Goal: Task Accomplishment & Management: Manage account settings

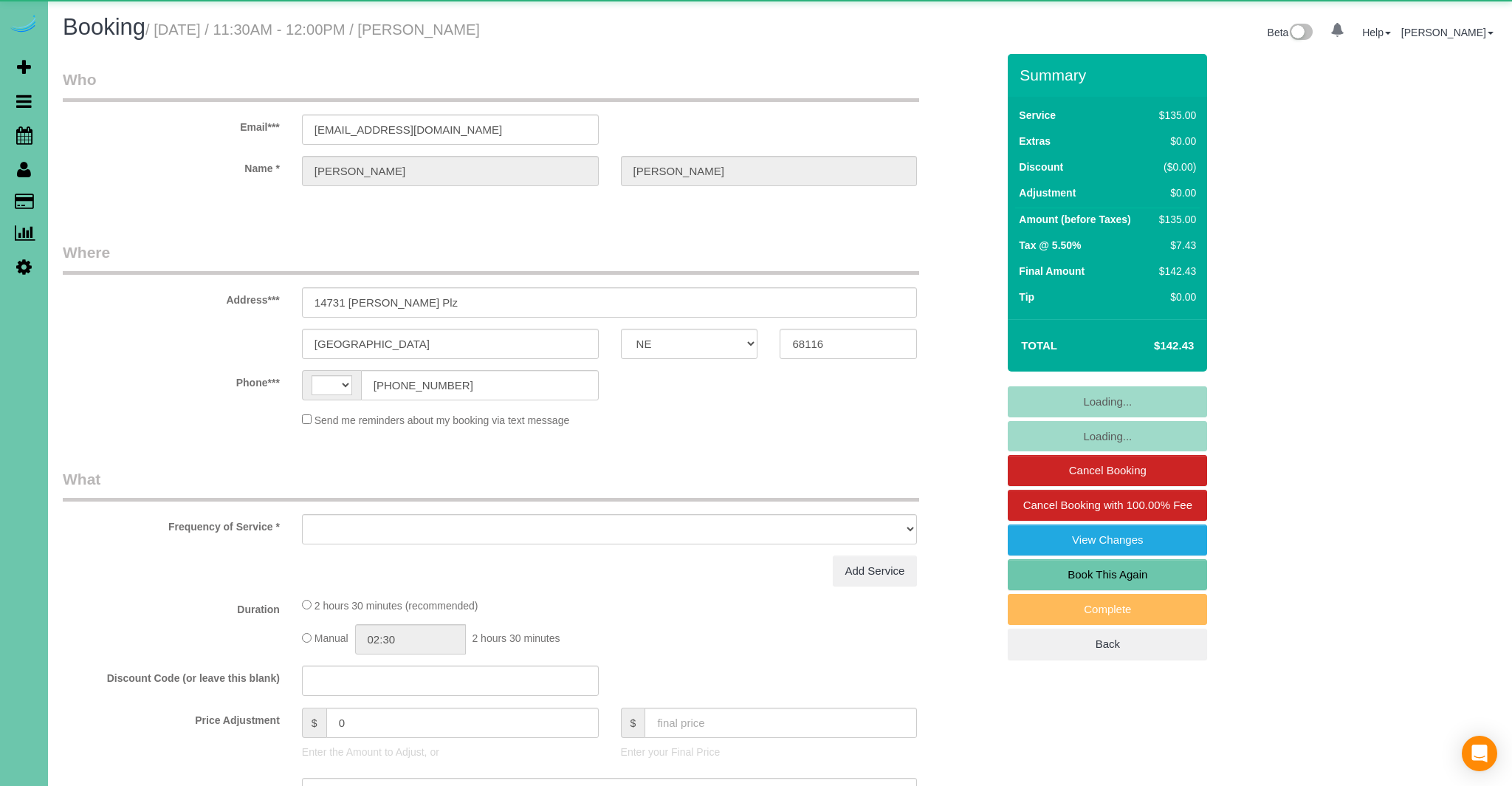
select select "NE"
select select "string:[GEOGRAPHIC_DATA]"
select select "object:917"
select select "number:35"
select select "number:41"
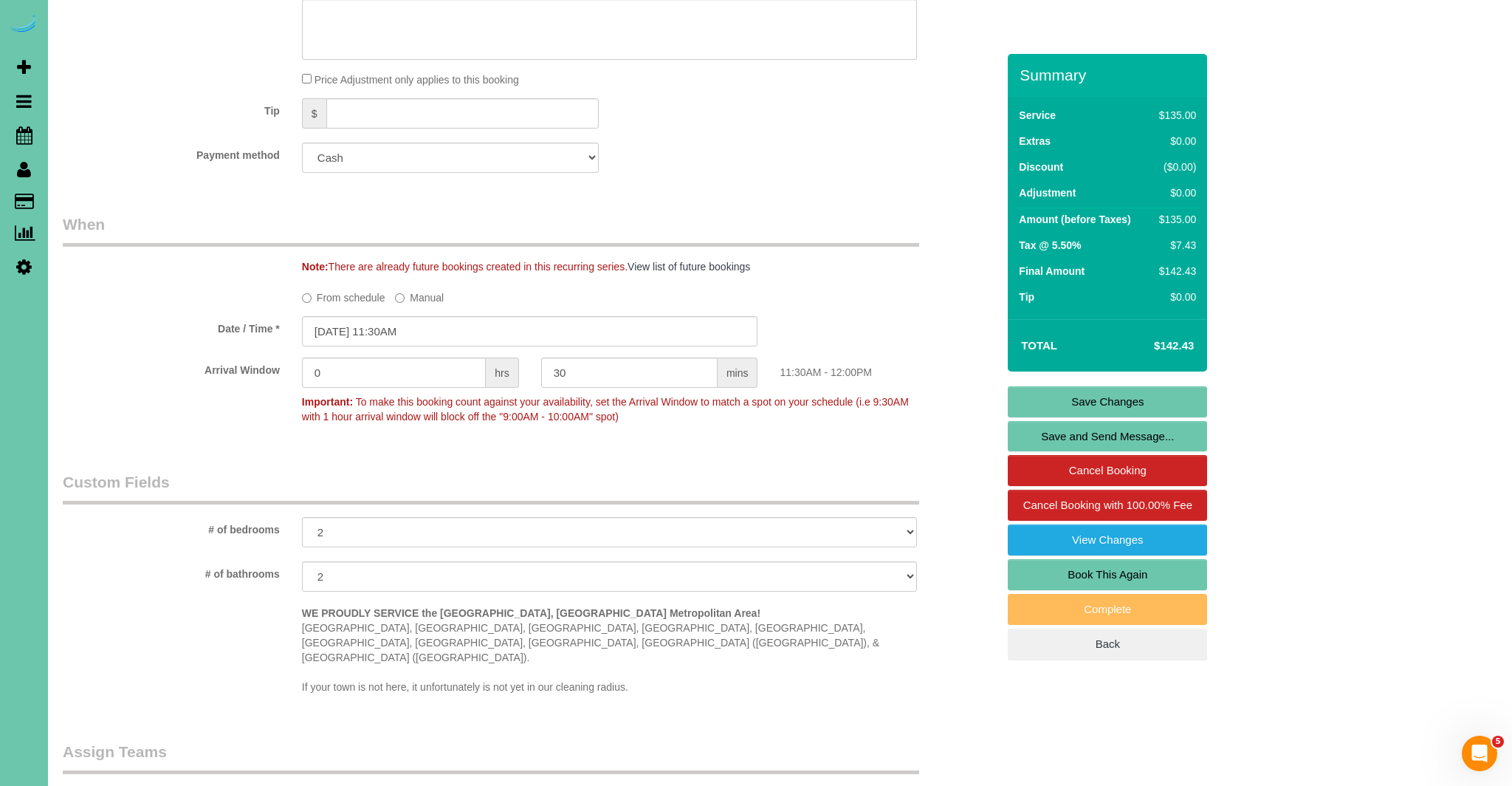
scroll to position [835, 0]
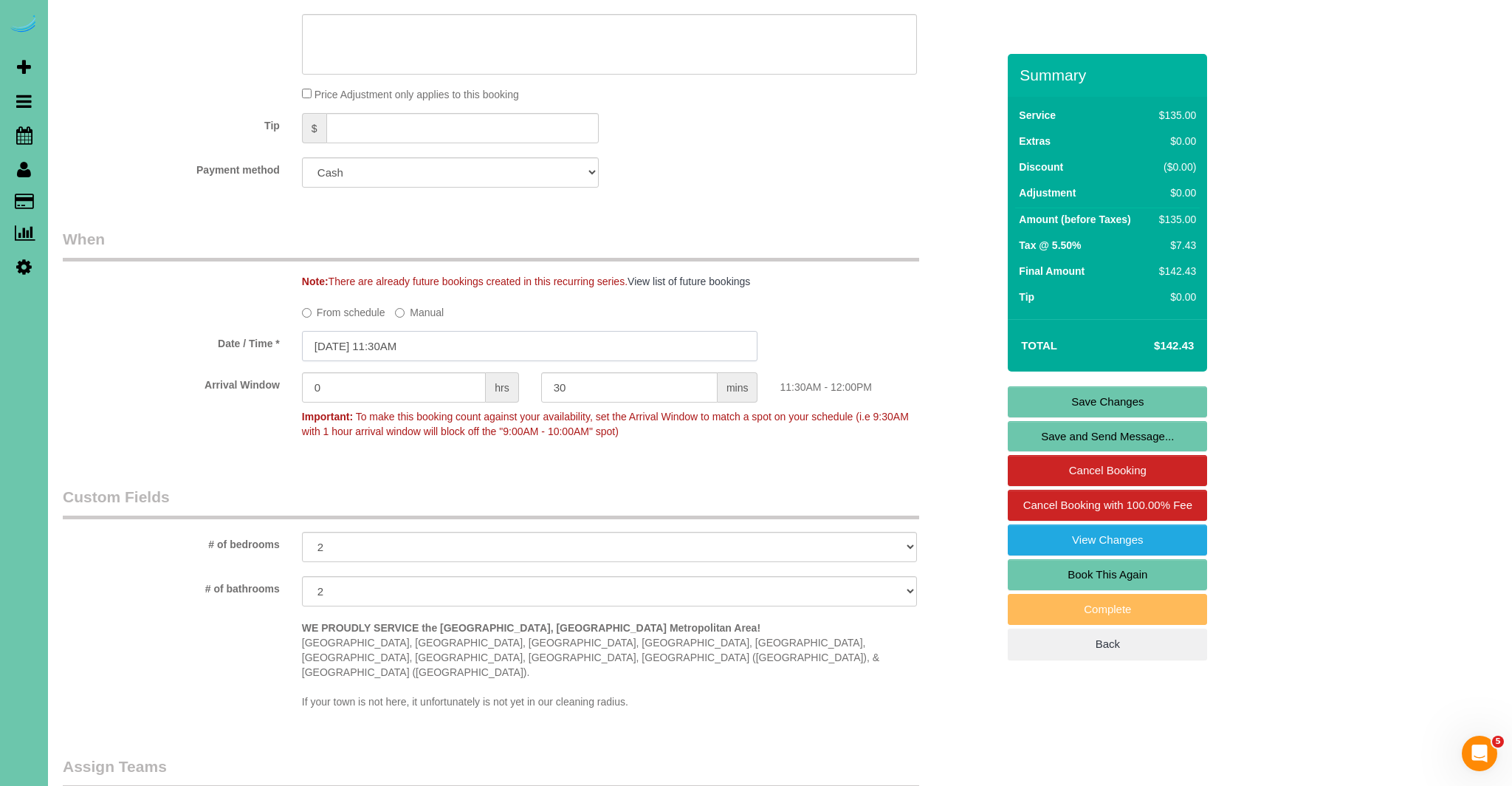
click at [441, 349] on input "[DATE] 11:30AM" at bounding box center [530, 345] width 456 height 30
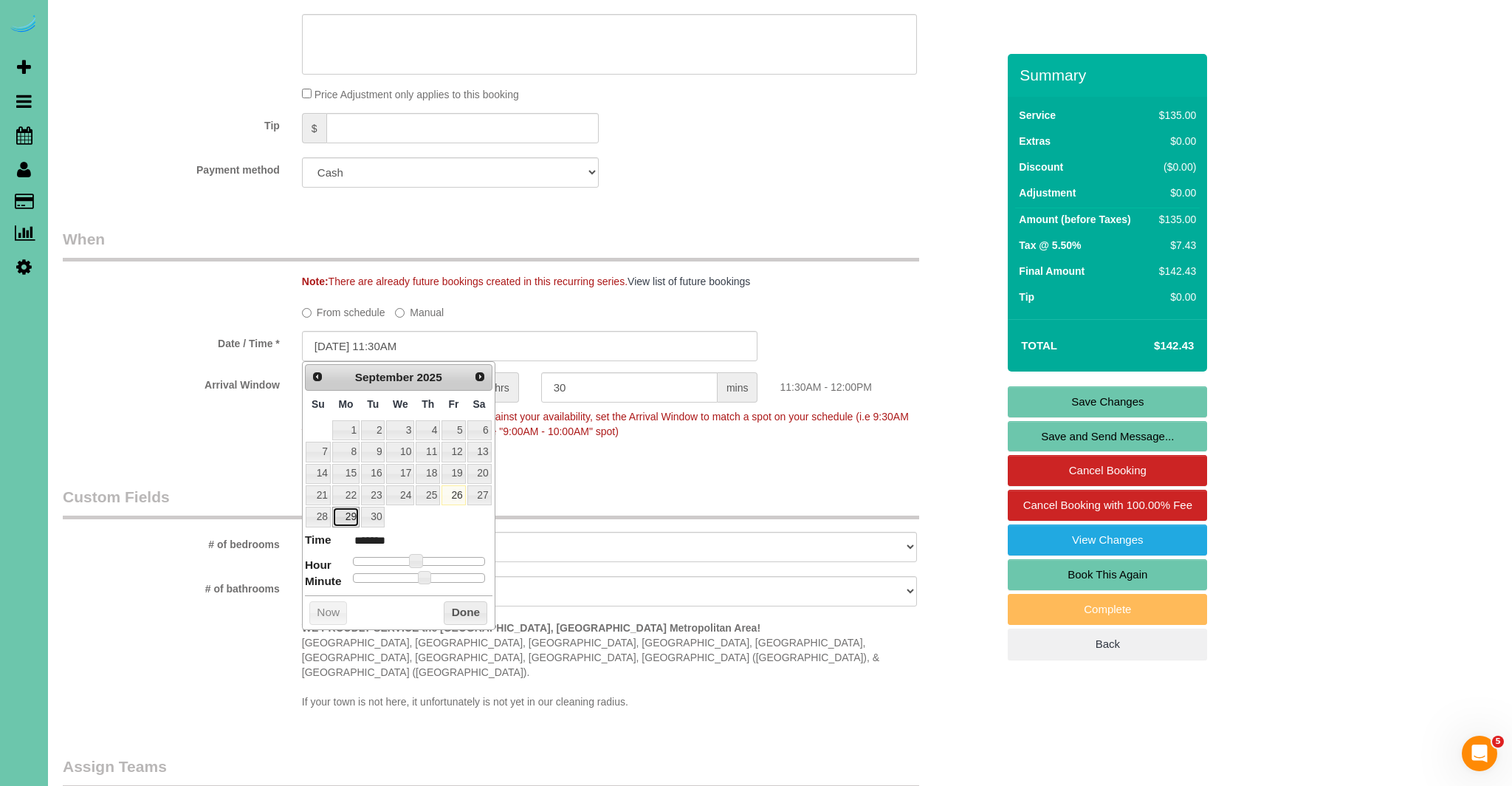
click at [347, 514] on link "29" at bounding box center [345, 516] width 27 height 20
type input "[DATE] 11:30AM"
click at [468, 618] on button "Done" at bounding box center [466, 612] width 43 height 23
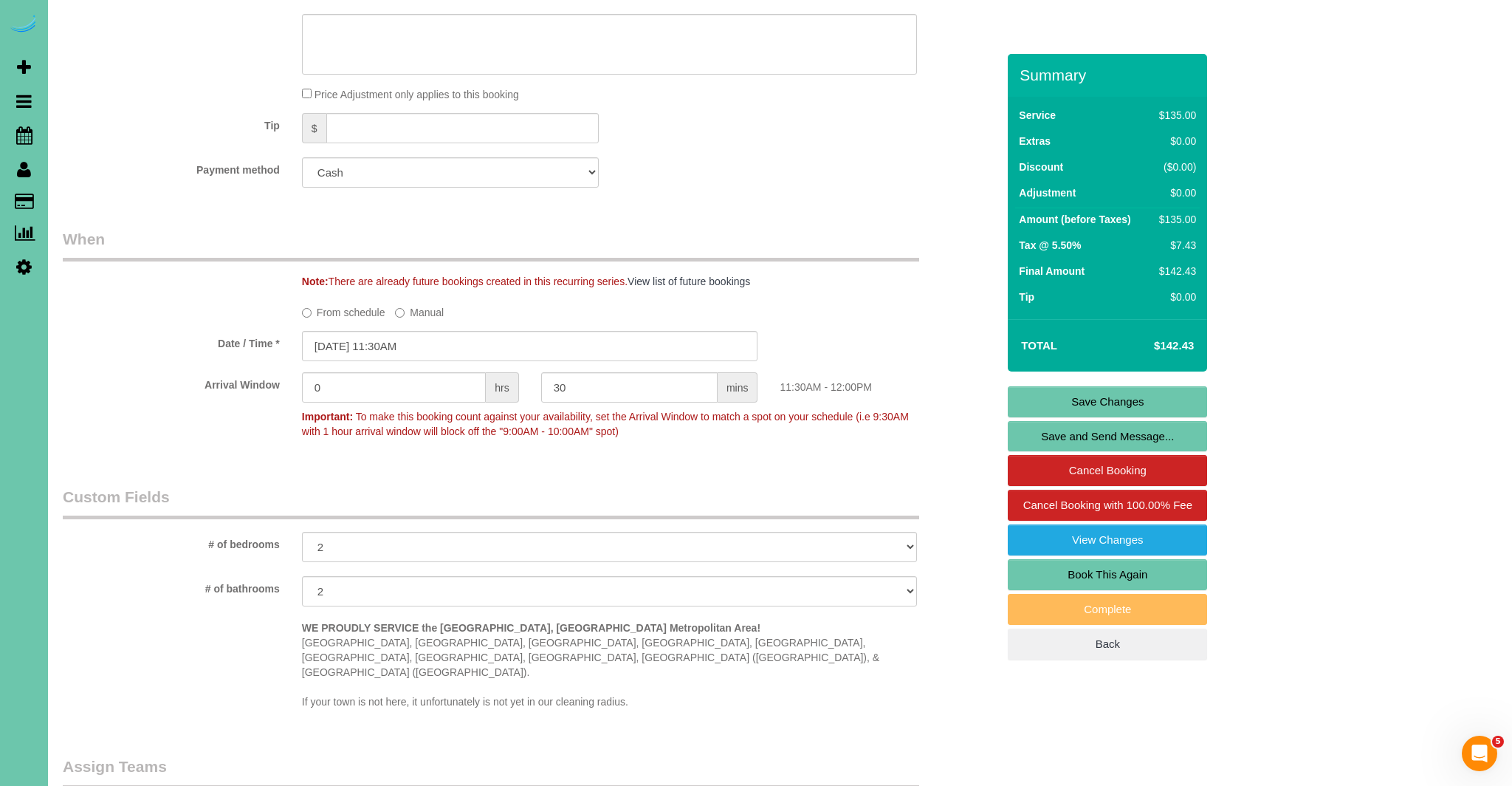
click at [1075, 403] on link "Save Changes" at bounding box center [1108, 402] width 200 height 31
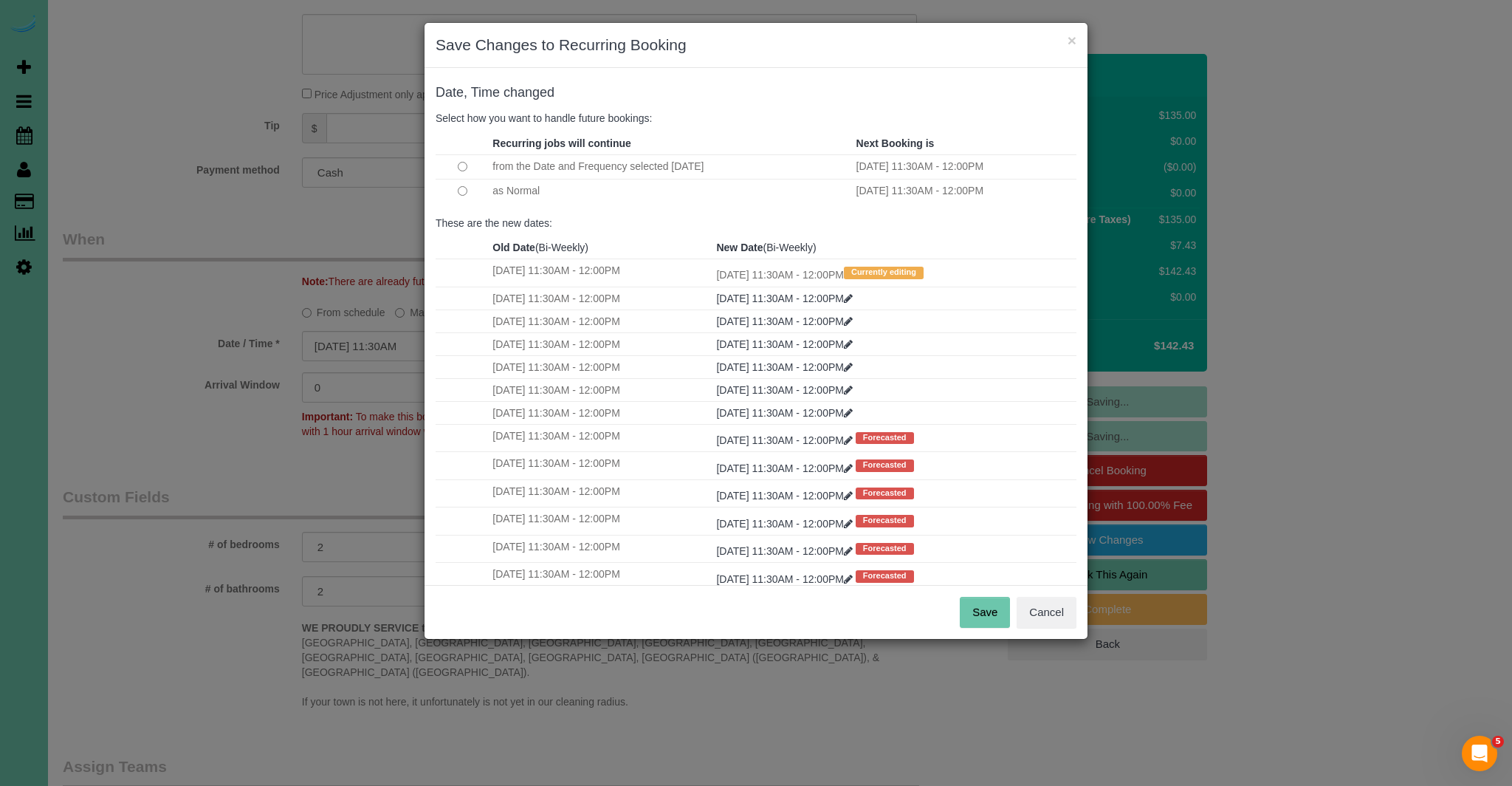
click at [986, 608] on button "Save" at bounding box center [985, 612] width 50 height 31
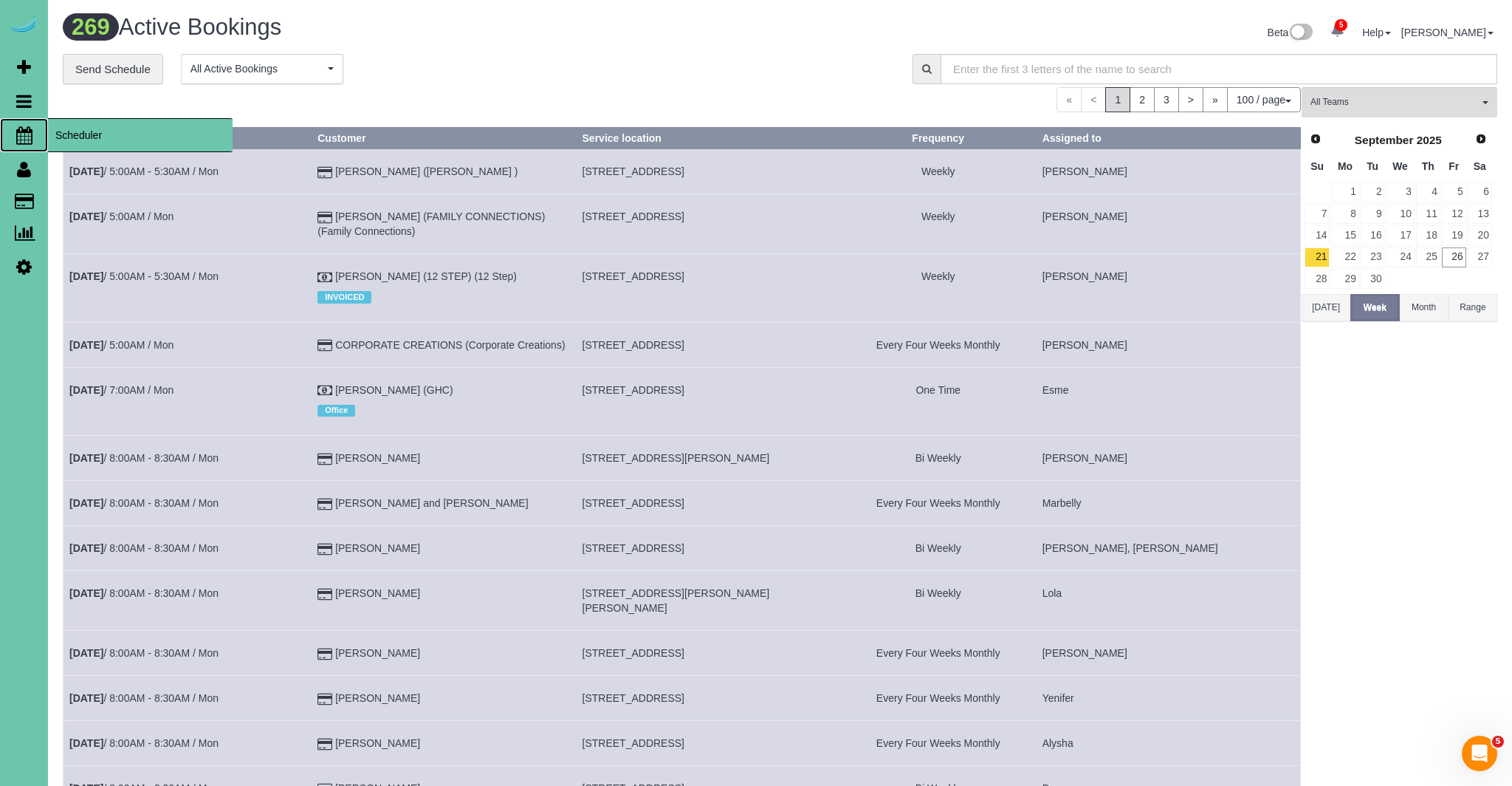
click at [23, 137] on icon at bounding box center [24, 135] width 16 height 17
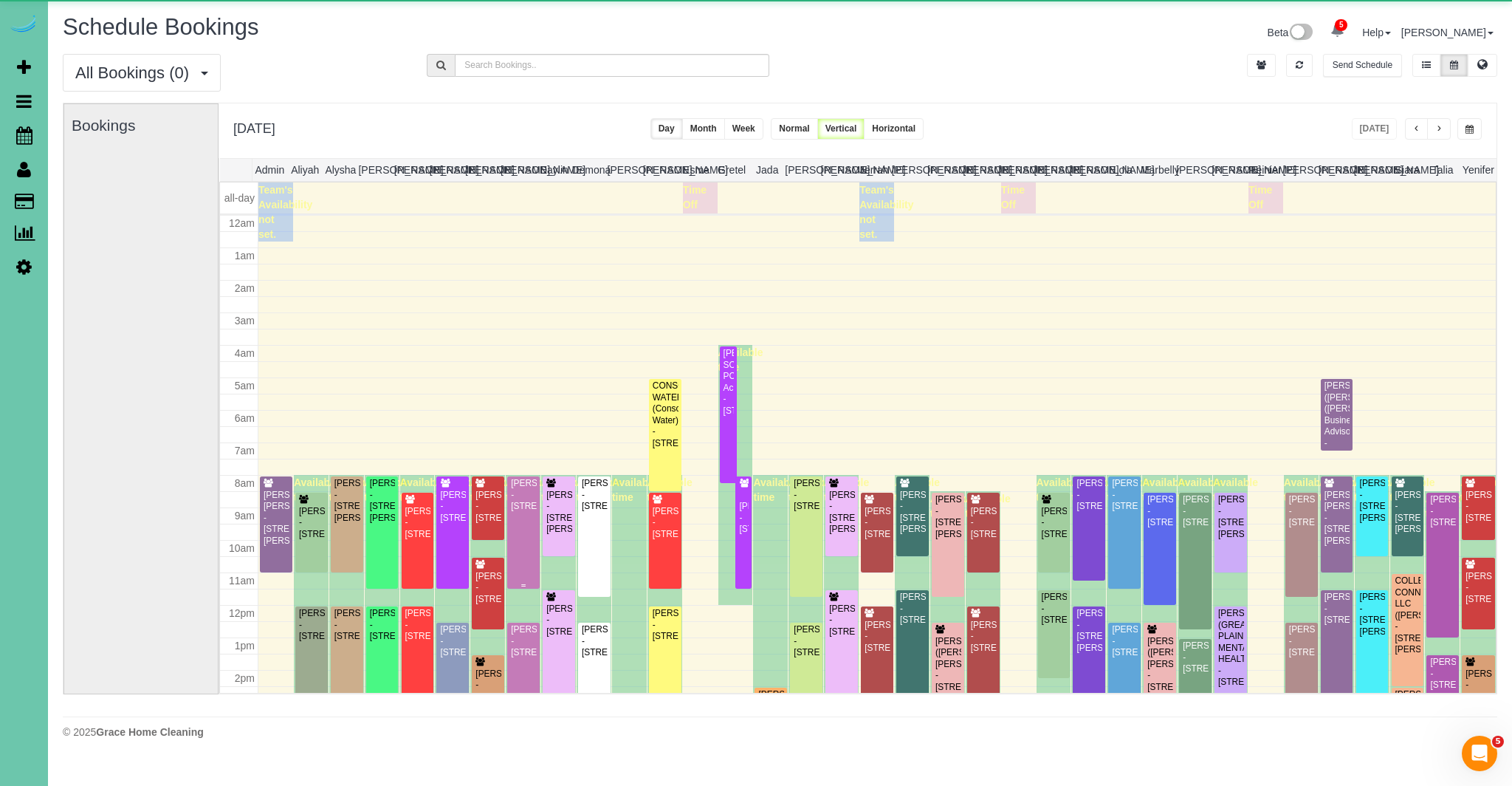
scroll to position [196, 0]
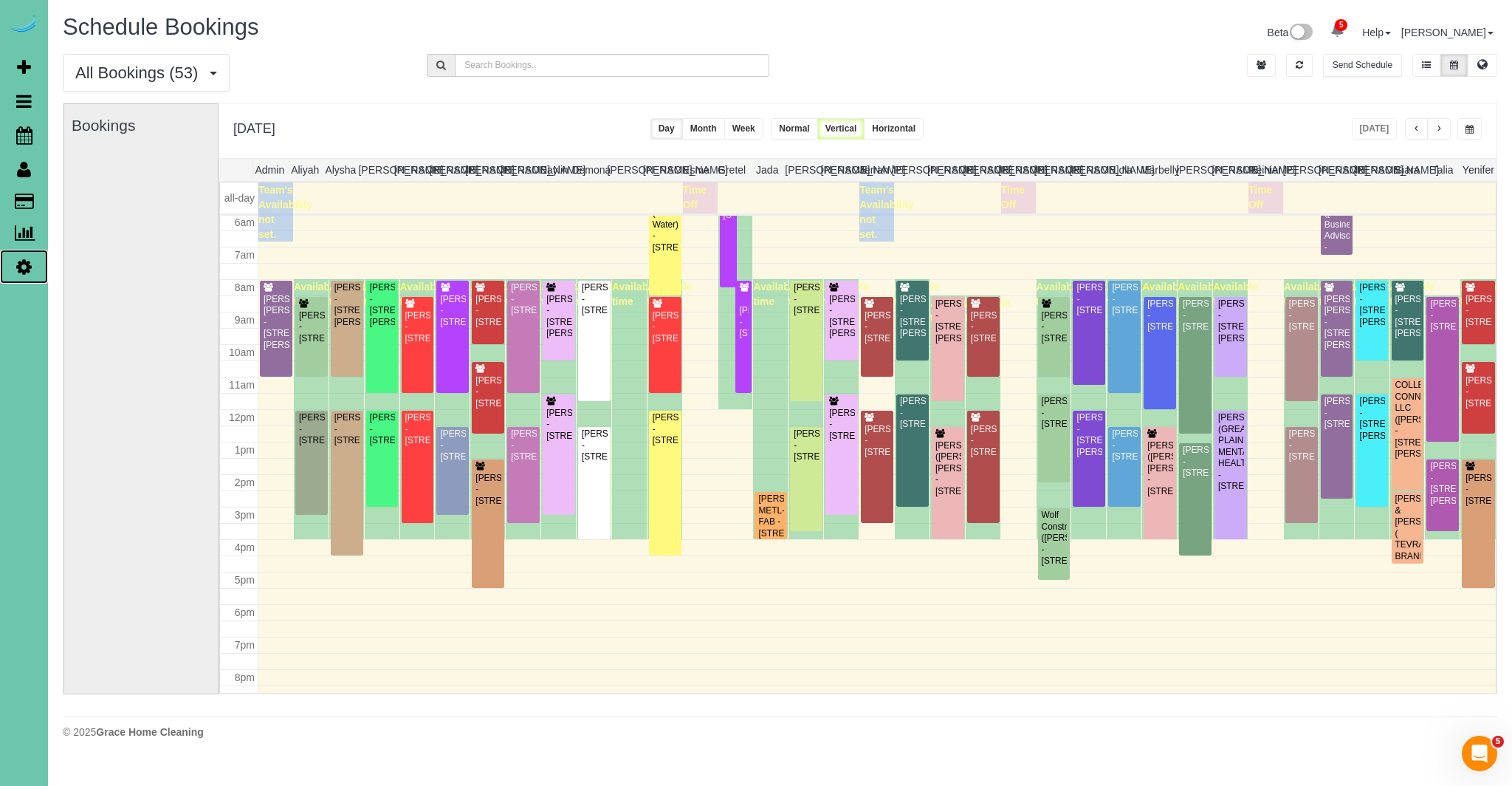
click at [27, 261] on icon at bounding box center [24, 266] width 16 height 17
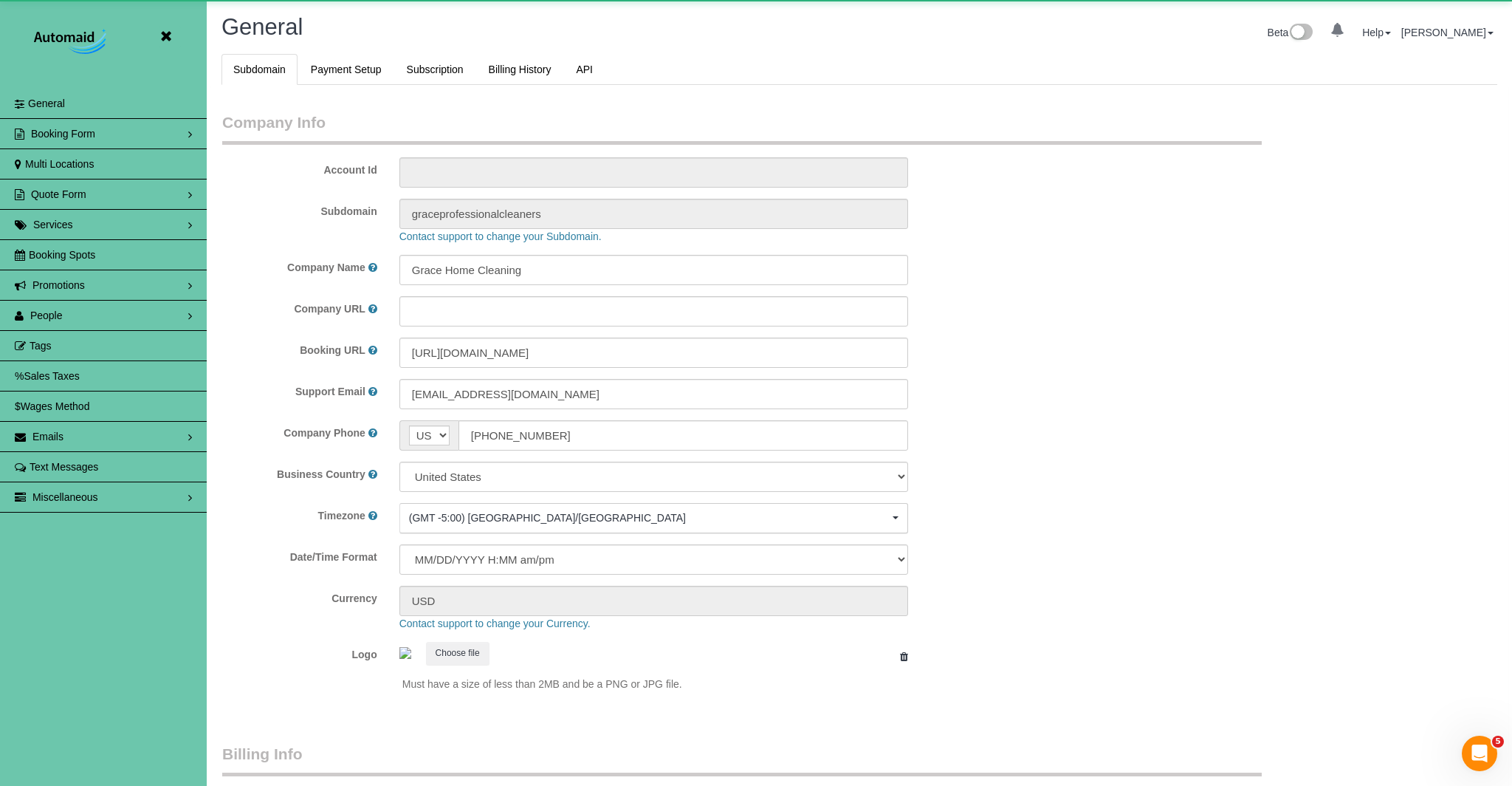
select select "5796"
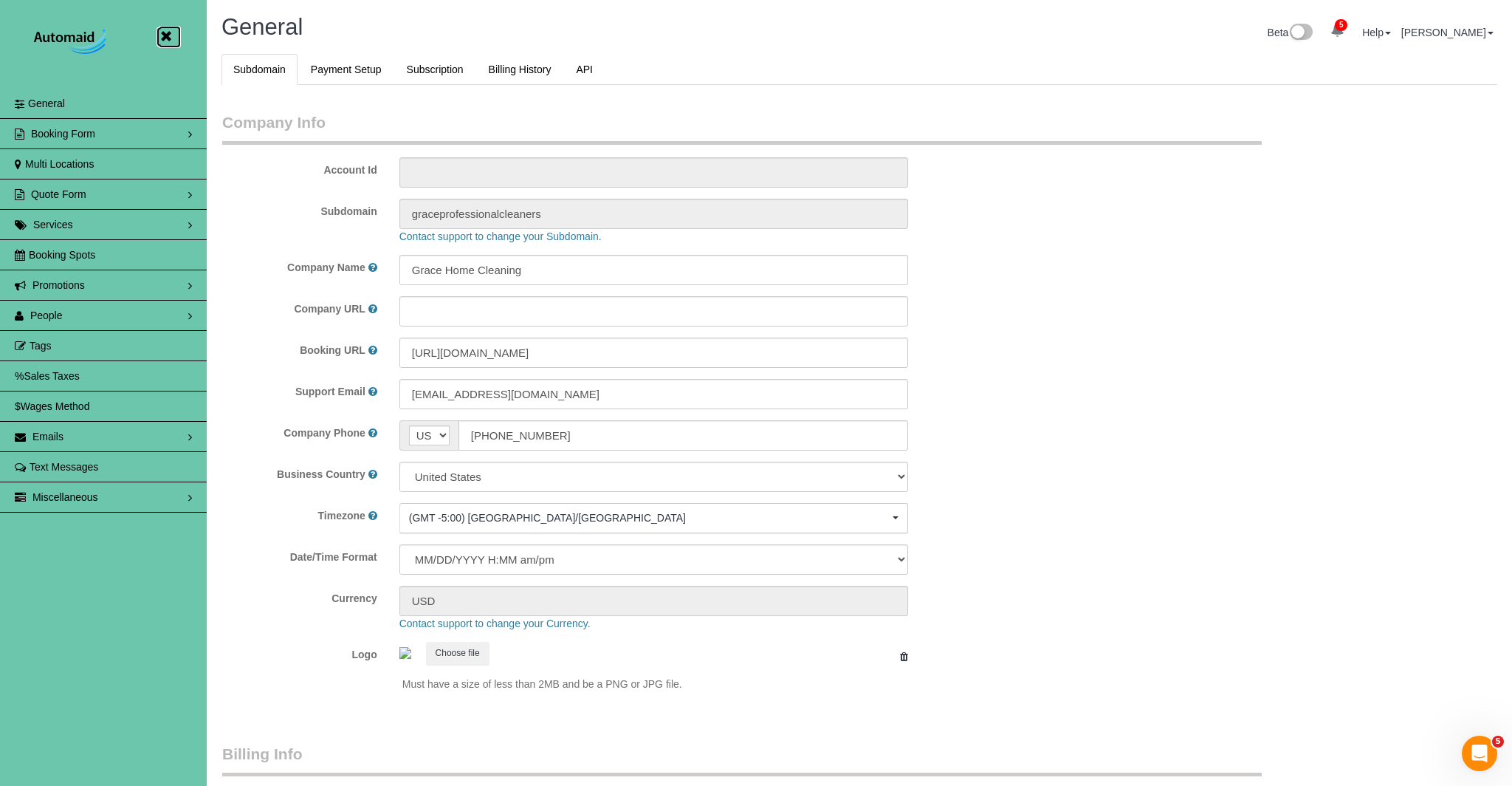
click at [171, 32] on icon at bounding box center [165, 36] width 18 height 18
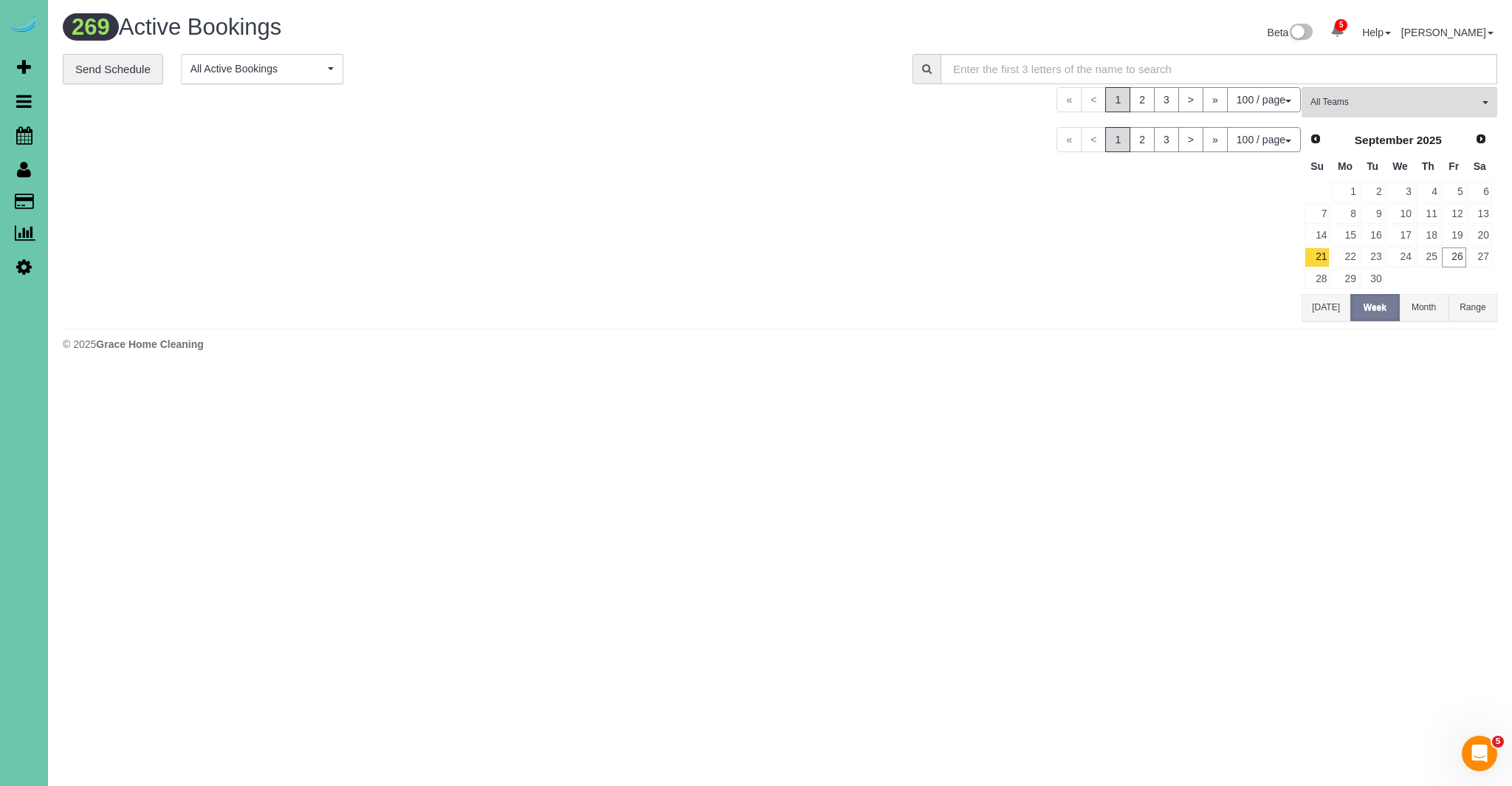
scroll to position [5027, 1512]
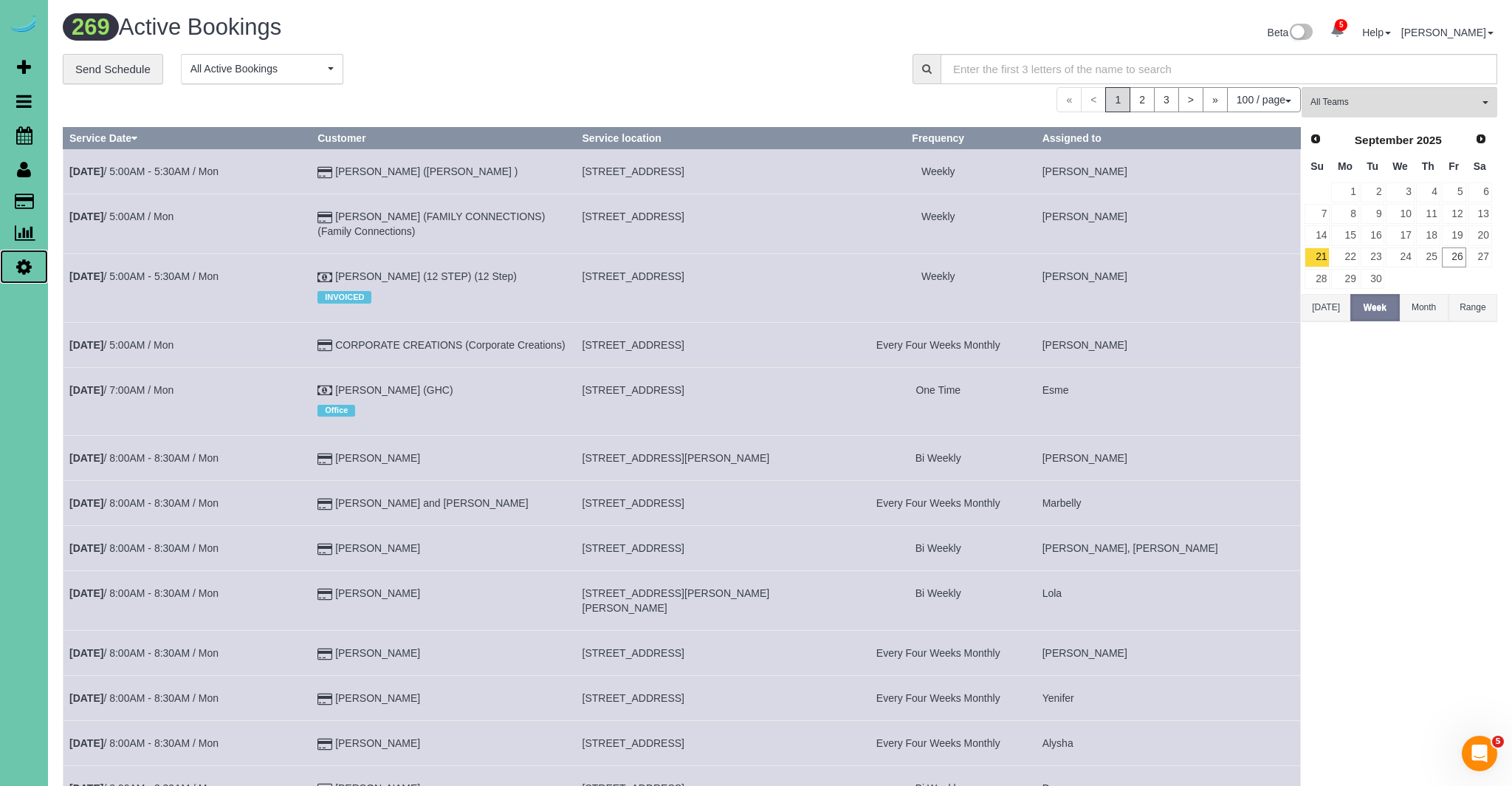
click at [24, 265] on icon at bounding box center [24, 266] width 16 height 17
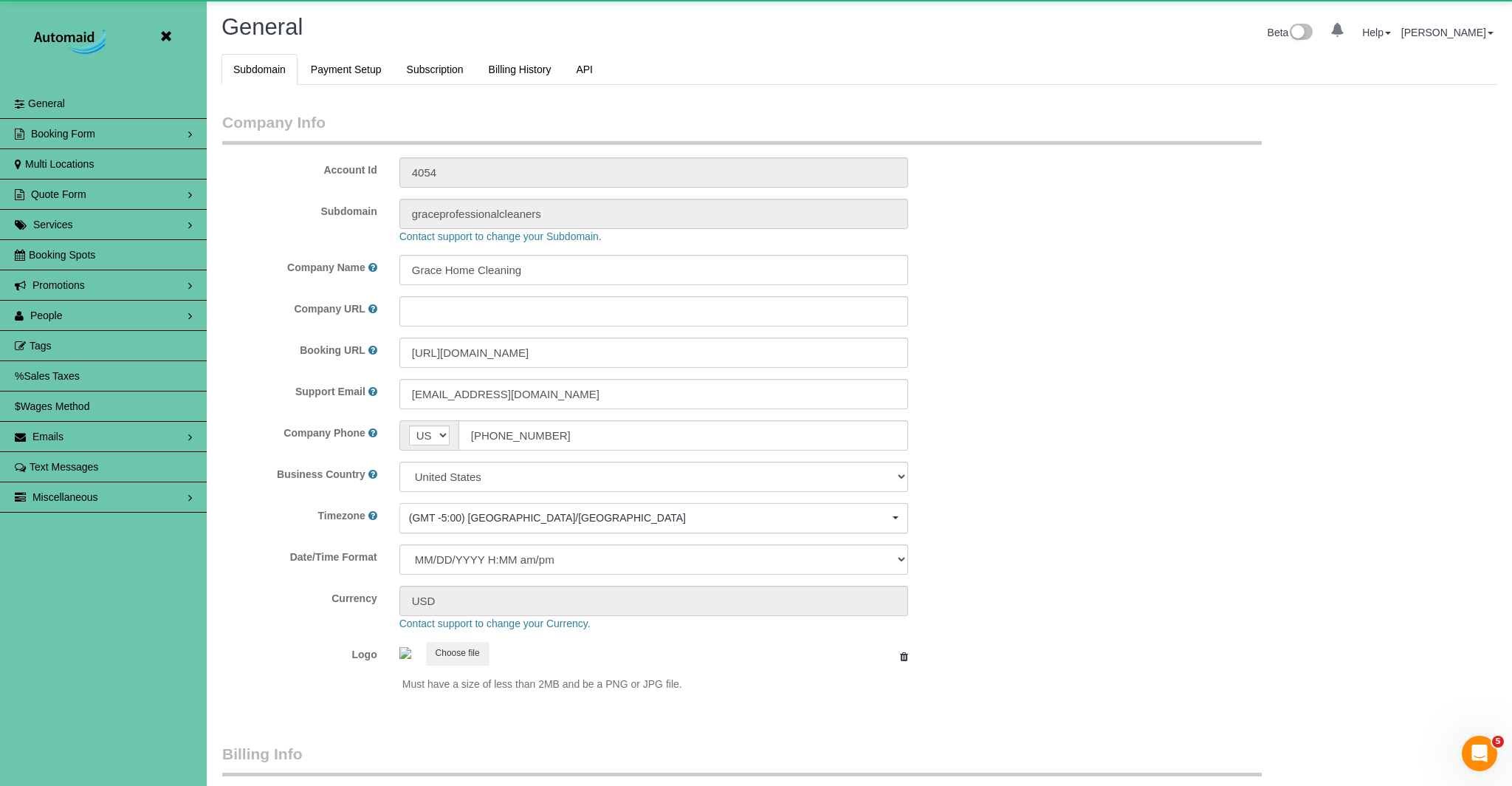
select select "5796"
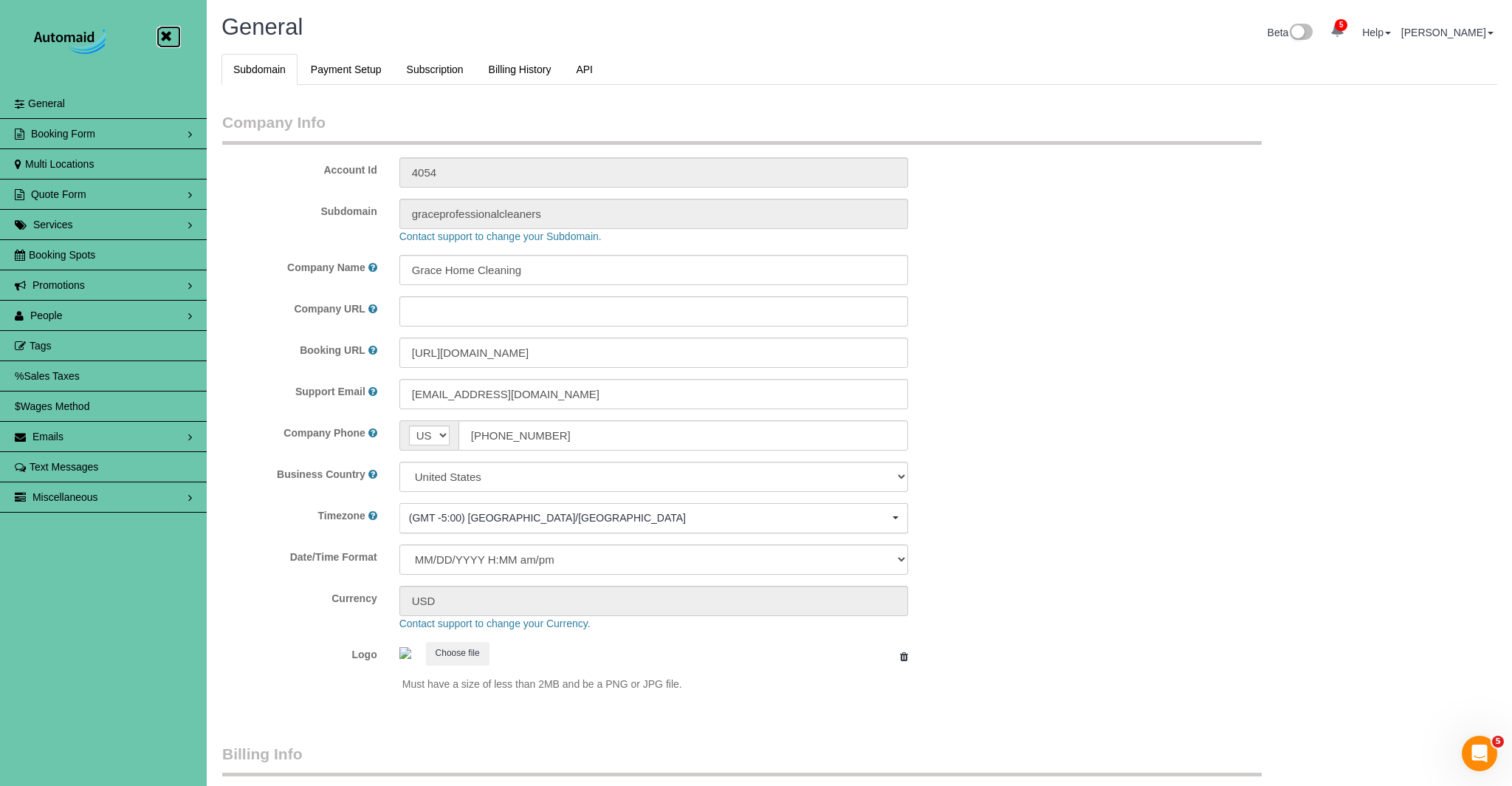
click at [165, 37] on icon at bounding box center [165, 36] width 18 height 18
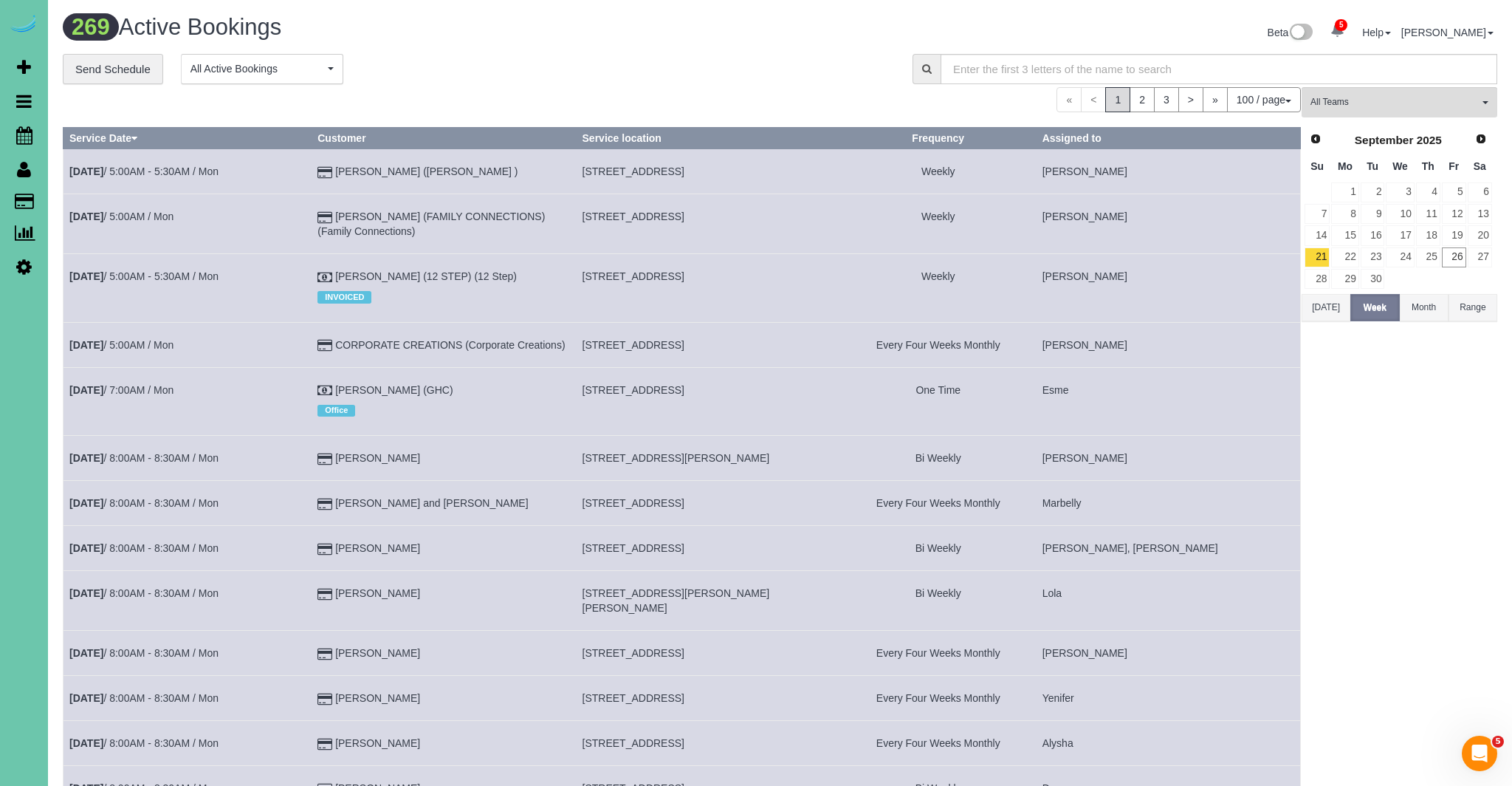
scroll to position [5027, 1512]
click at [29, 134] on icon at bounding box center [24, 135] width 16 height 17
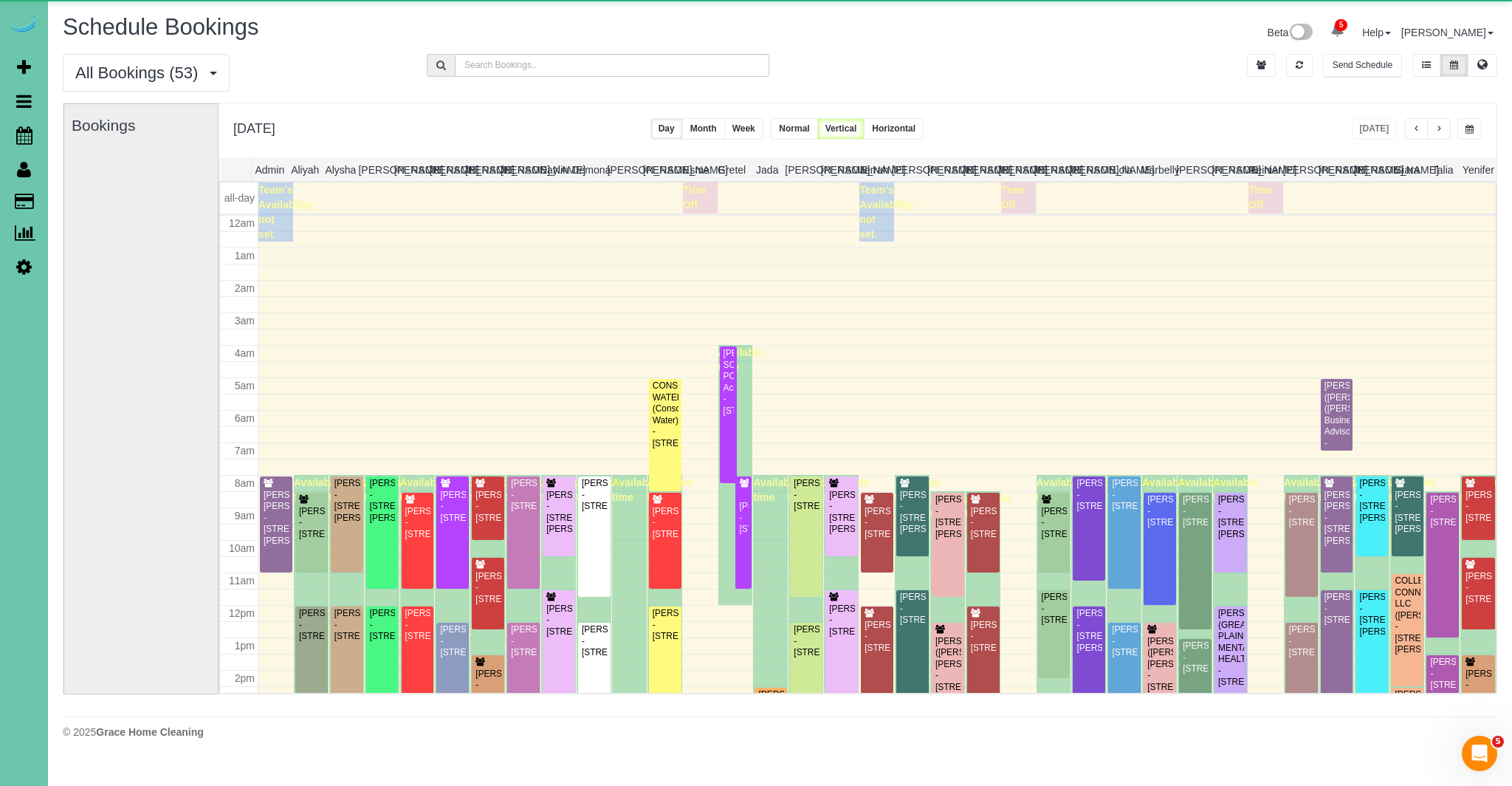
scroll to position [196, 0]
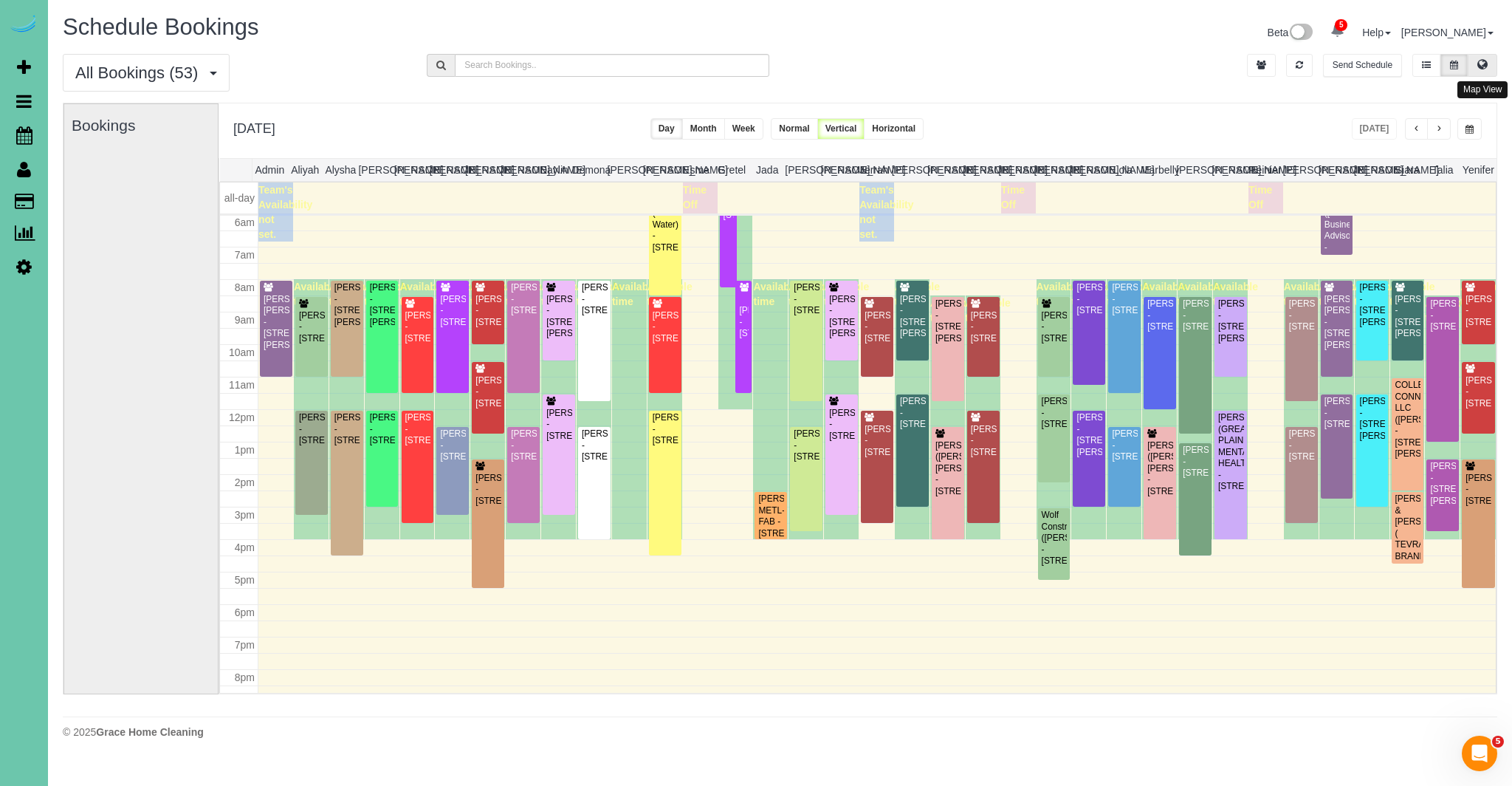
click at [1477, 61] on icon at bounding box center [1483, 64] width 10 height 9
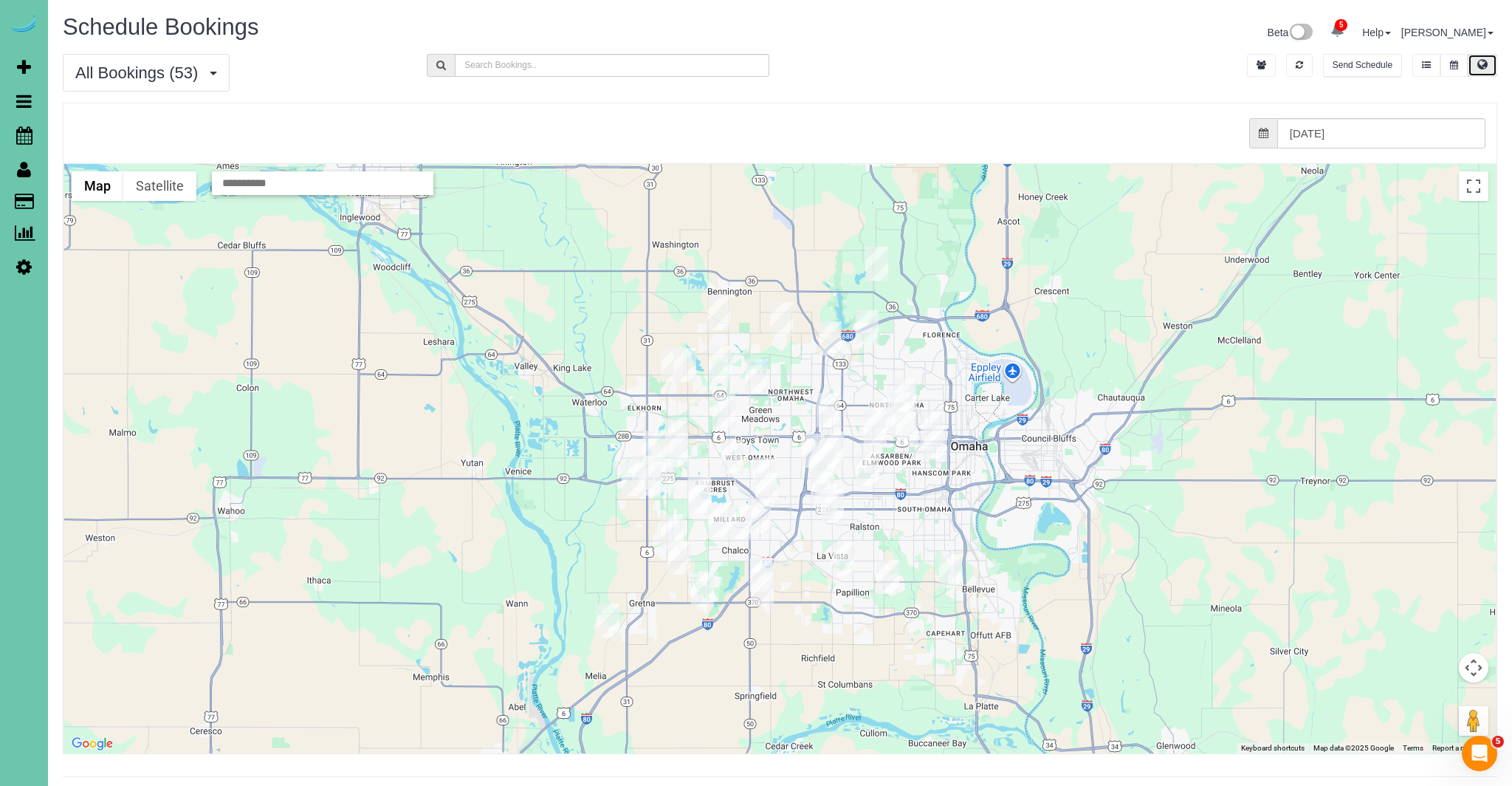
click at [844, 561] on img "09/26/2025 8:00AM - Rick Power - 504 Fox Creek Lane, Papillion, NE 68046" at bounding box center [842, 559] width 23 height 34
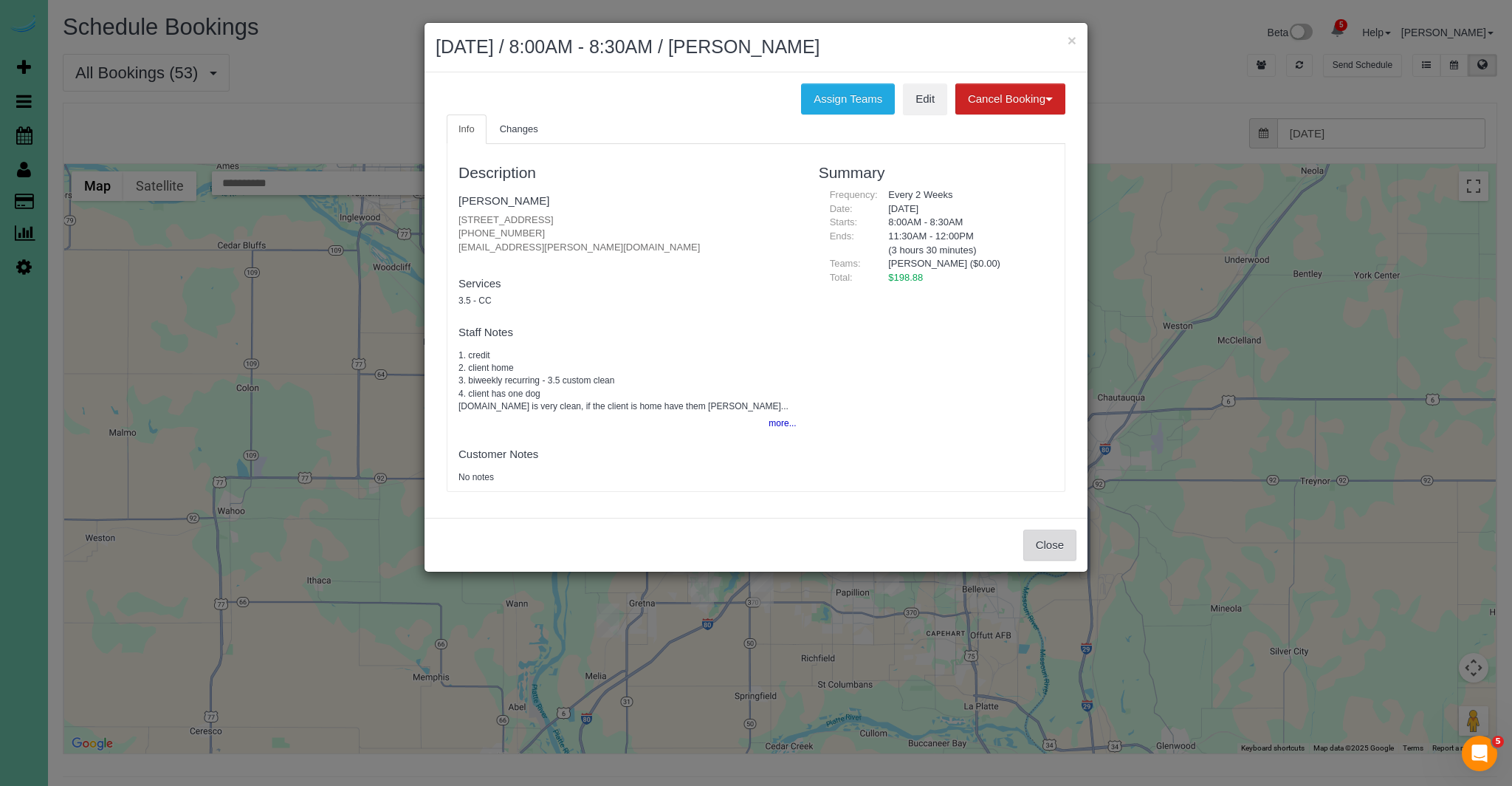
click at [1064, 548] on button "Close" at bounding box center [1050, 545] width 53 height 31
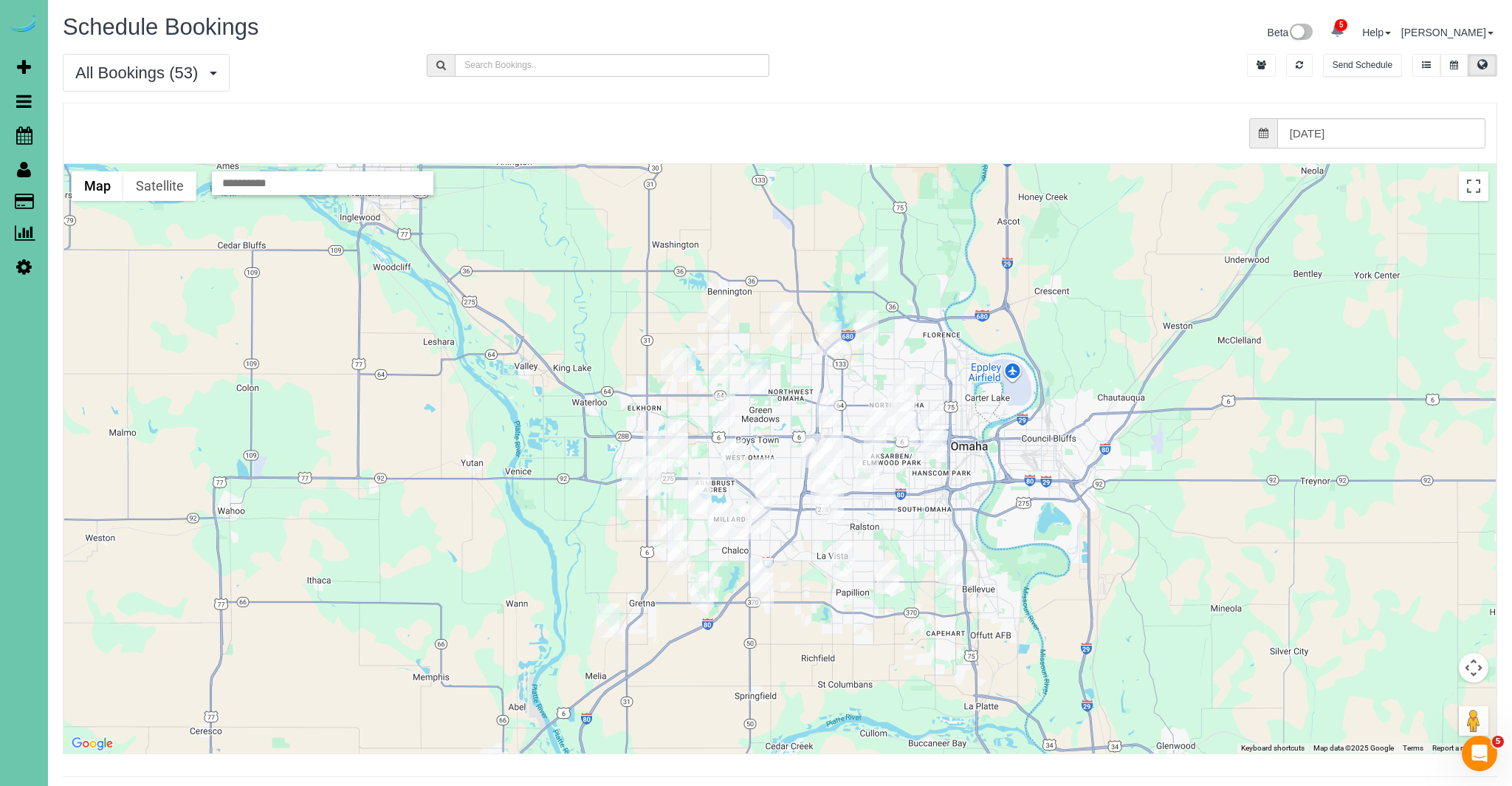
click at [730, 455] on img "09/26/2025 12:00PM - Tiffany Reis - 15324 Arbor Street, Omaha, NE 68144" at bounding box center [732, 455] width 23 height 34
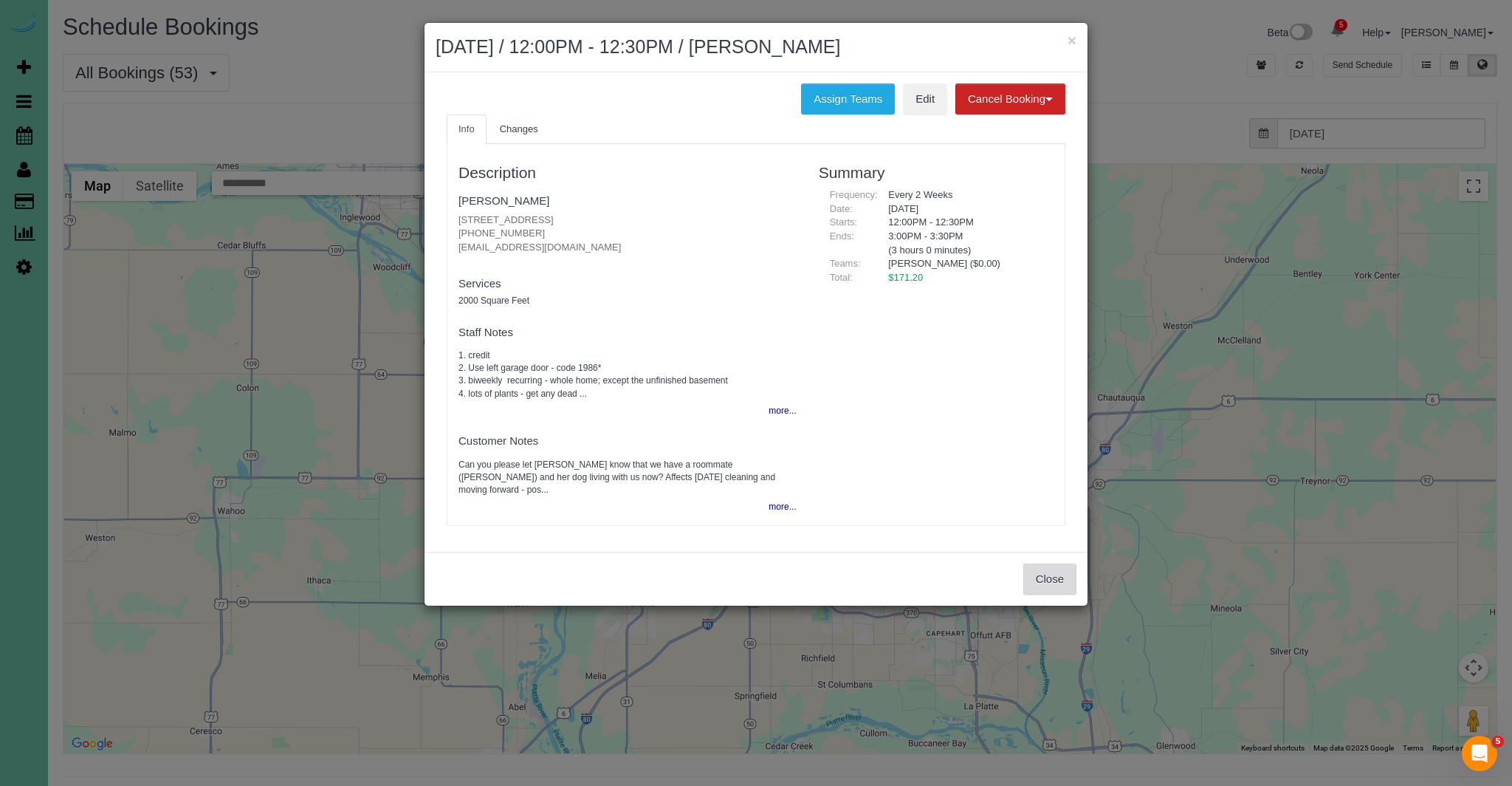
click at [1044, 567] on button "Close" at bounding box center [1050, 579] width 53 height 31
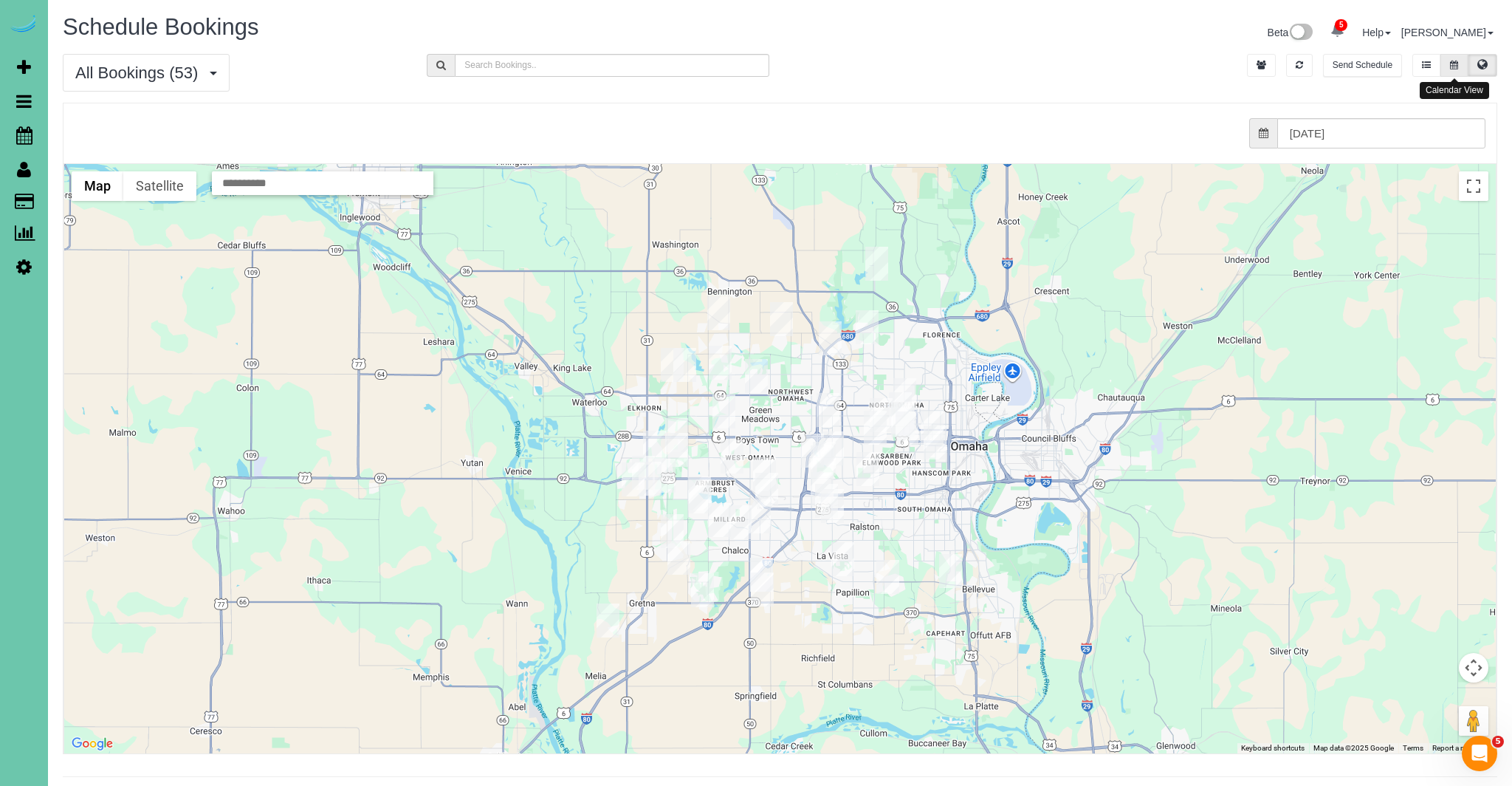
click at [1456, 63] on icon at bounding box center [1454, 65] width 8 height 9
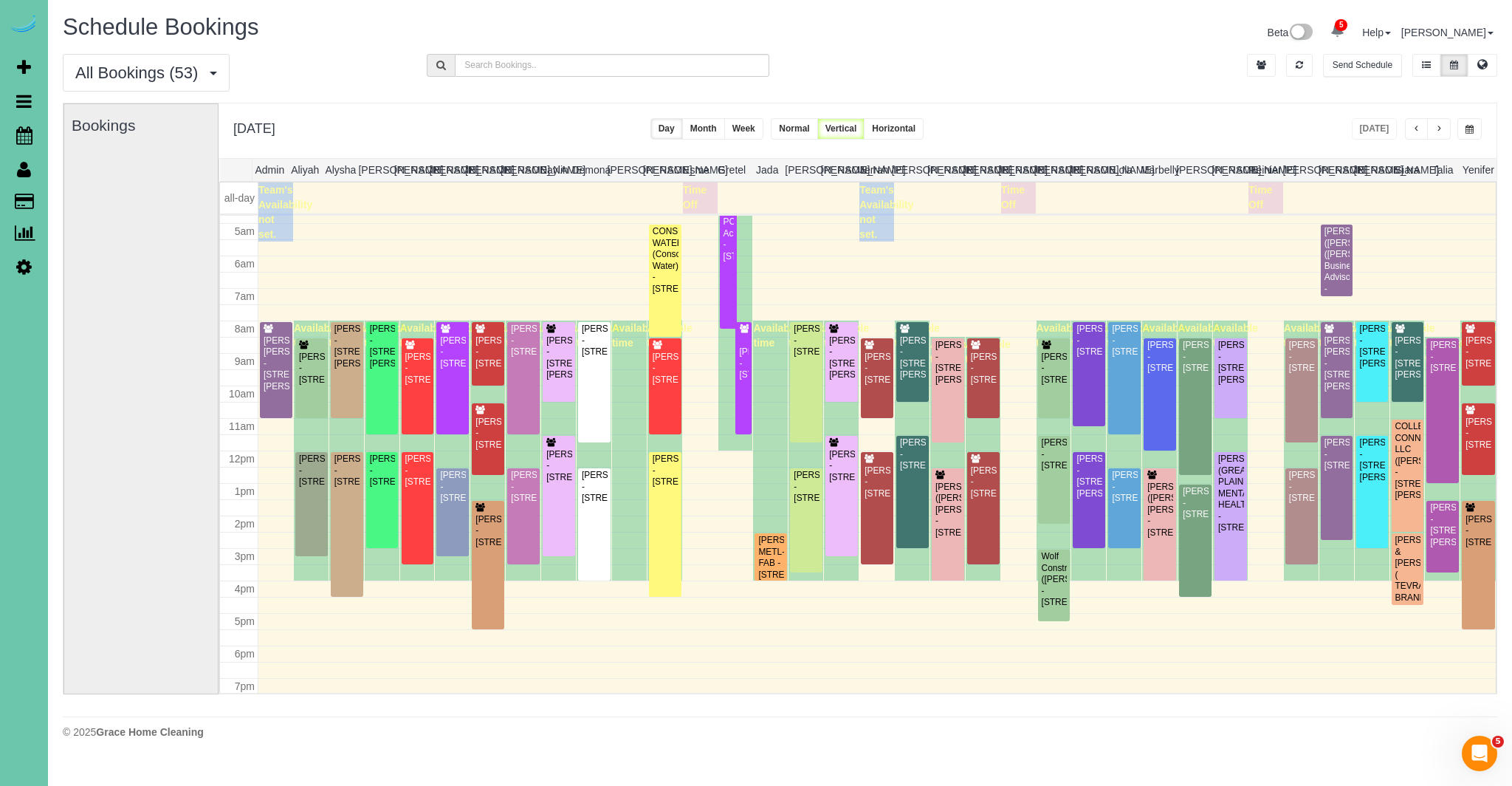
scroll to position [154, 0]
click at [1484, 60] on icon at bounding box center [1483, 64] width 10 height 9
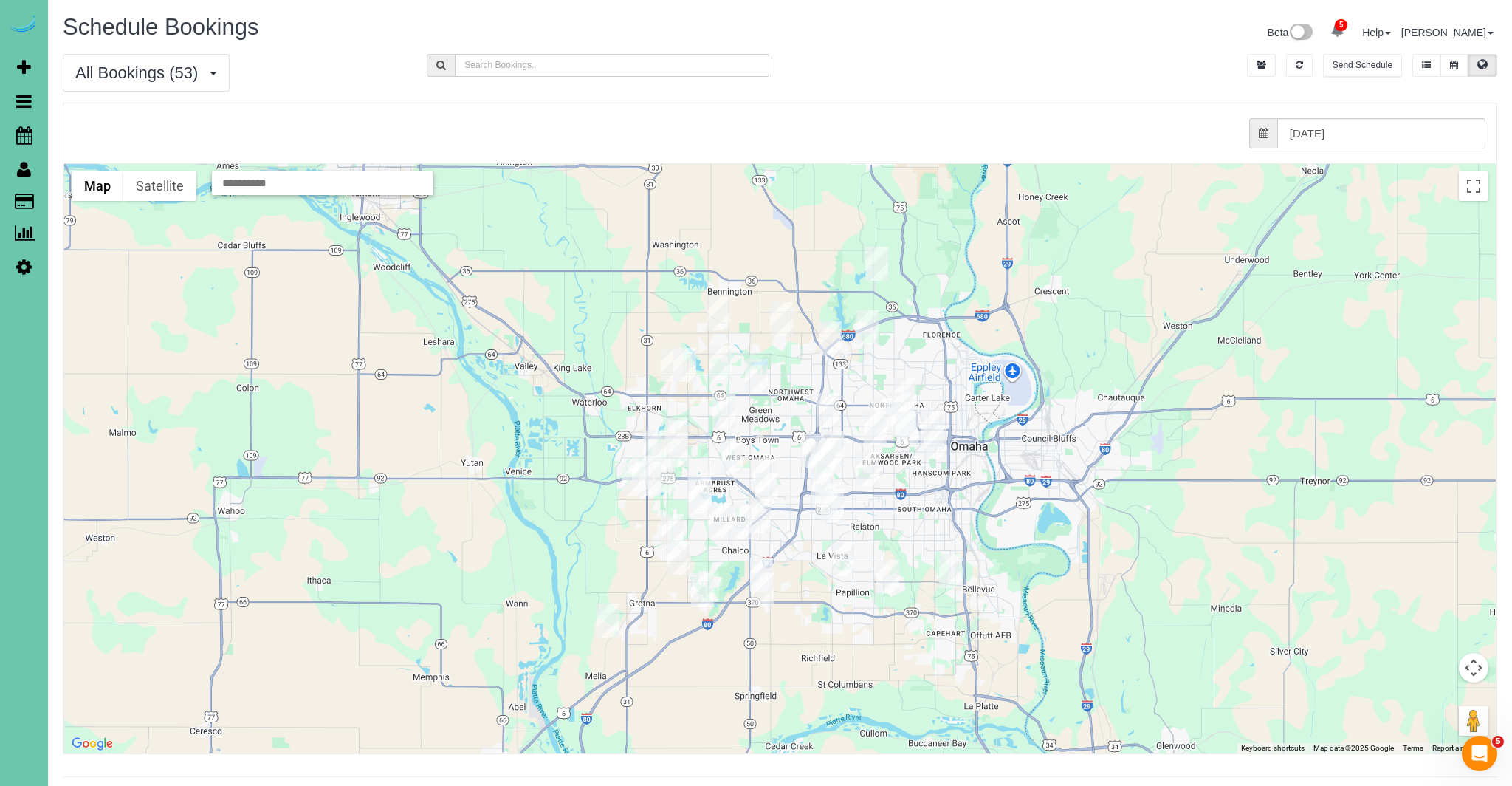
click at [841, 443] on img "09/26/2025 12:00PM - Christine Hill - 1705 South 95th Street, Omaha, NE 68124" at bounding box center [832, 448] width 23 height 34
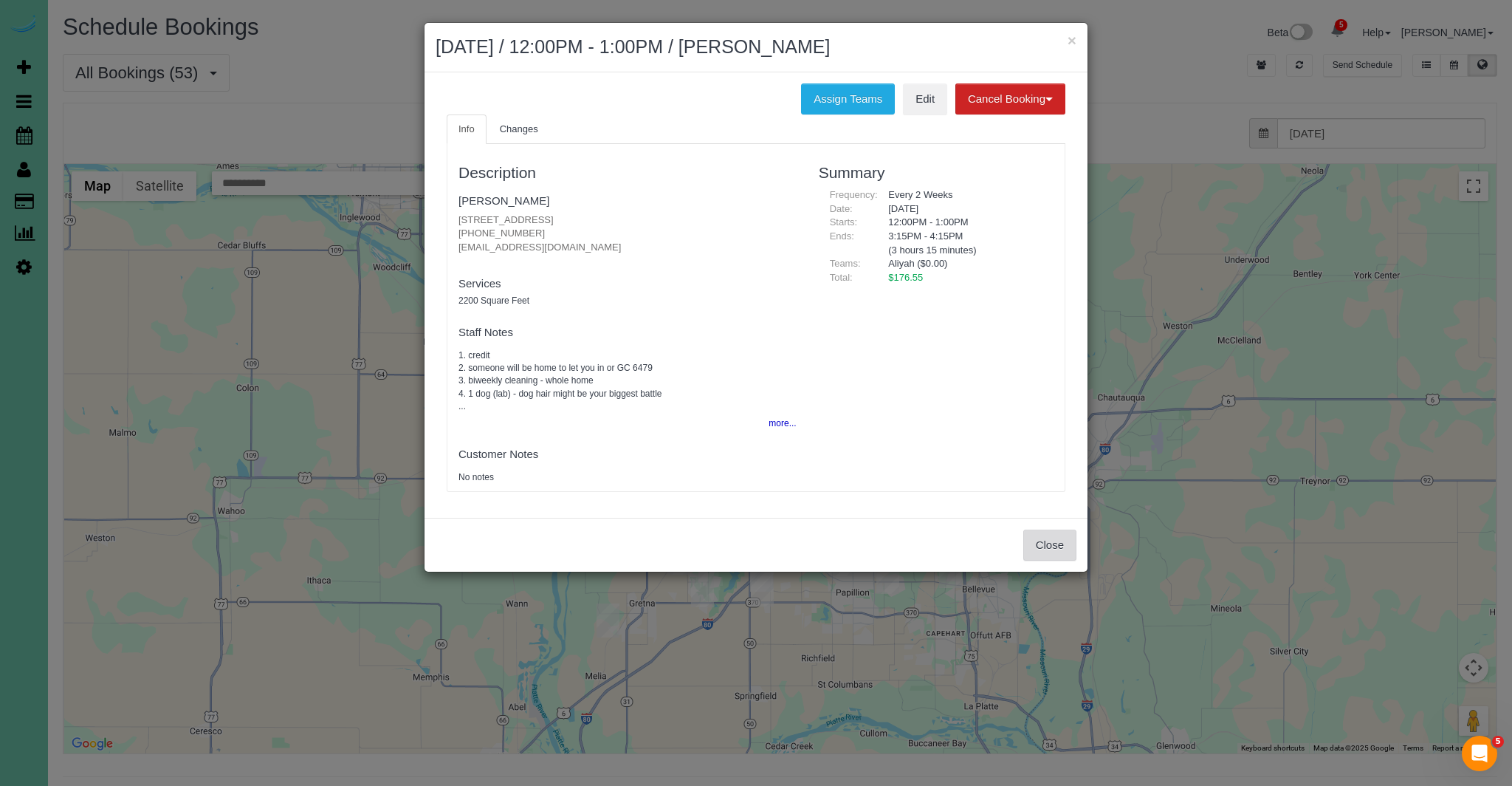
click at [1044, 547] on button "Close" at bounding box center [1050, 545] width 53 height 31
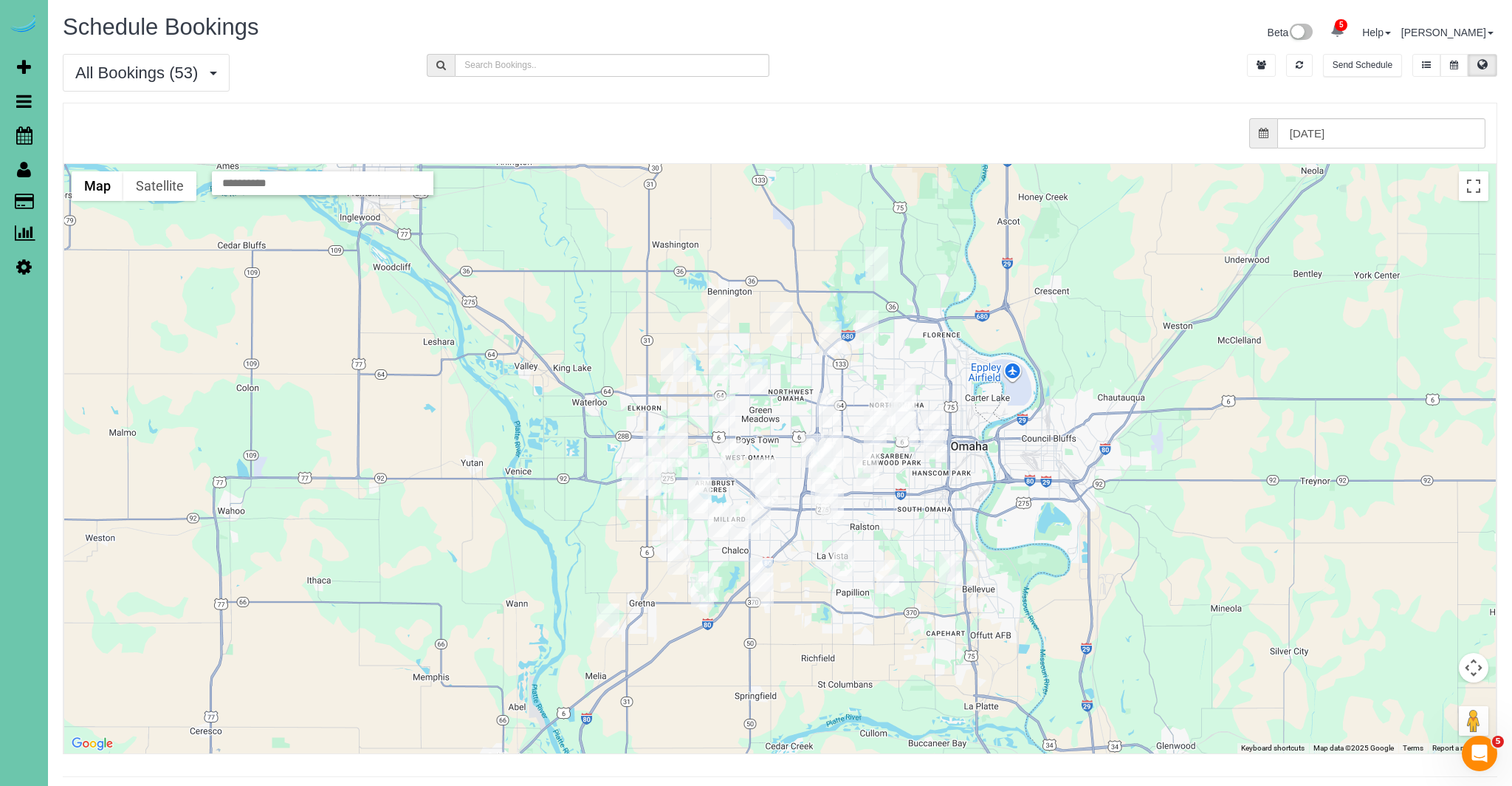
click at [821, 494] on img "09/26/2025 8:00AM - Zoey Smith - 9559 Park Drive, Omaha, NE 68127" at bounding box center [832, 505] width 23 height 34
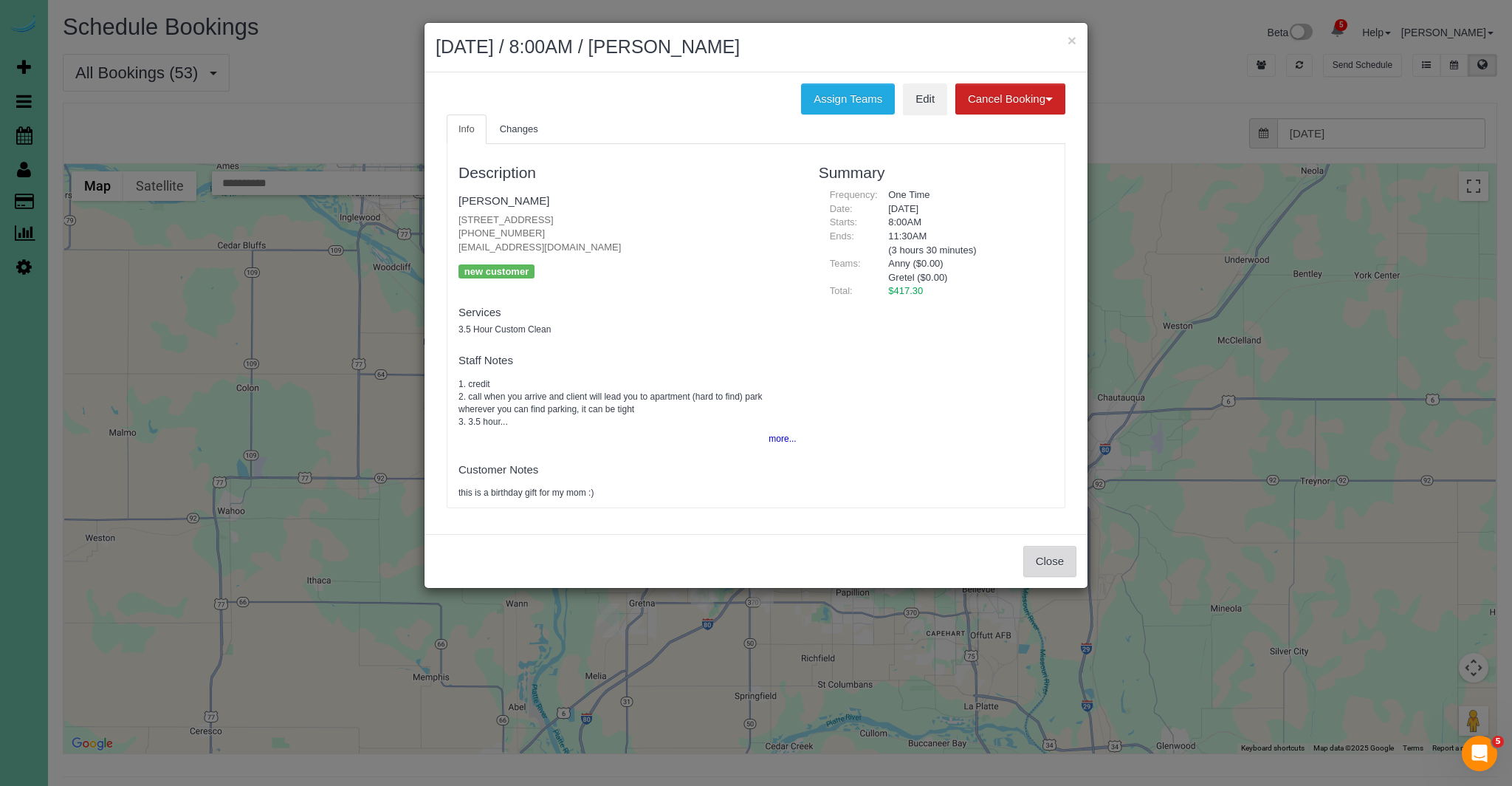
click at [1024, 563] on button "Close" at bounding box center [1050, 561] width 53 height 31
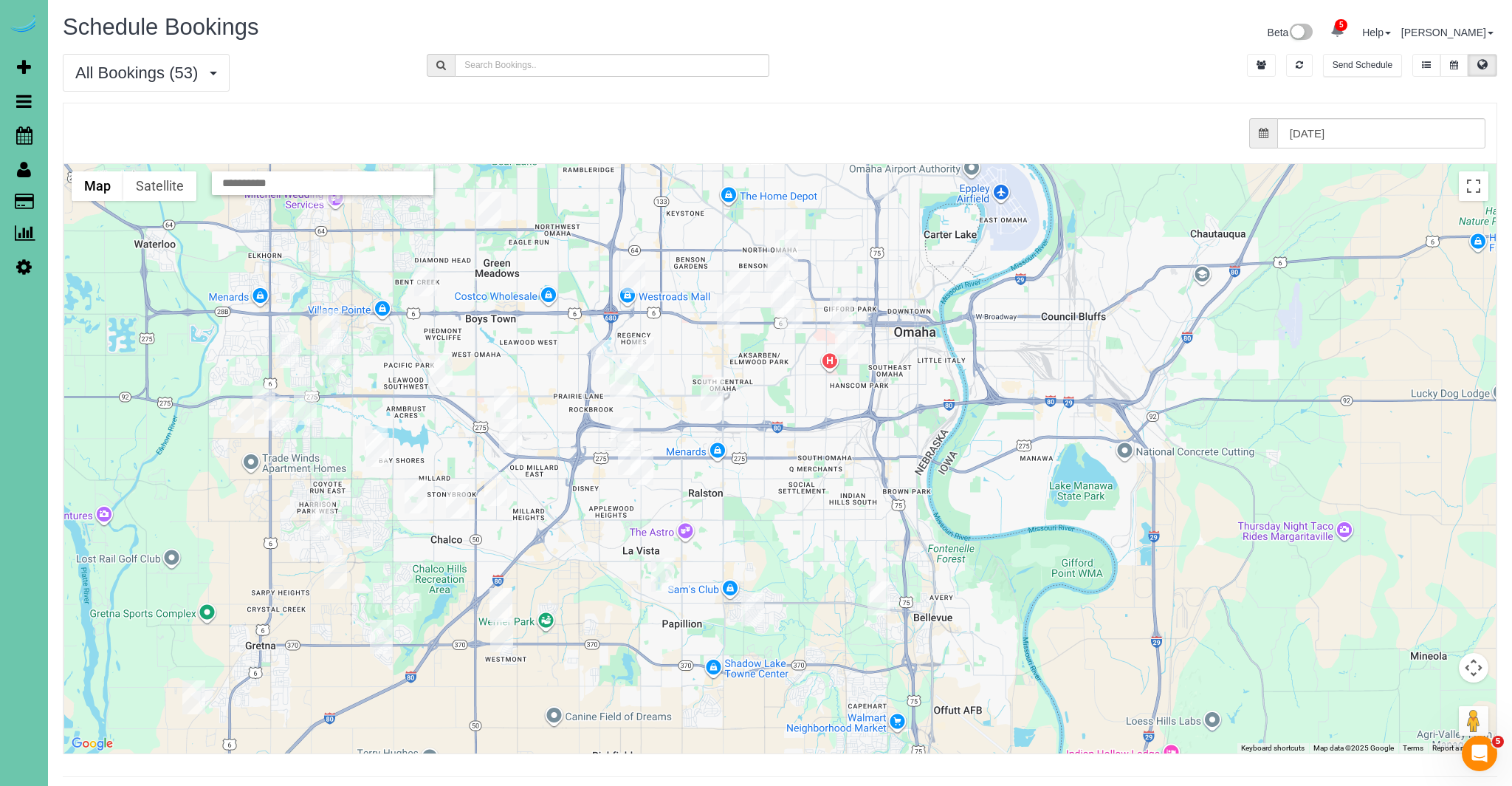
click at [626, 453] on img "09/26/2025 3:00PM - Wolf Construction (Maggie Davitt) - 5130 S 98th Ct #9, Omah…" at bounding box center [629, 457] width 23 height 34
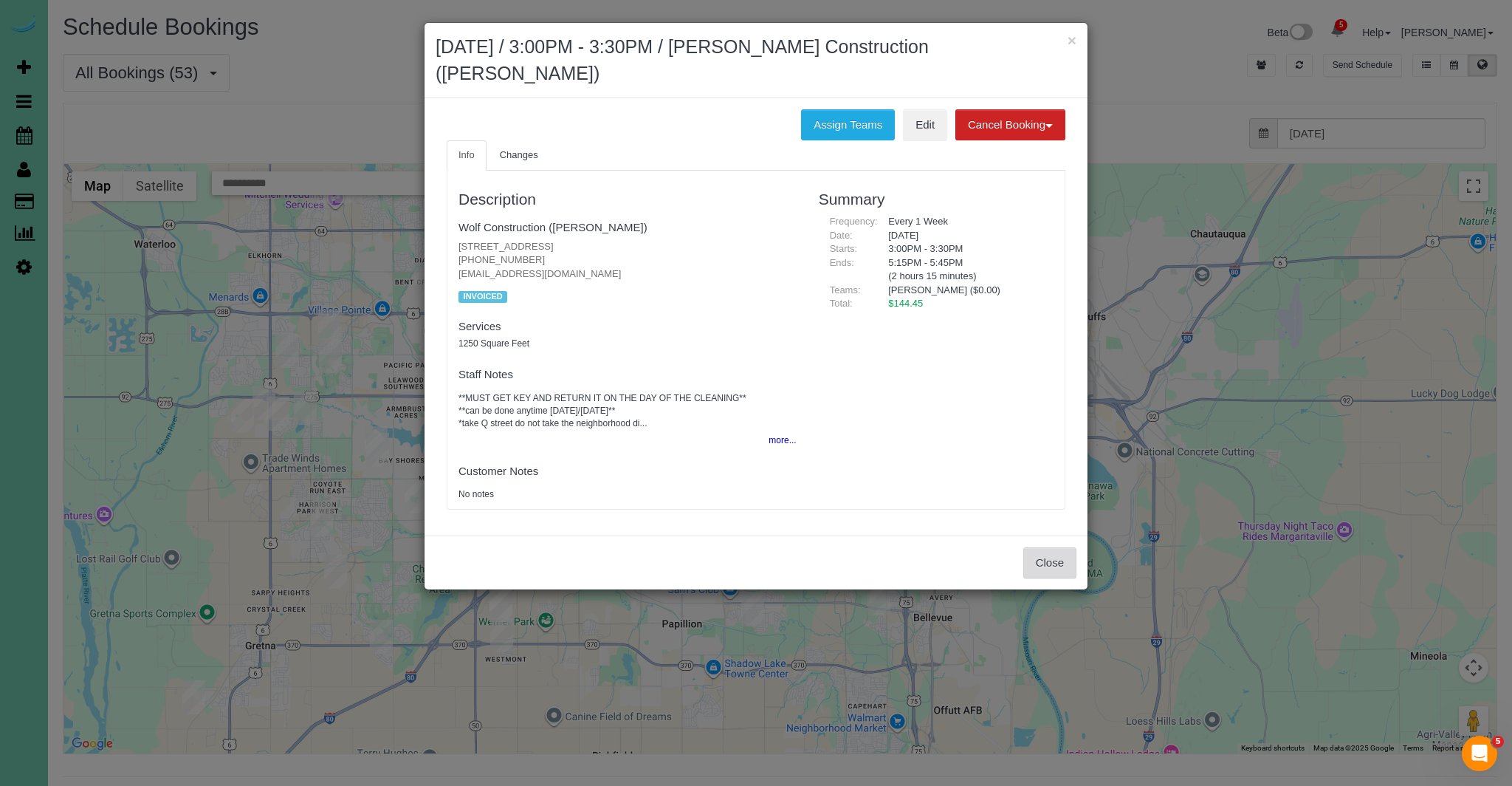
drag, startPoint x: 1058, startPoint y: 563, endPoint x: 1096, endPoint y: 538, distance: 45.5
click at [1058, 563] on button "Close" at bounding box center [1050, 563] width 53 height 31
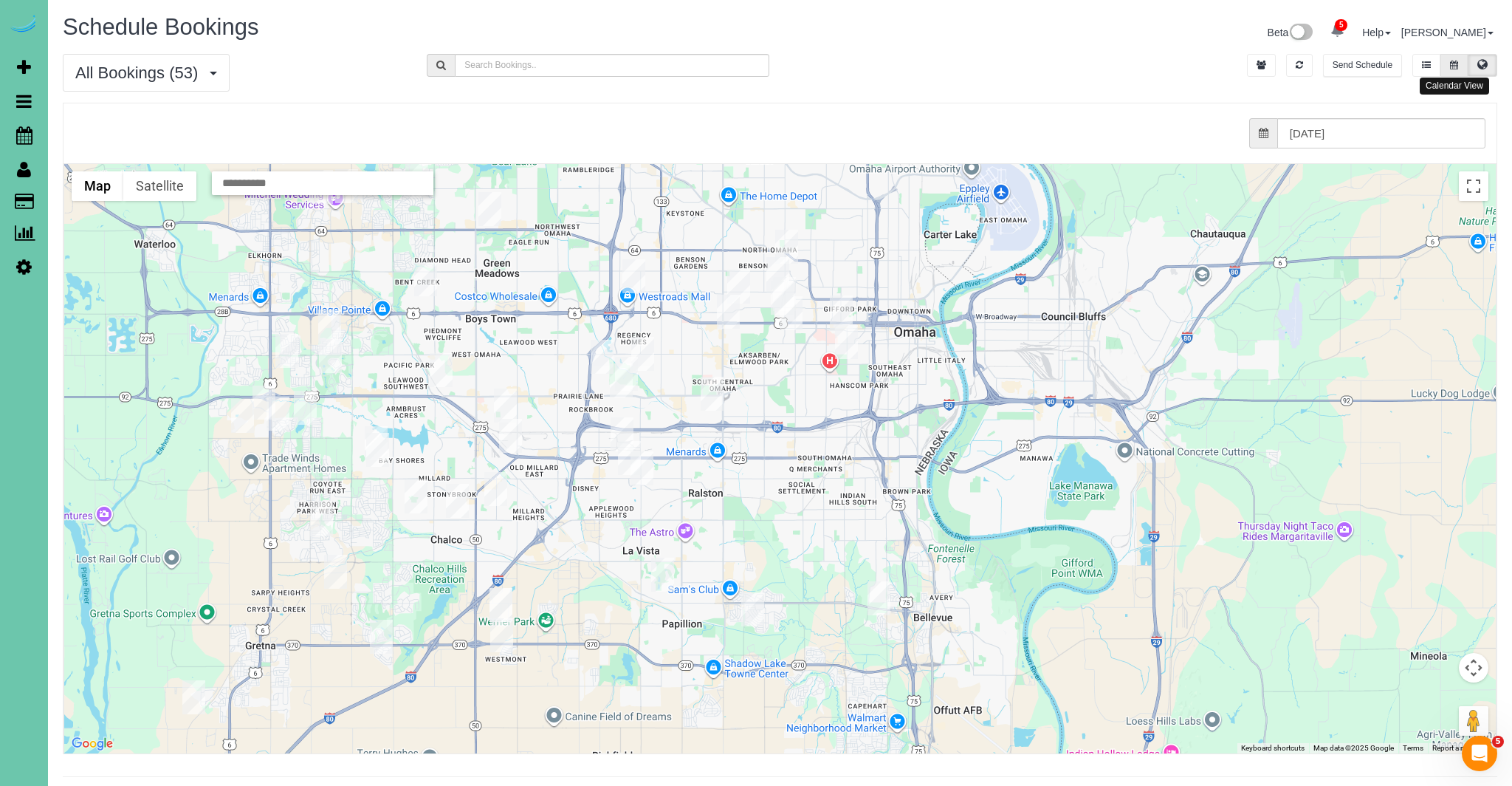
click at [1456, 70] on button at bounding box center [1454, 65] width 27 height 23
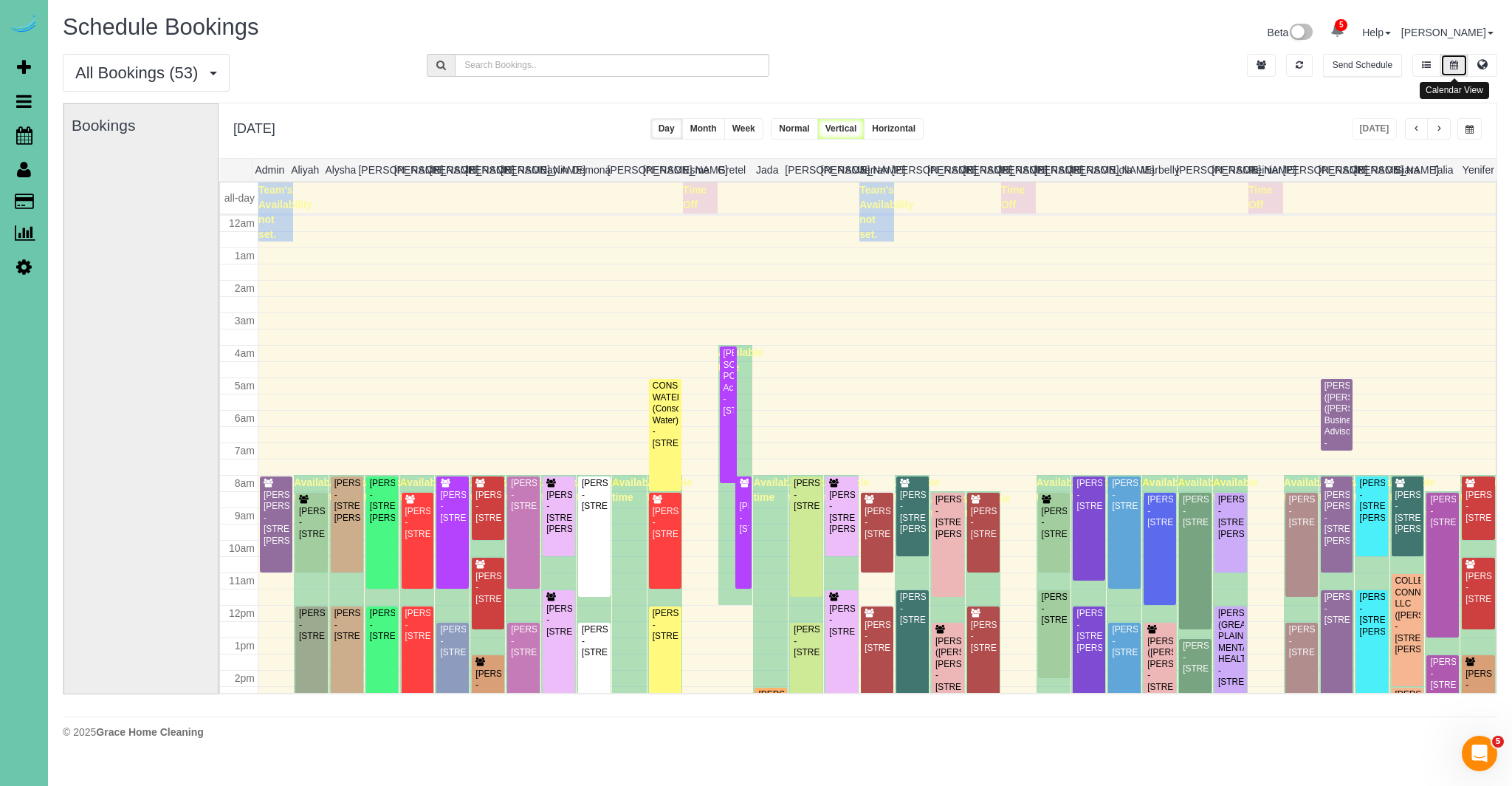
scroll to position [196, 0]
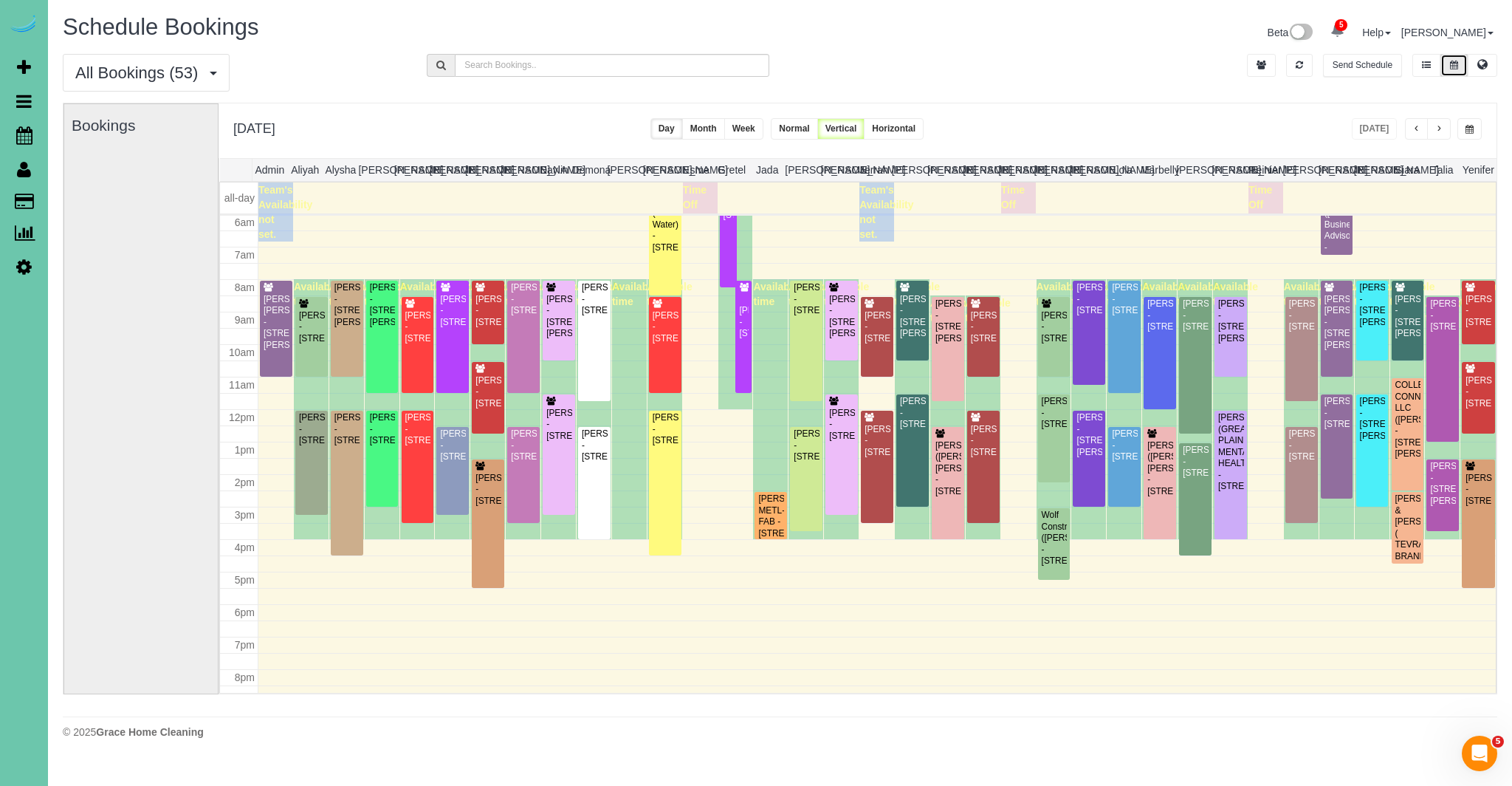
click at [485, 507] on div "[PERSON_NAME] - [STREET_ADDRESS]" at bounding box center [488, 489] width 27 height 34
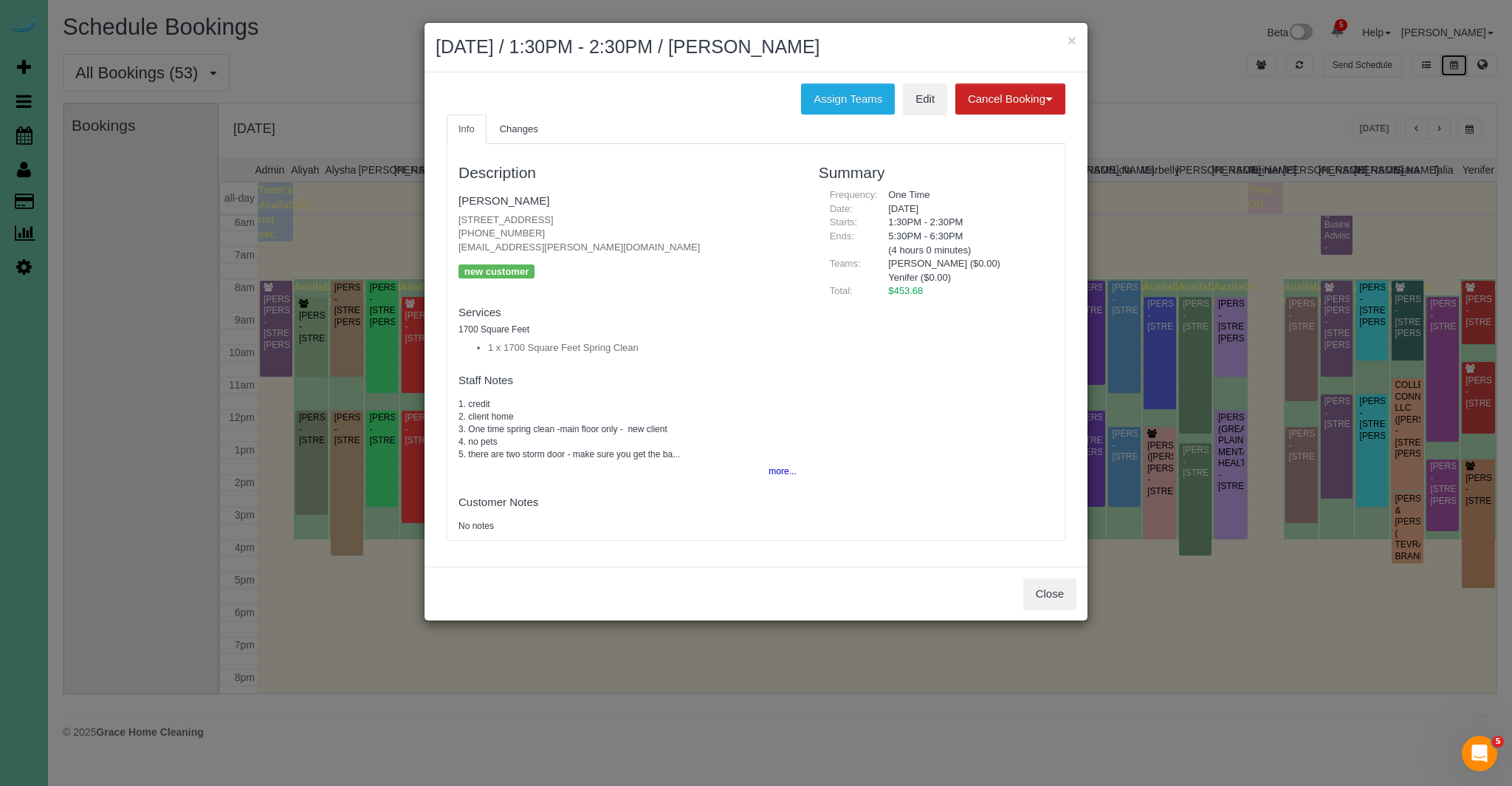
click at [485, 518] on body "× [DATE] / 1:30PM - 2:30PM / [PERSON_NAME] Assign Teams Edit Cancel Booking Wit…" at bounding box center [756, 393] width 1512 height 786
click at [1042, 599] on button "Close" at bounding box center [1050, 593] width 53 height 31
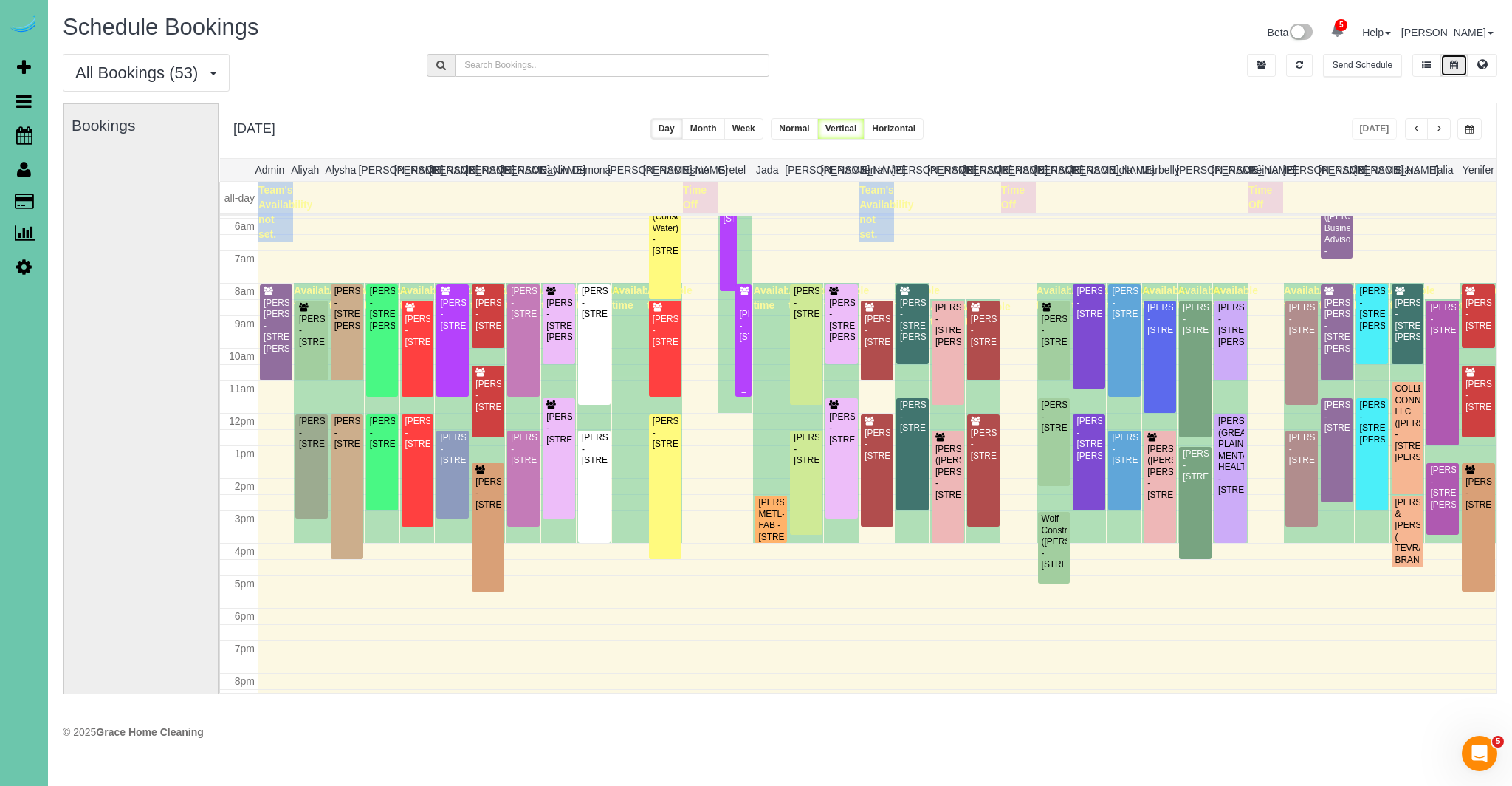
scroll to position [200, 0]
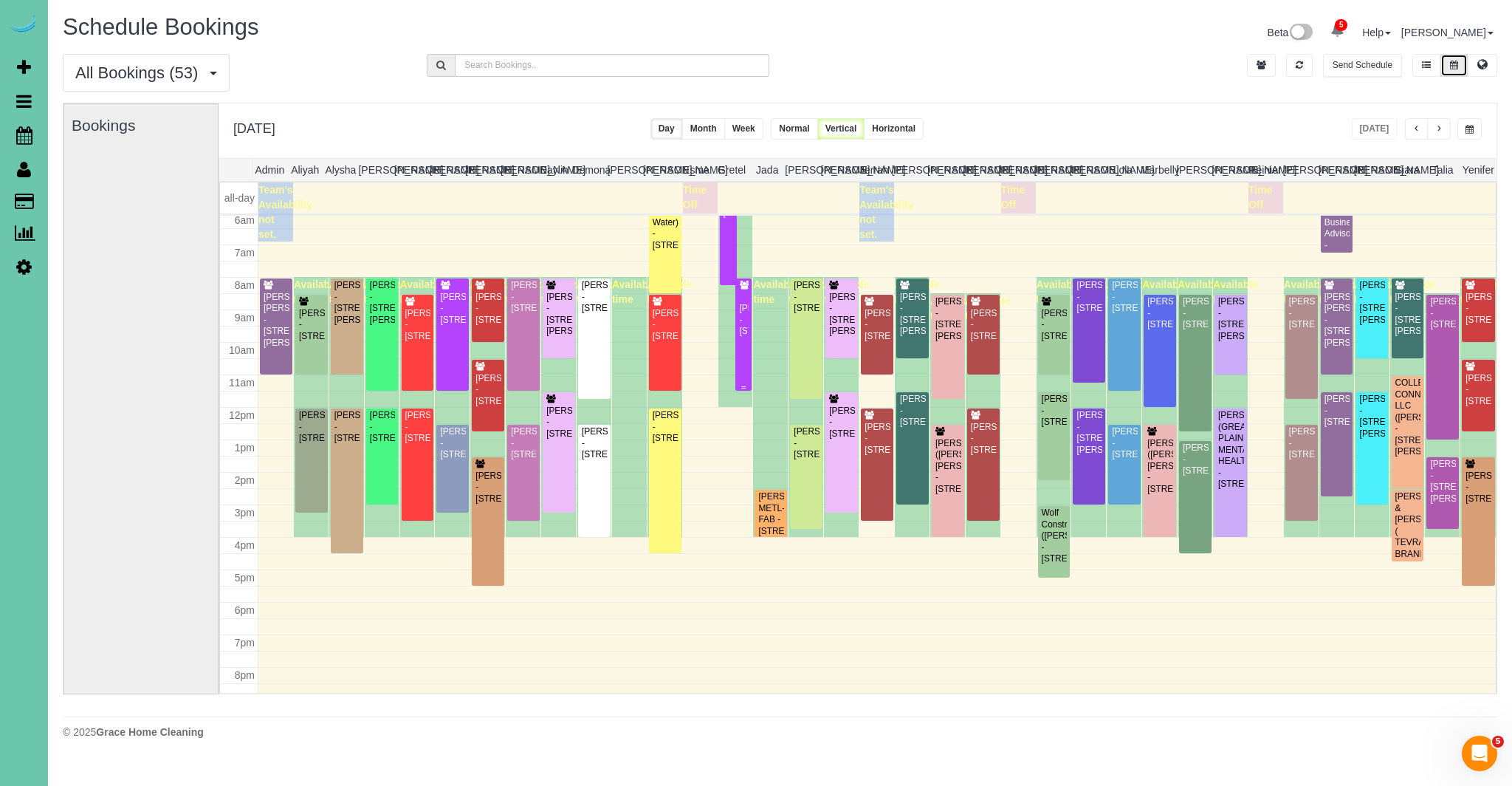
click at [739, 312] on div "[PERSON_NAME] - [STREET_ADDRESS]" at bounding box center [743, 319] width 10 height 34
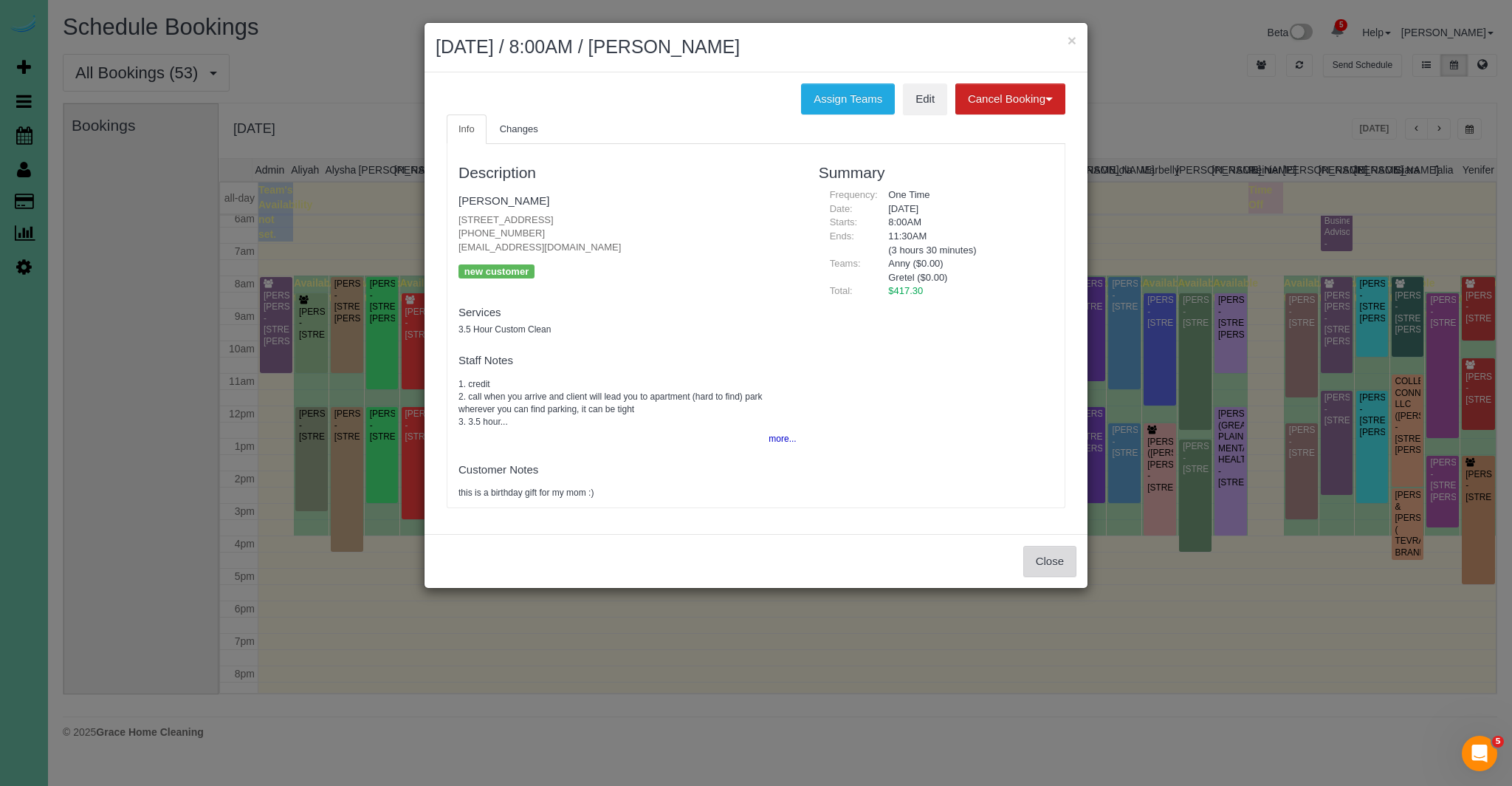
click at [1044, 573] on button "Close" at bounding box center [1050, 561] width 53 height 31
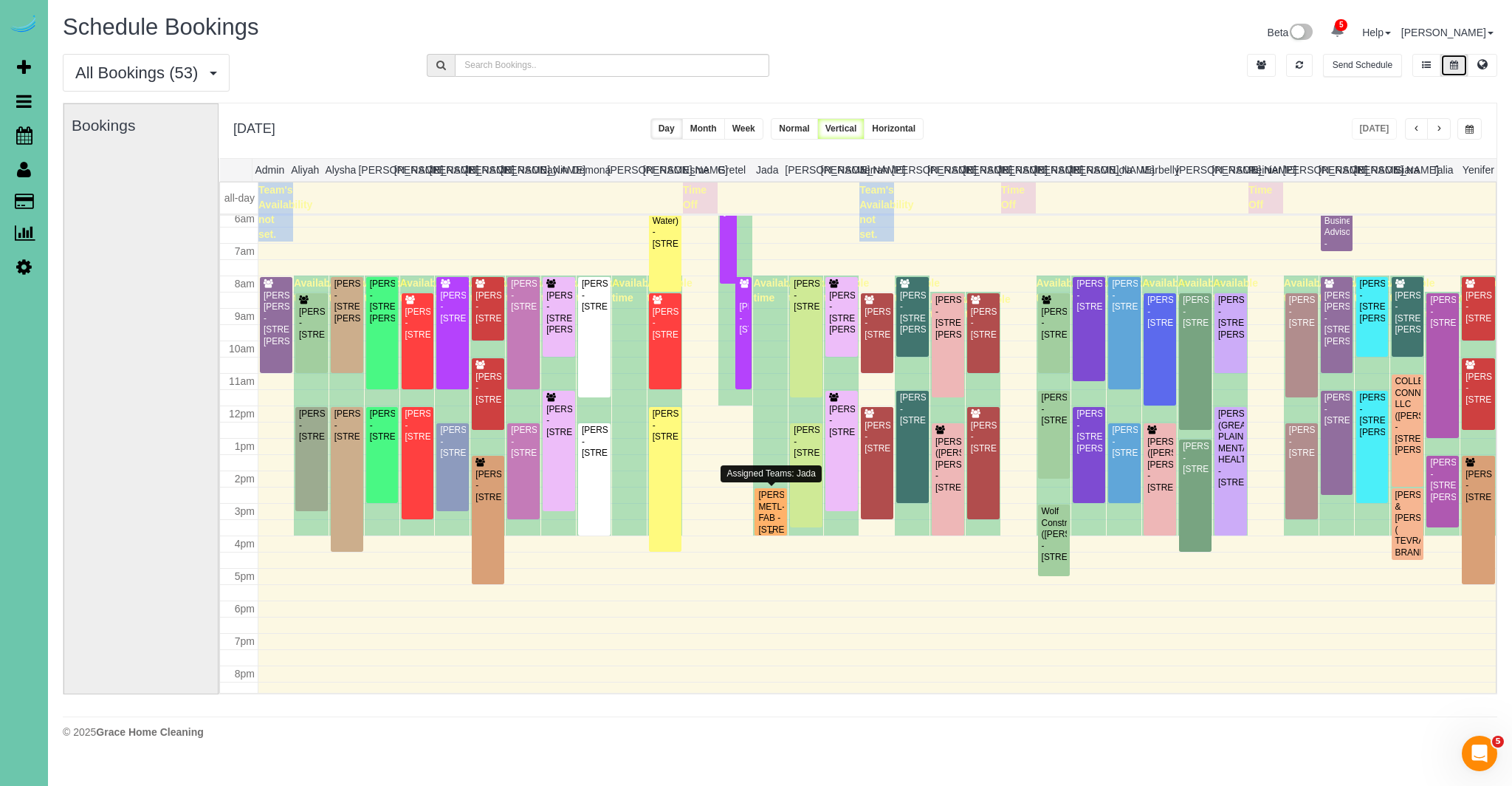
click at [771, 515] on div "[PERSON_NAME] METL-FAB - [STREET_ADDRESS][PERSON_NAME]" at bounding box center [770, 518] width 27 height 57
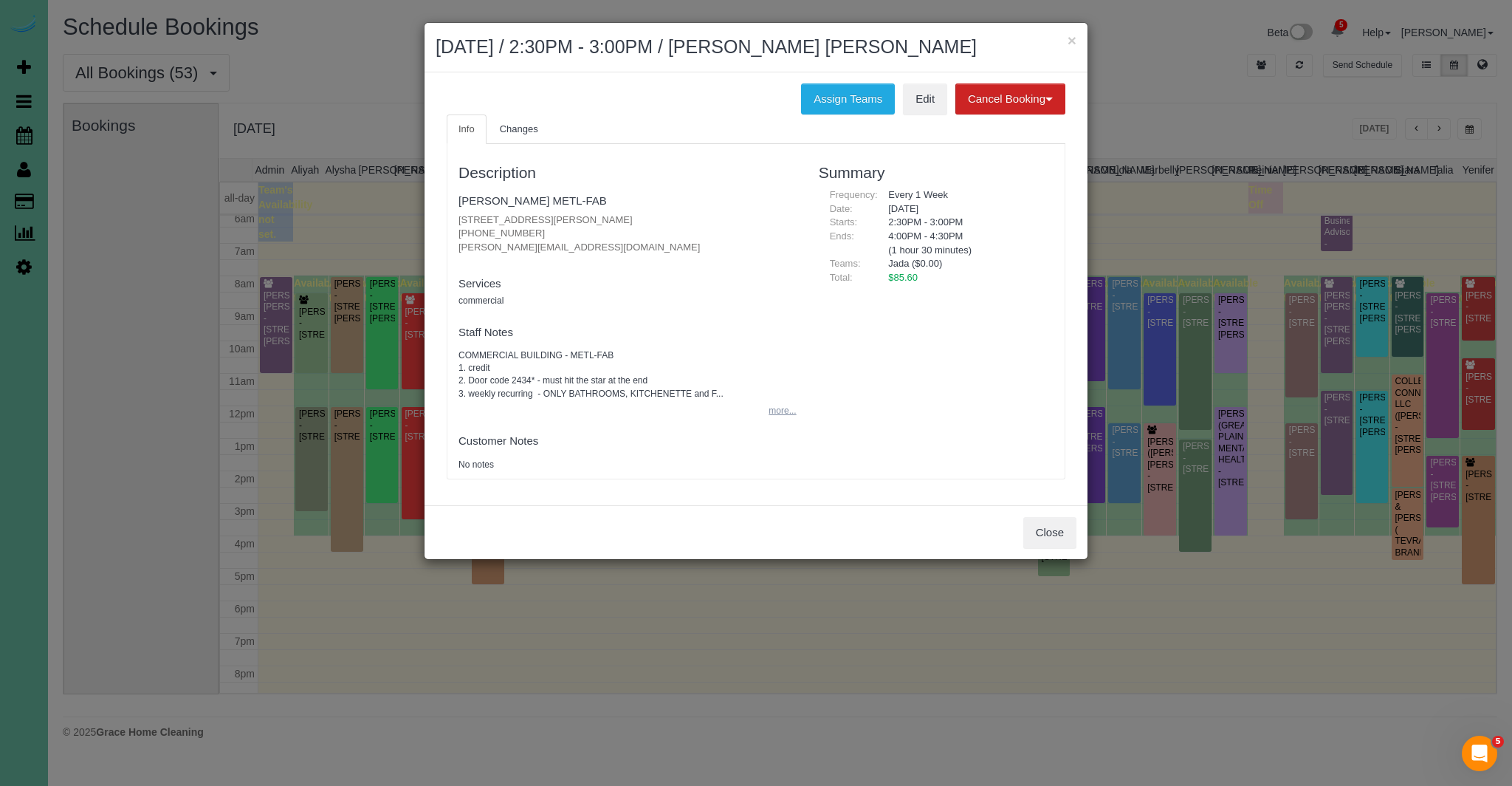
click at [782, 411] on button "more..." at bounding box center [778, 410] width 36 height 22
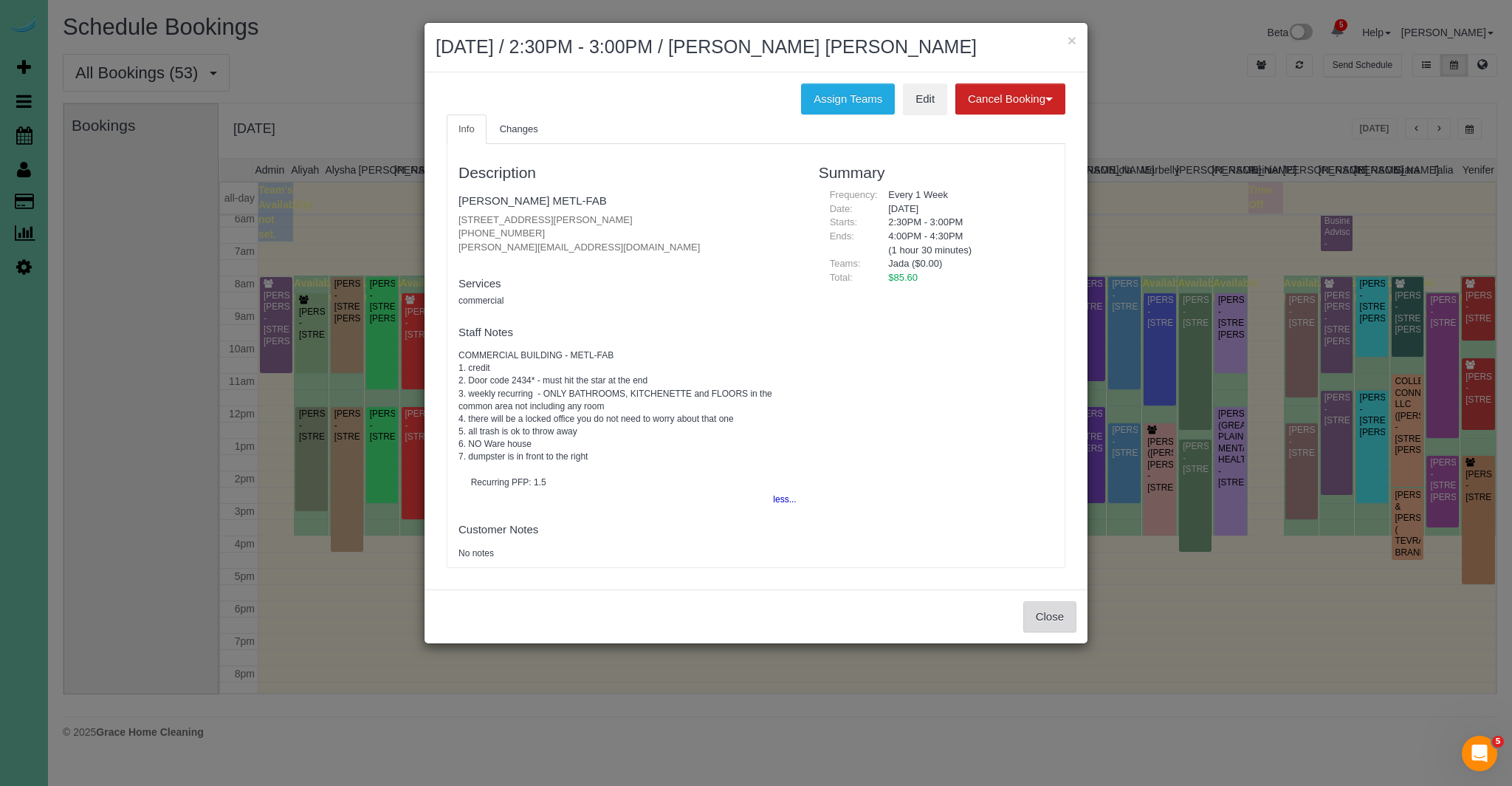
click at [1038, 618] on button "Close" at bounding box center [1050, 617] width 53 height 31
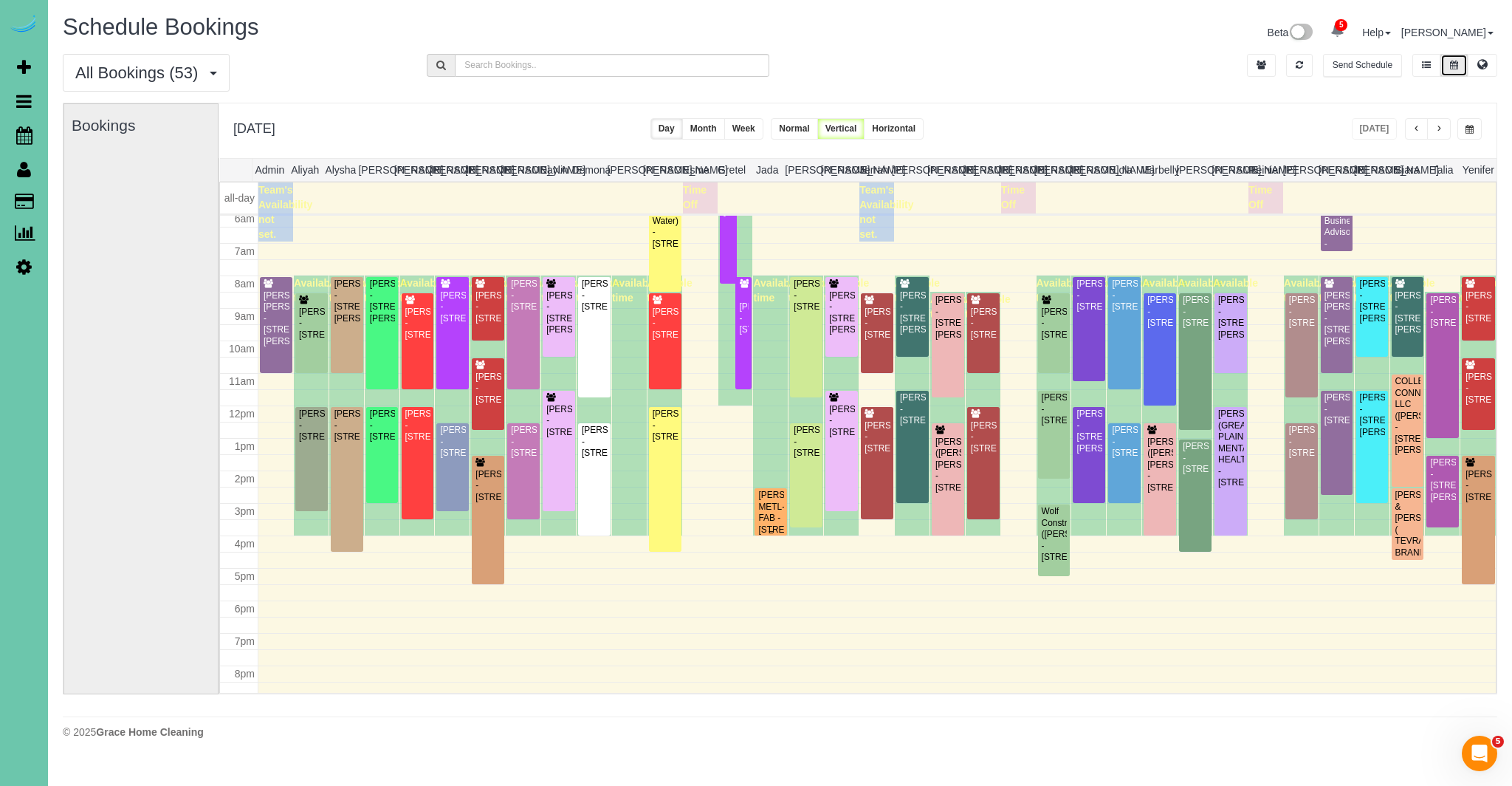
click at [767, 508] on div "[PERSON_NAME] METL-FAB - [STREET_ADDRESS][PERSON_NAME]" at bounding box center [770, 518] width 27 height 57
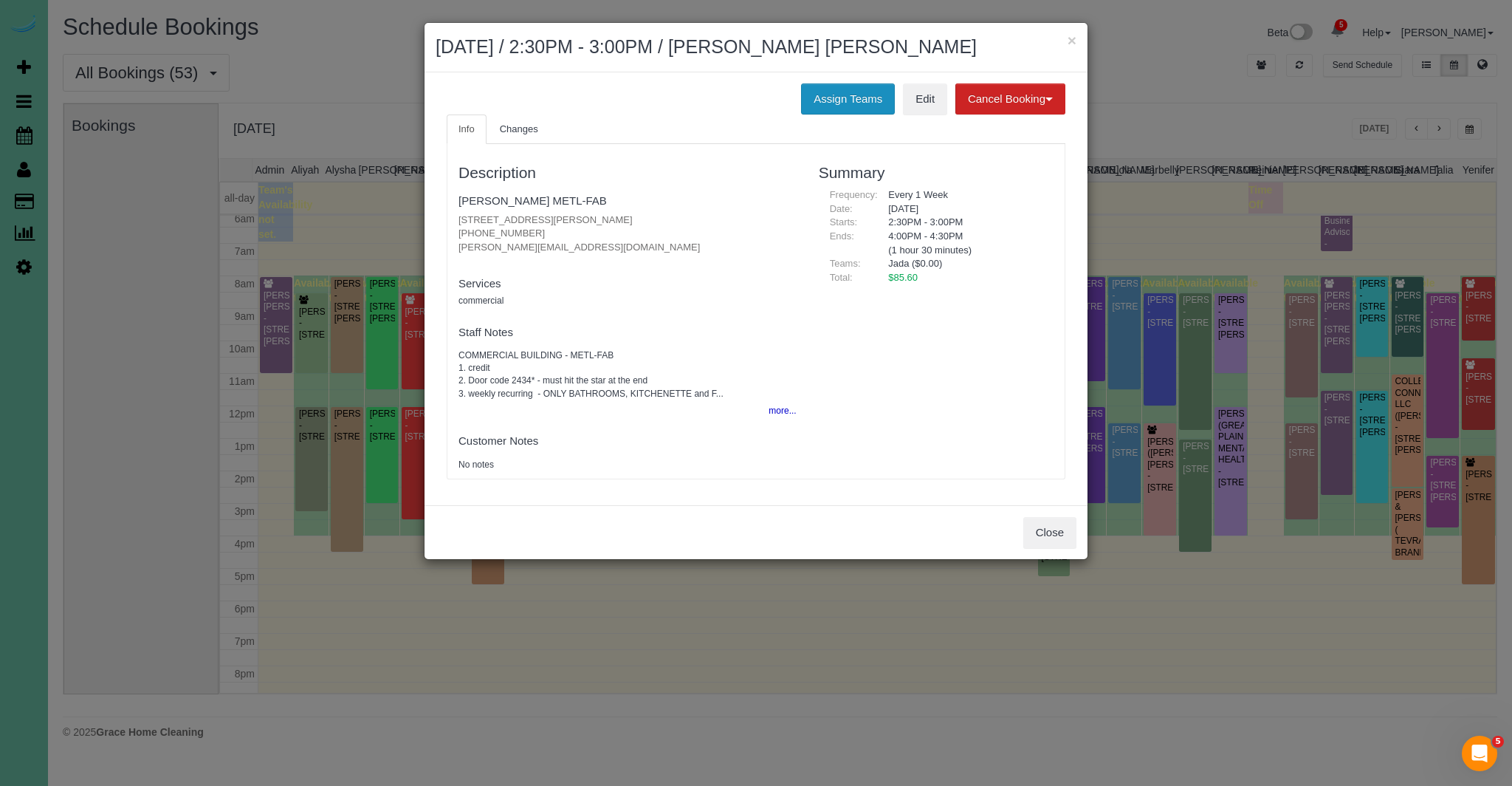
click at [845, 107] on button "Assign Teams" at bounding box center [848, 99] width 94 height 31
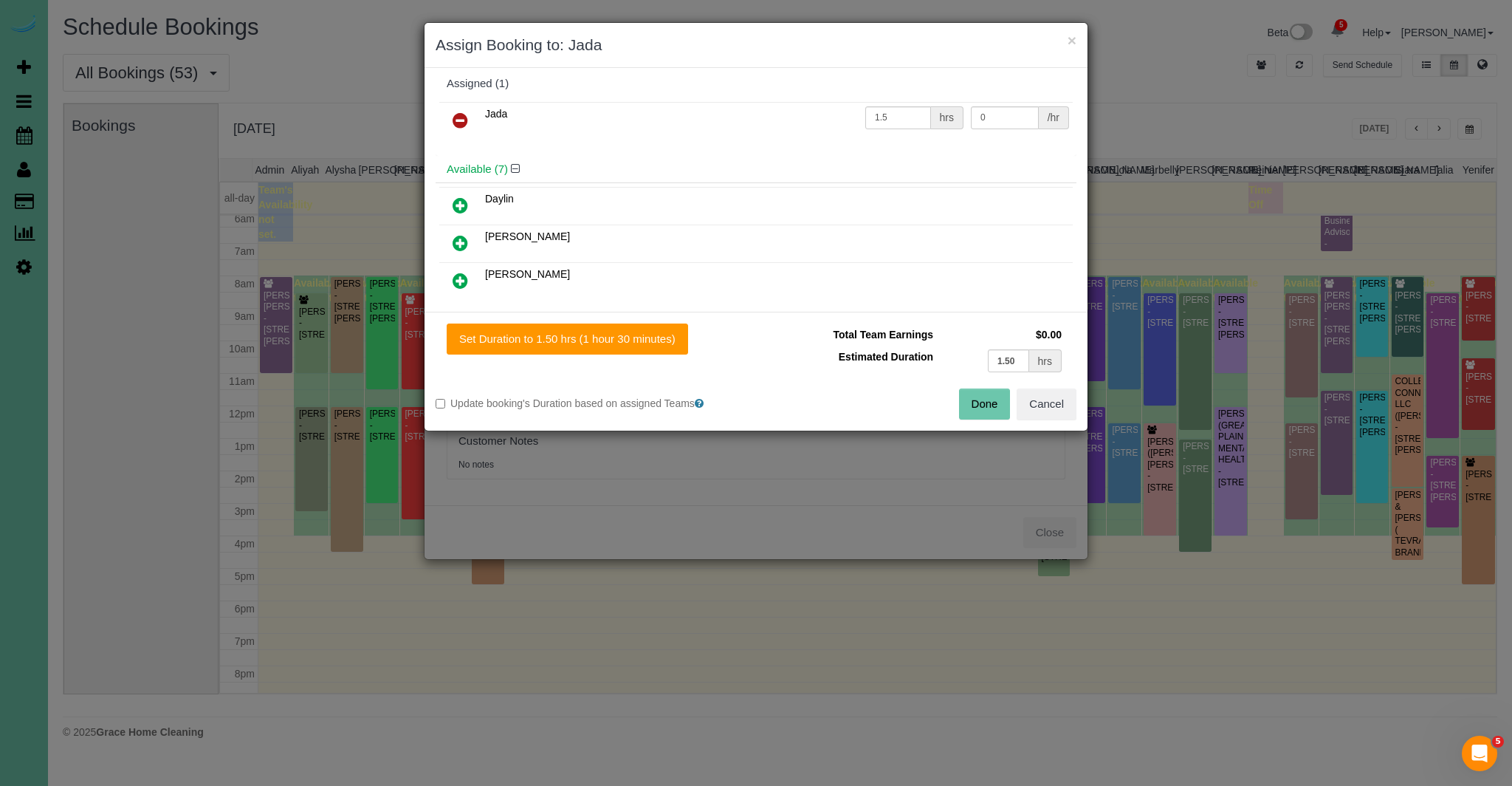
scroll to position [0, 0]
click at [459, 133] on icon at bounding box center [461, 129] width 16 height 17
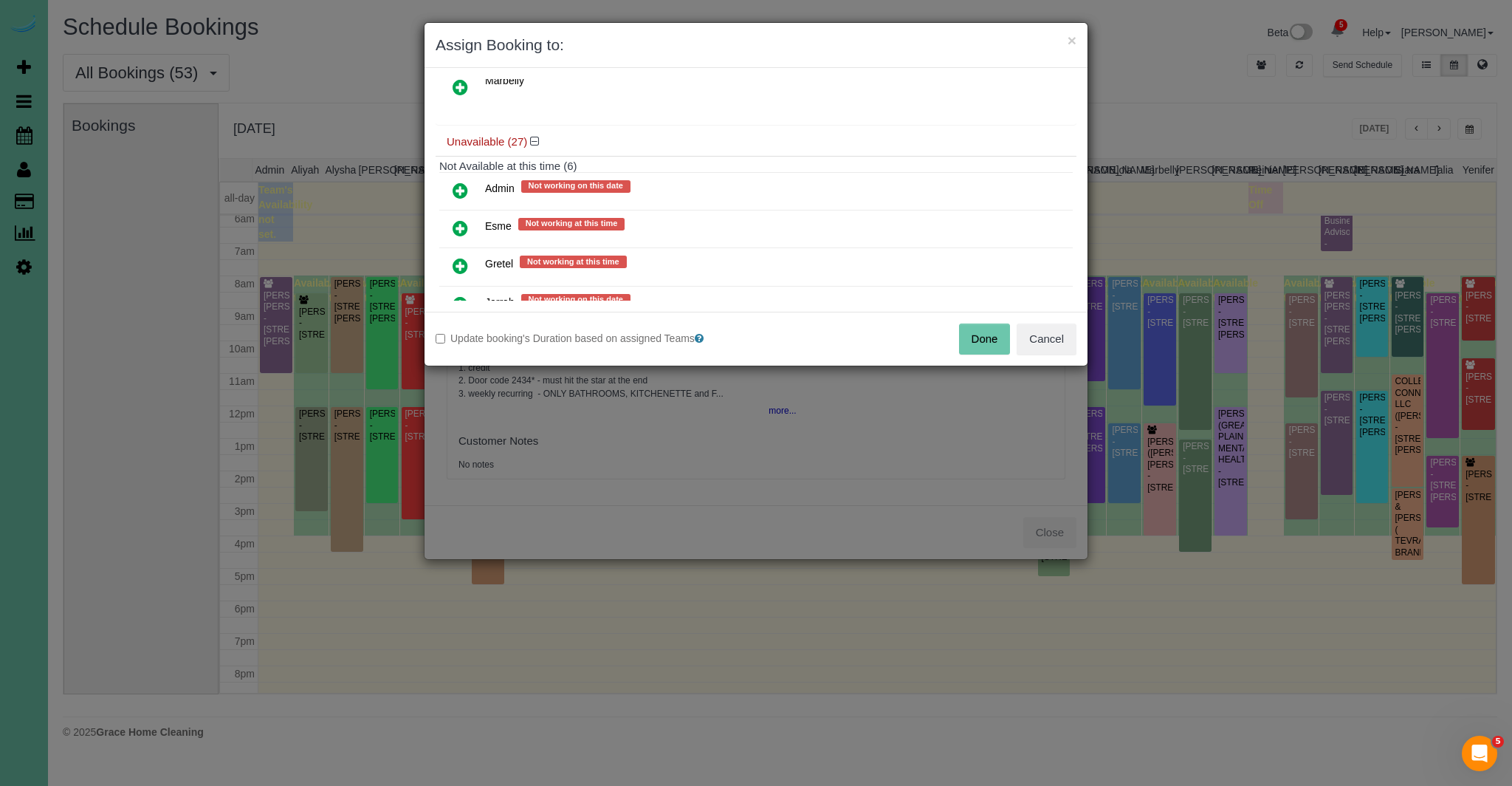
click at [459, 181] on icon at bounding box center [461, 190] width 16 height 17
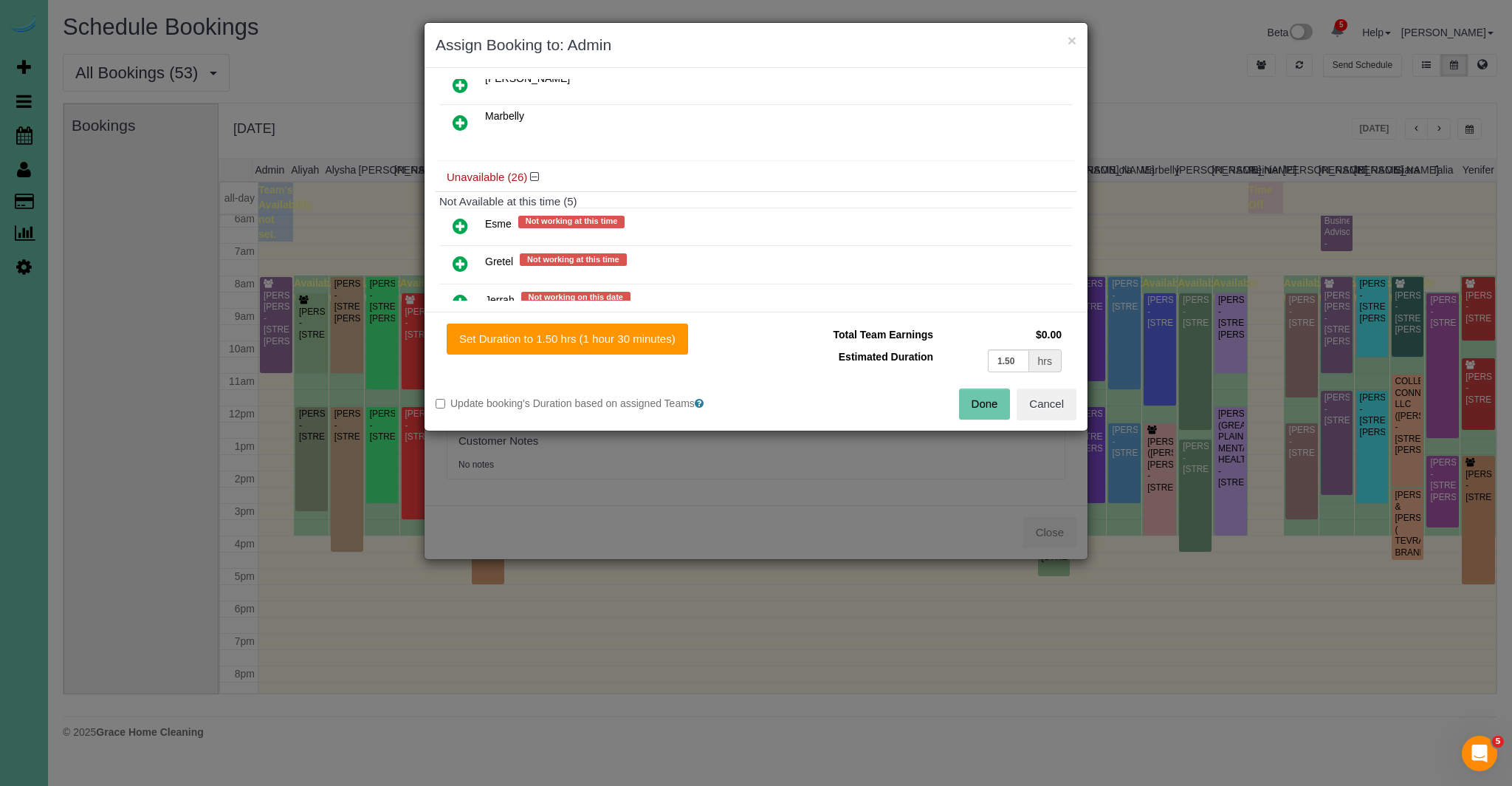
scroll to position [390, 0]
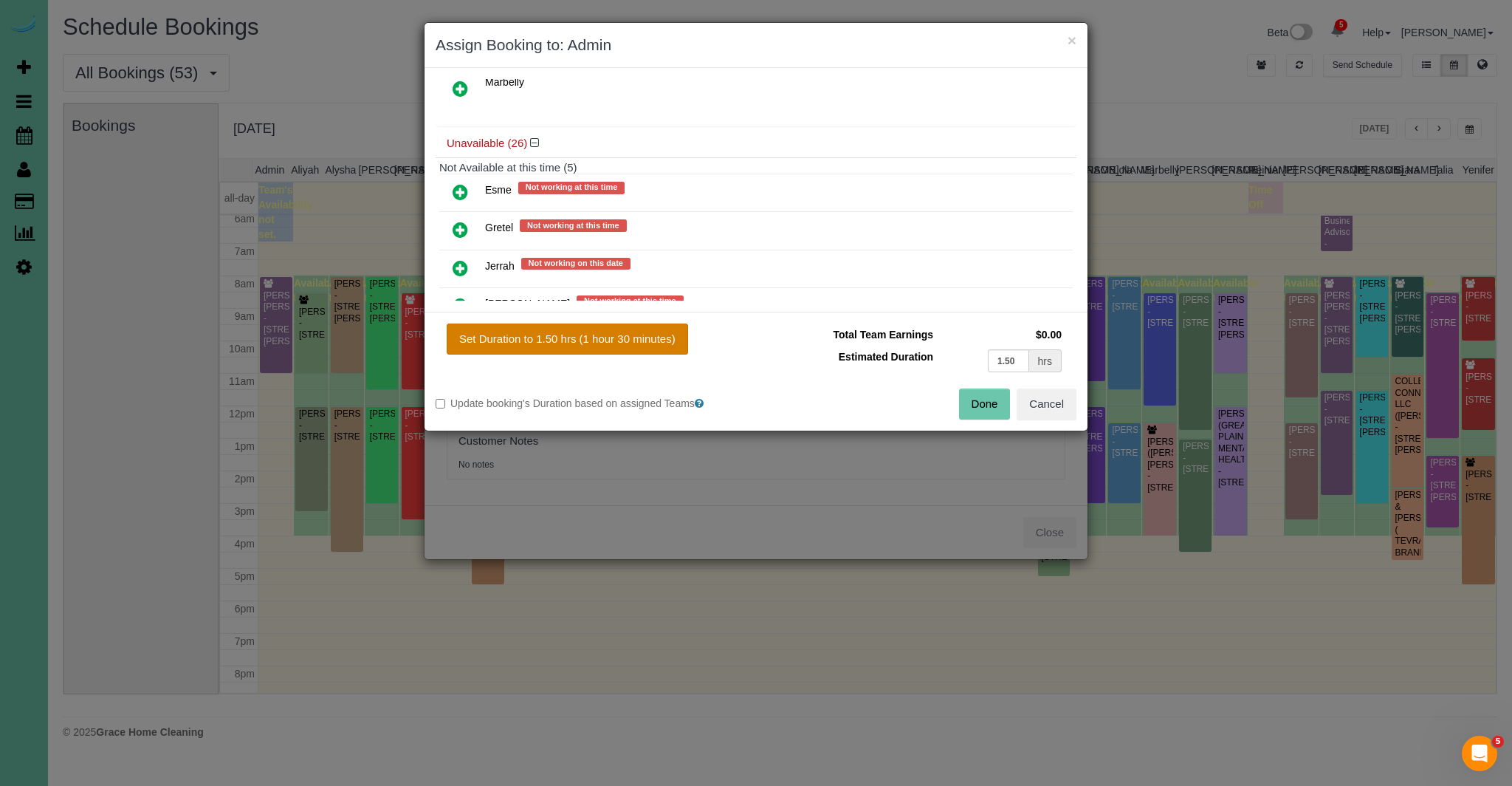
drag, startPoint x: 534, startPoint y: 335, endPoint x: 811, endPoint y: 380, distance: 280.6
click at [534, 335] on button "Set Duration to 1.50 hrs (1 hour 30 minutes)" at bounding box center [567, 339] width 241 height 31
type input "1.50"
click at [1001, 403] on button "Done" at bounding box center [985, 404] width 52 height 31
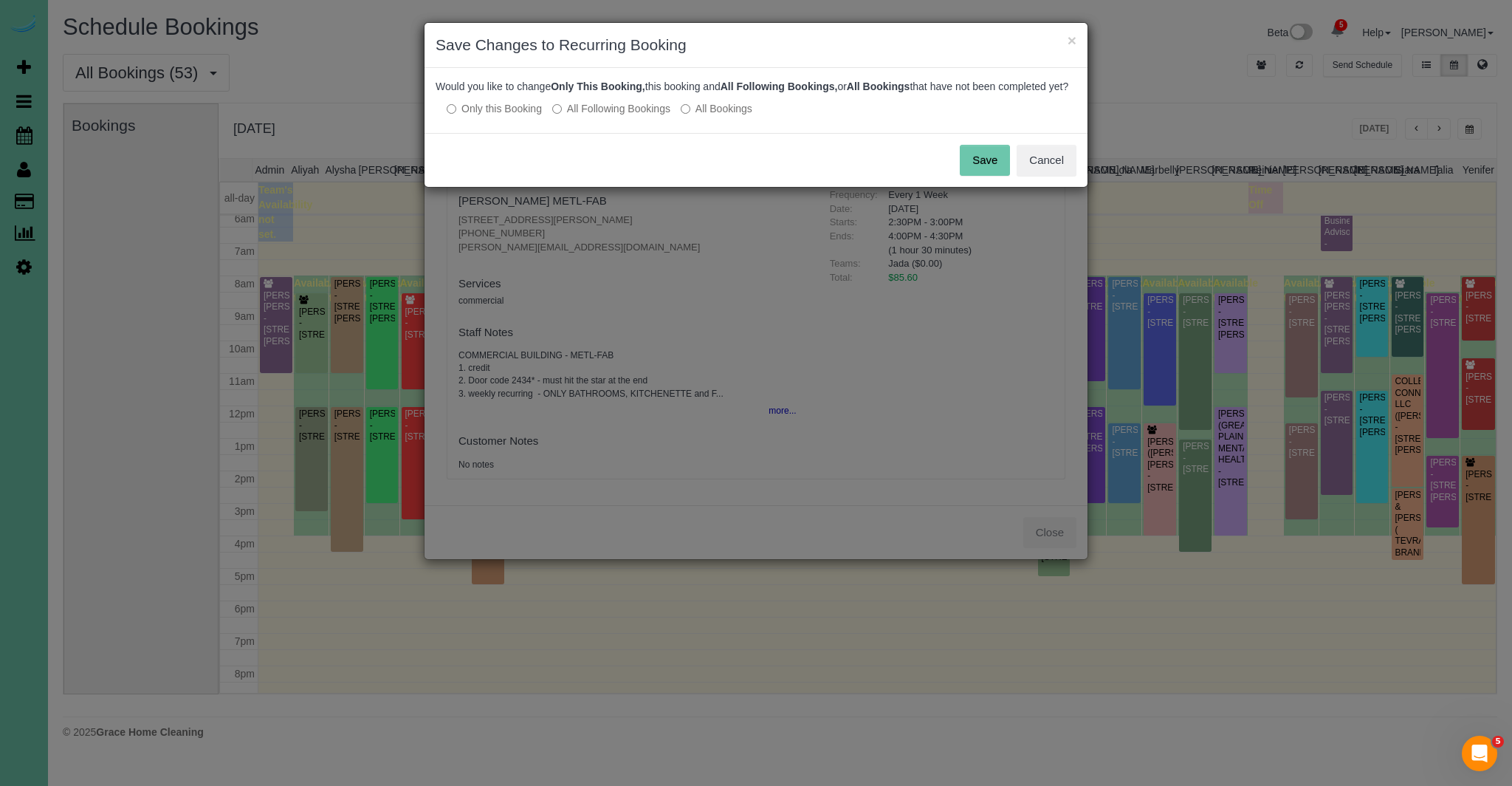
click at [998, 168] on button "Save" at bounding box center [985, 160] width 50 height 31
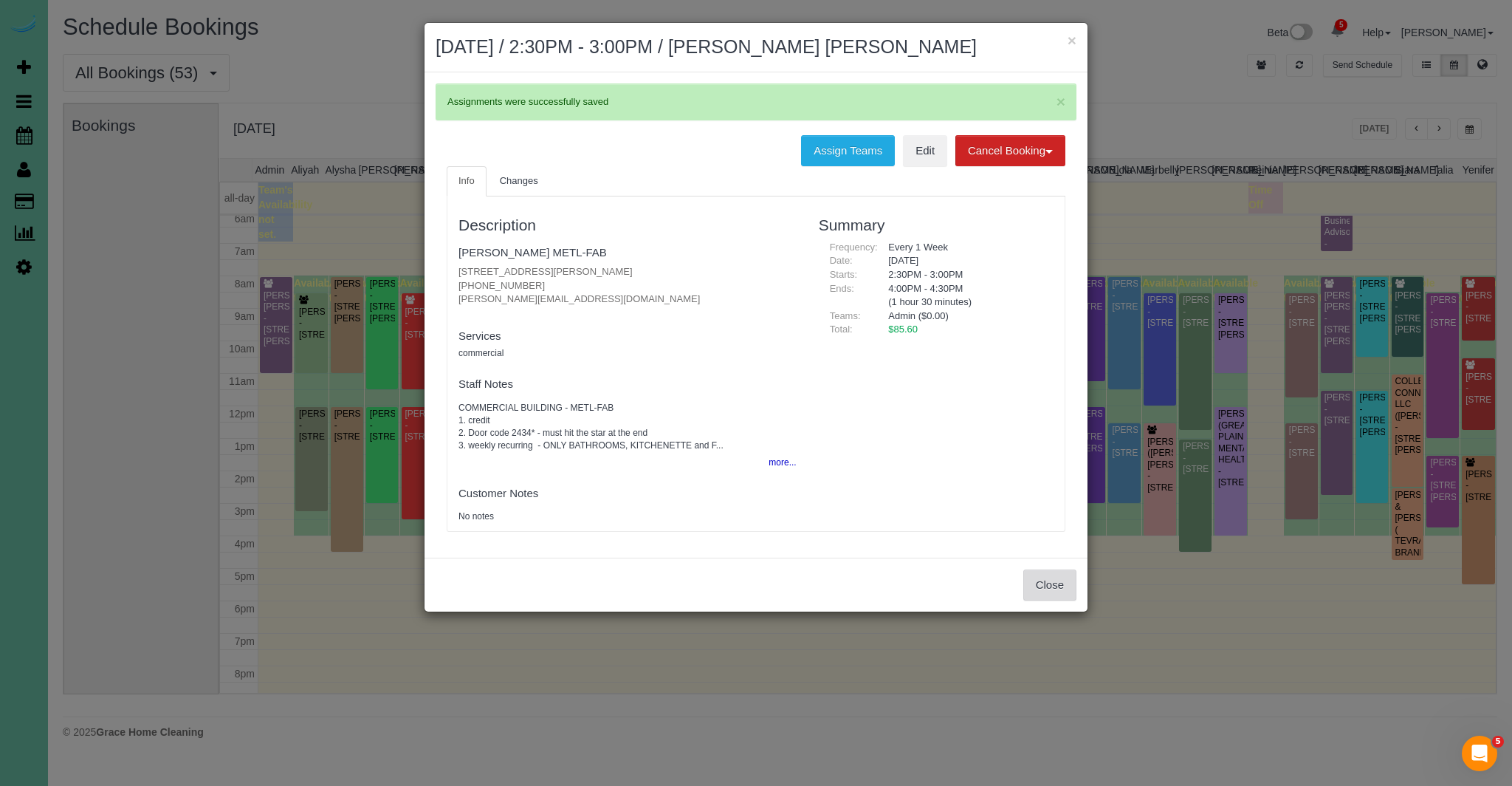
click at [1062, 580] on button "Close" at bounding box center [1050, 585] width 53 height 31
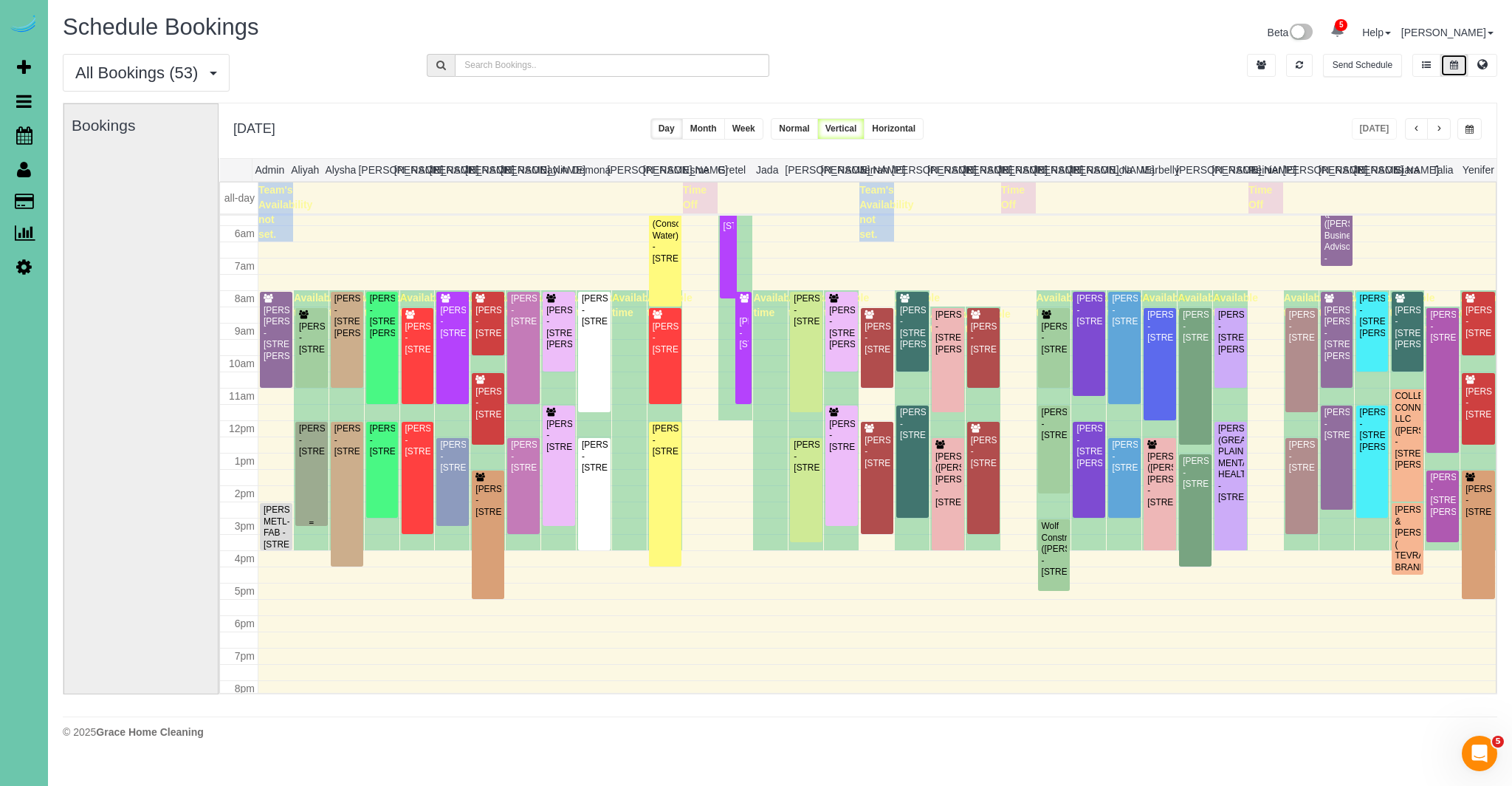
scroll to position [194, 0]
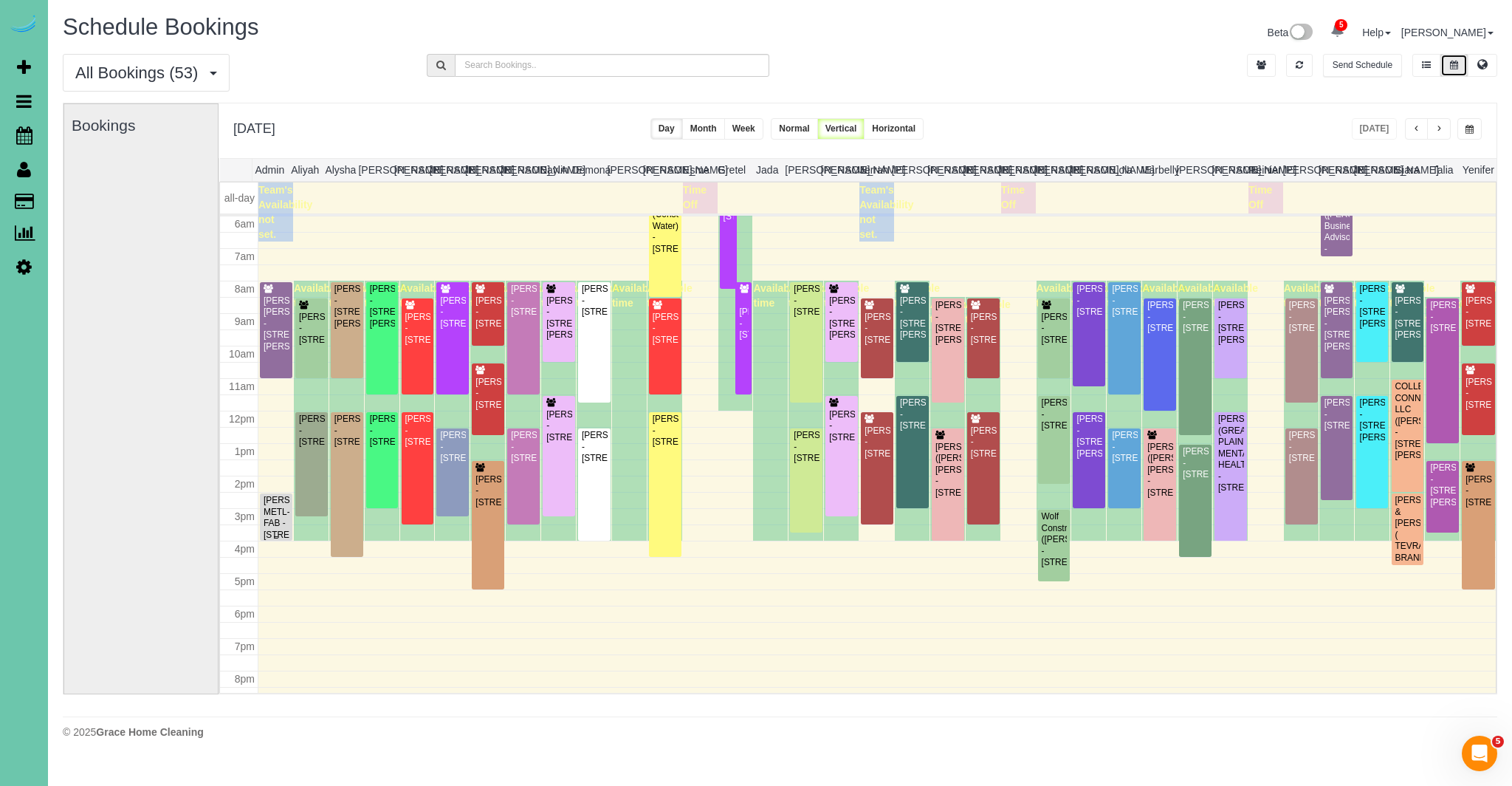
click at [285, 523] on div "[PERSON_NAME] METL-FAB - [STREET_ADDRESS][PERSON_NAME]" at bounding box center [276, 523] width 27 height 57
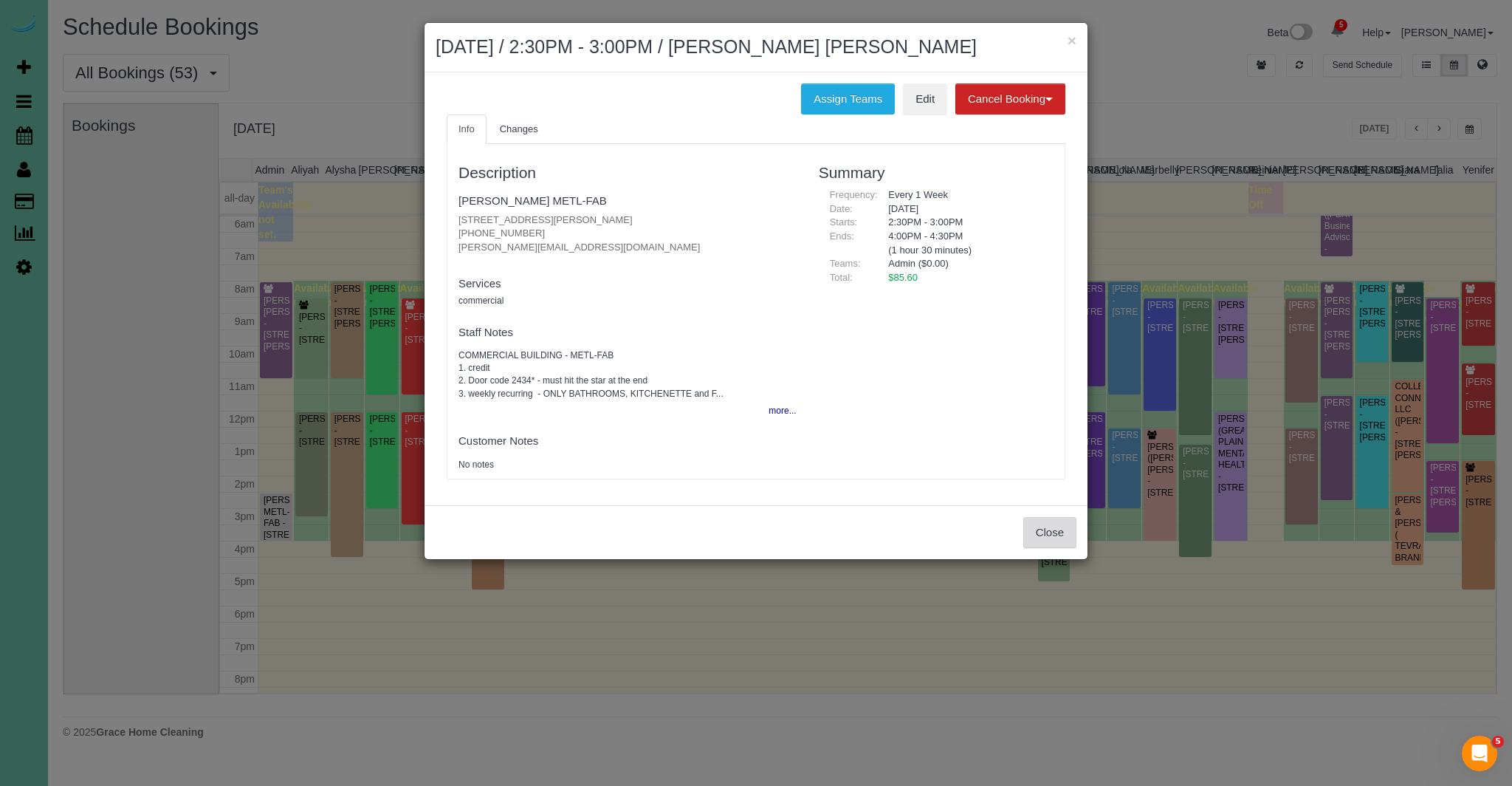
click at [1052, 534] on button "Close" at bounding box center [1050, 533] width 53 height 31
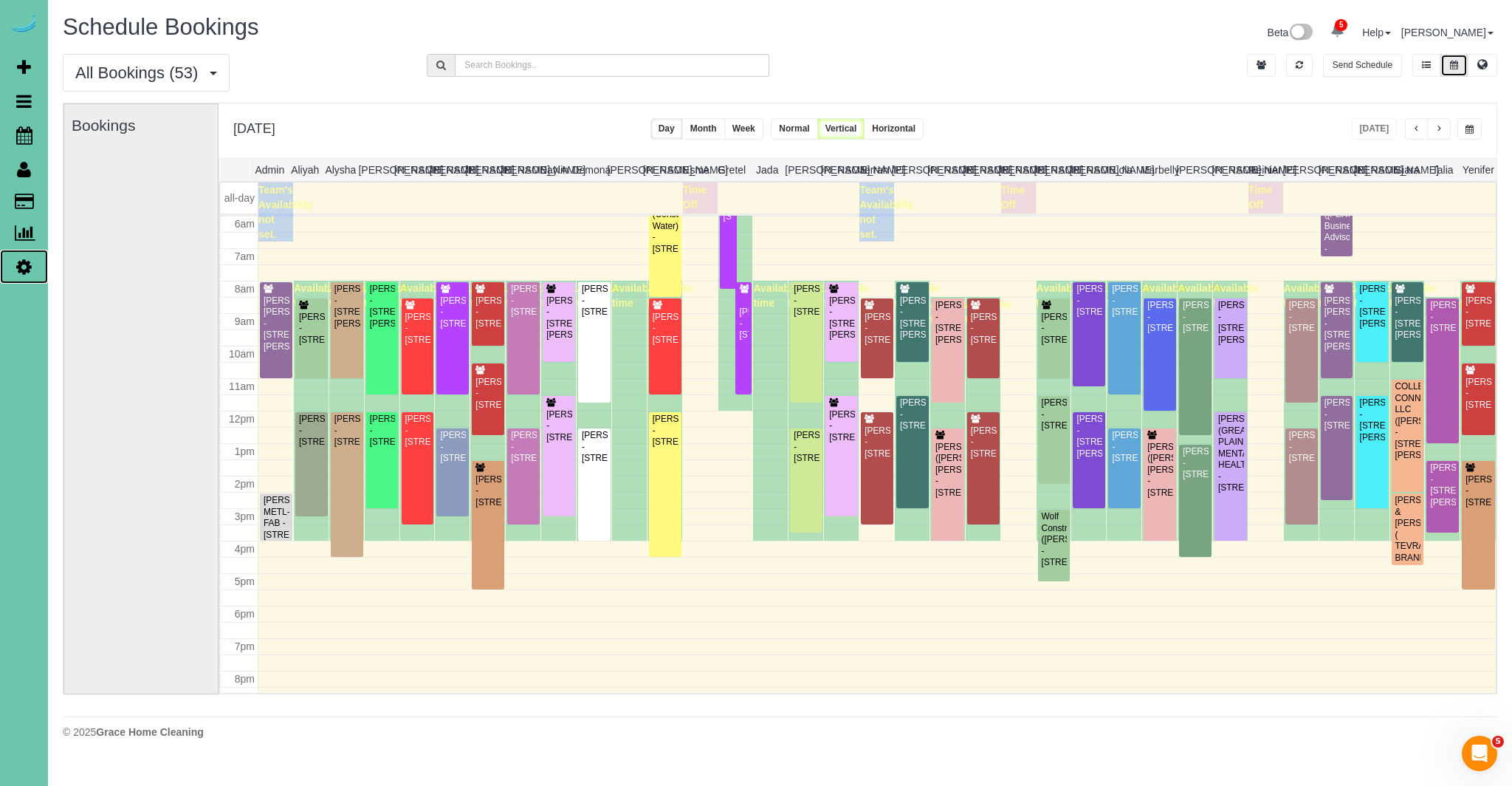
click at [25, 267] on icon at bounding box center [24, 266] width 16 height 17
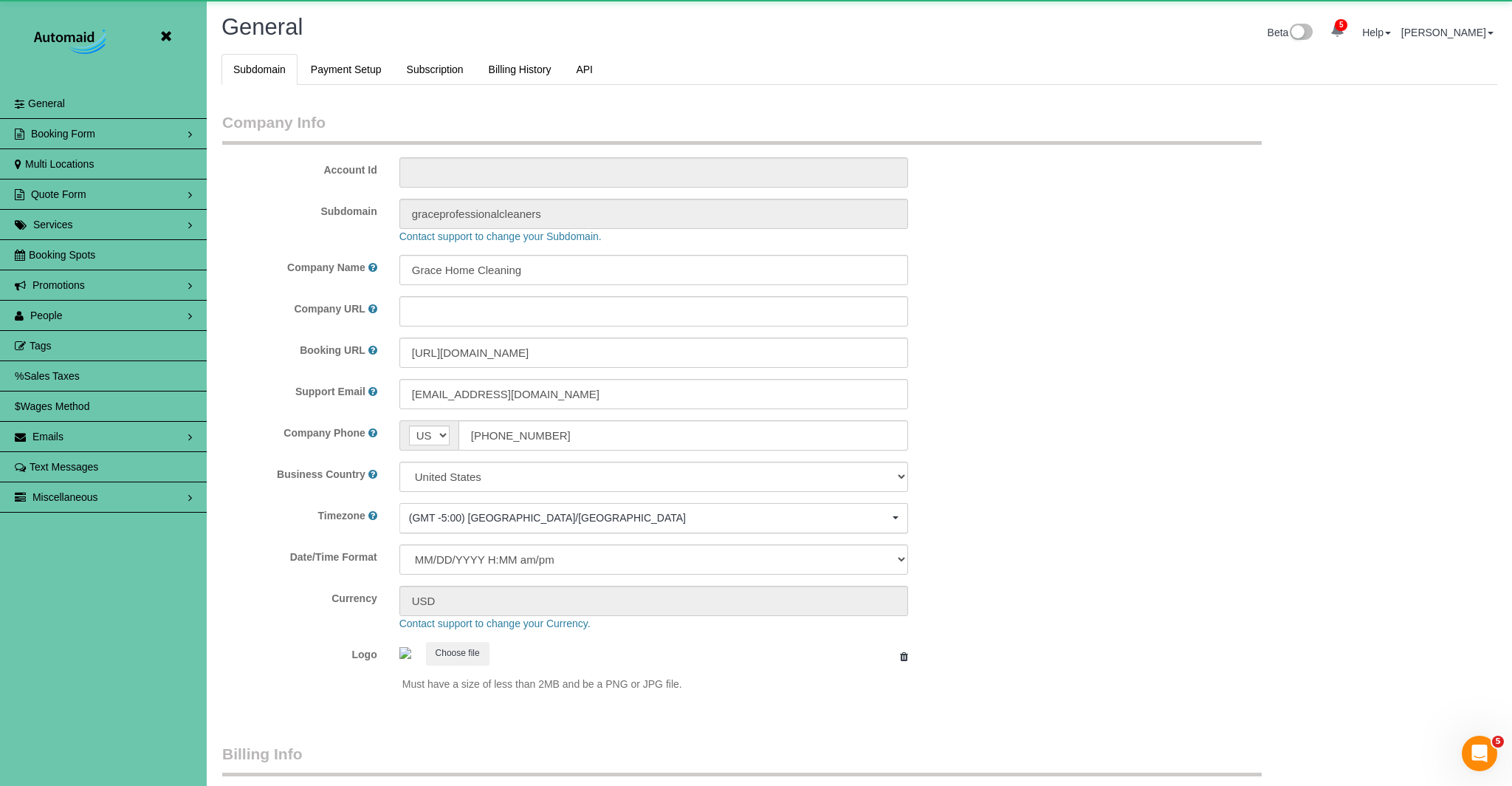
scroll to position [70722, 72318]
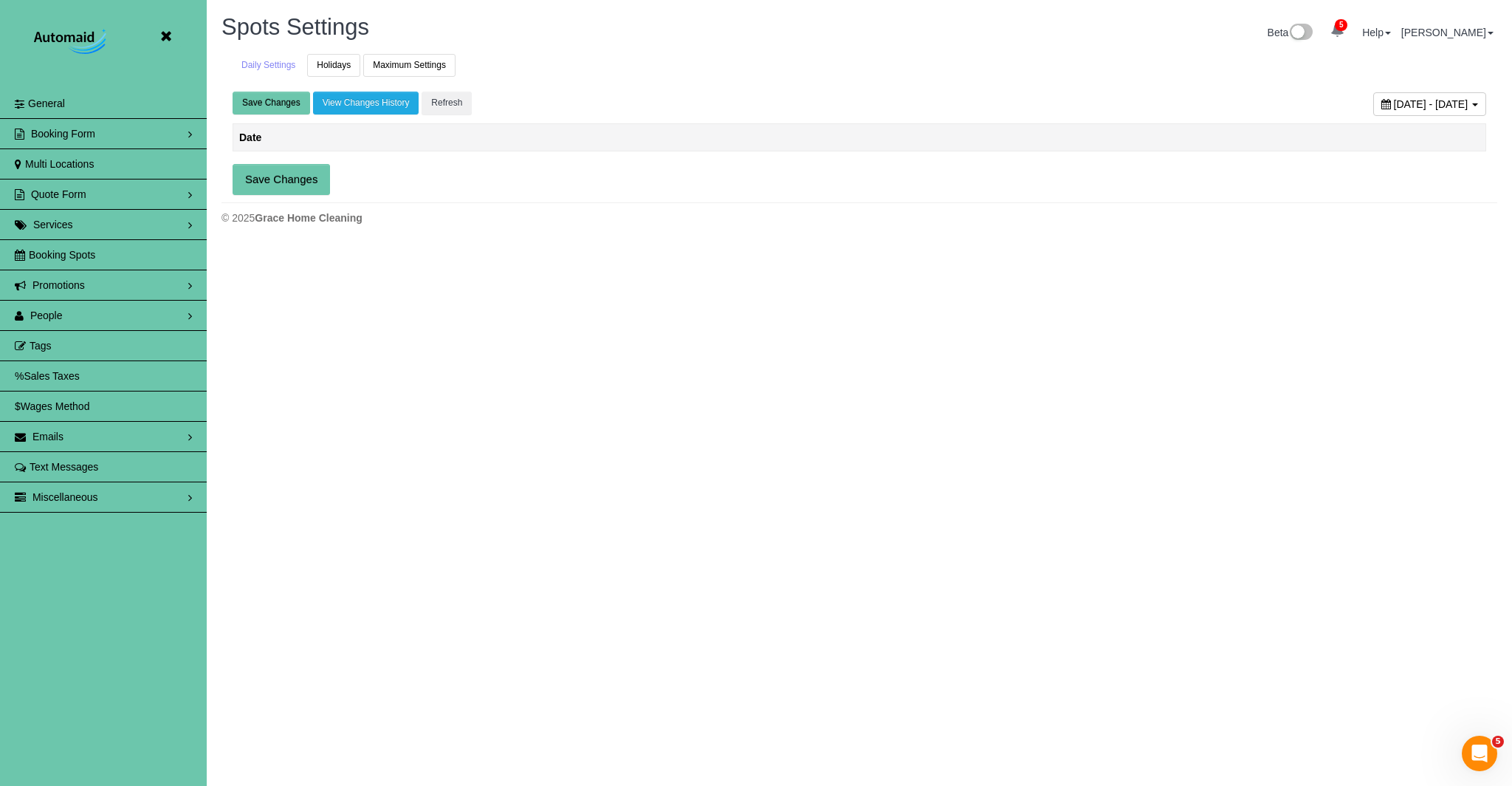
scroll to position [989, 1512]
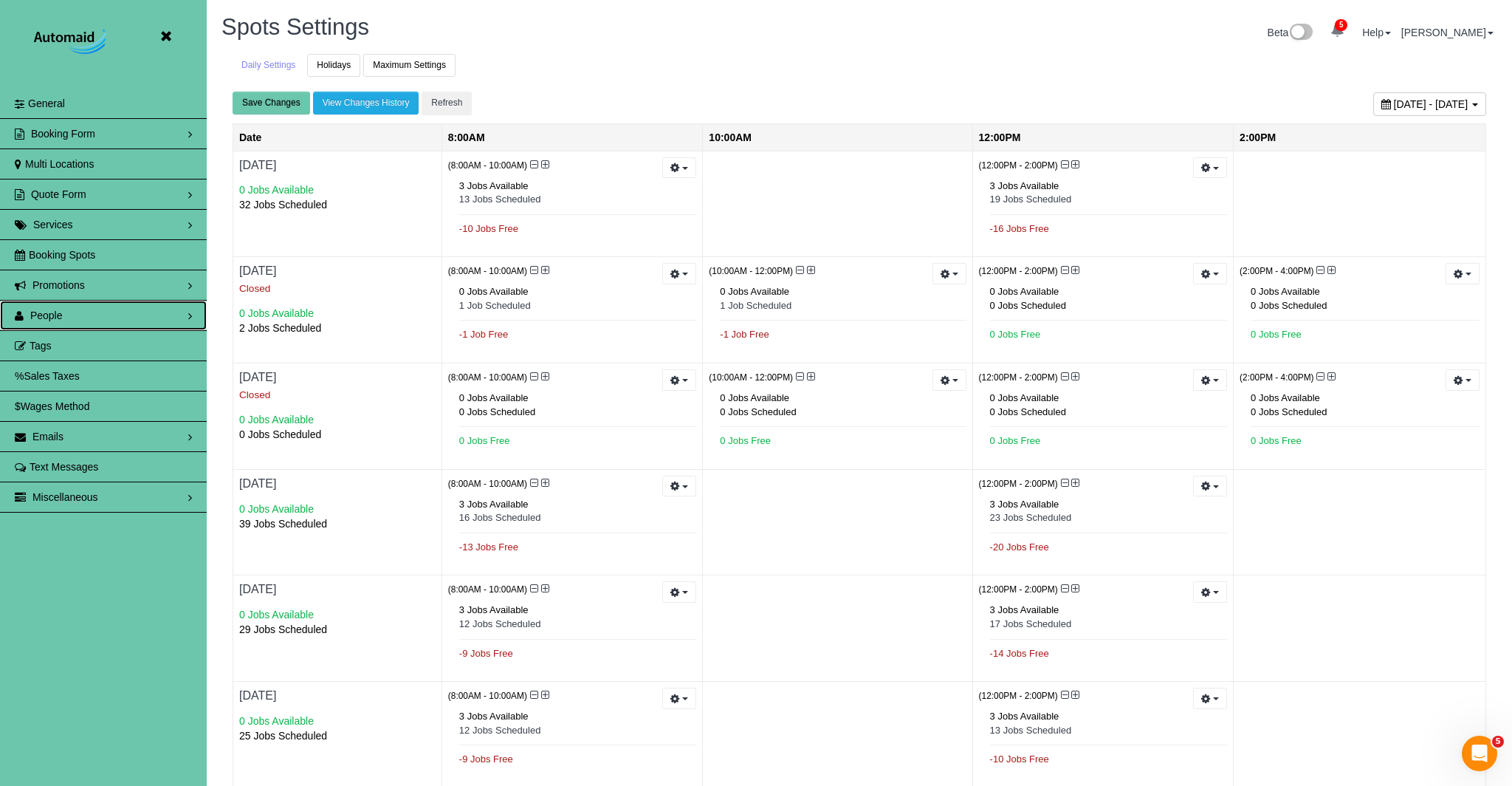
click at [64, 319] on link "People" at bounding box center [103, 315] width 206 height 29
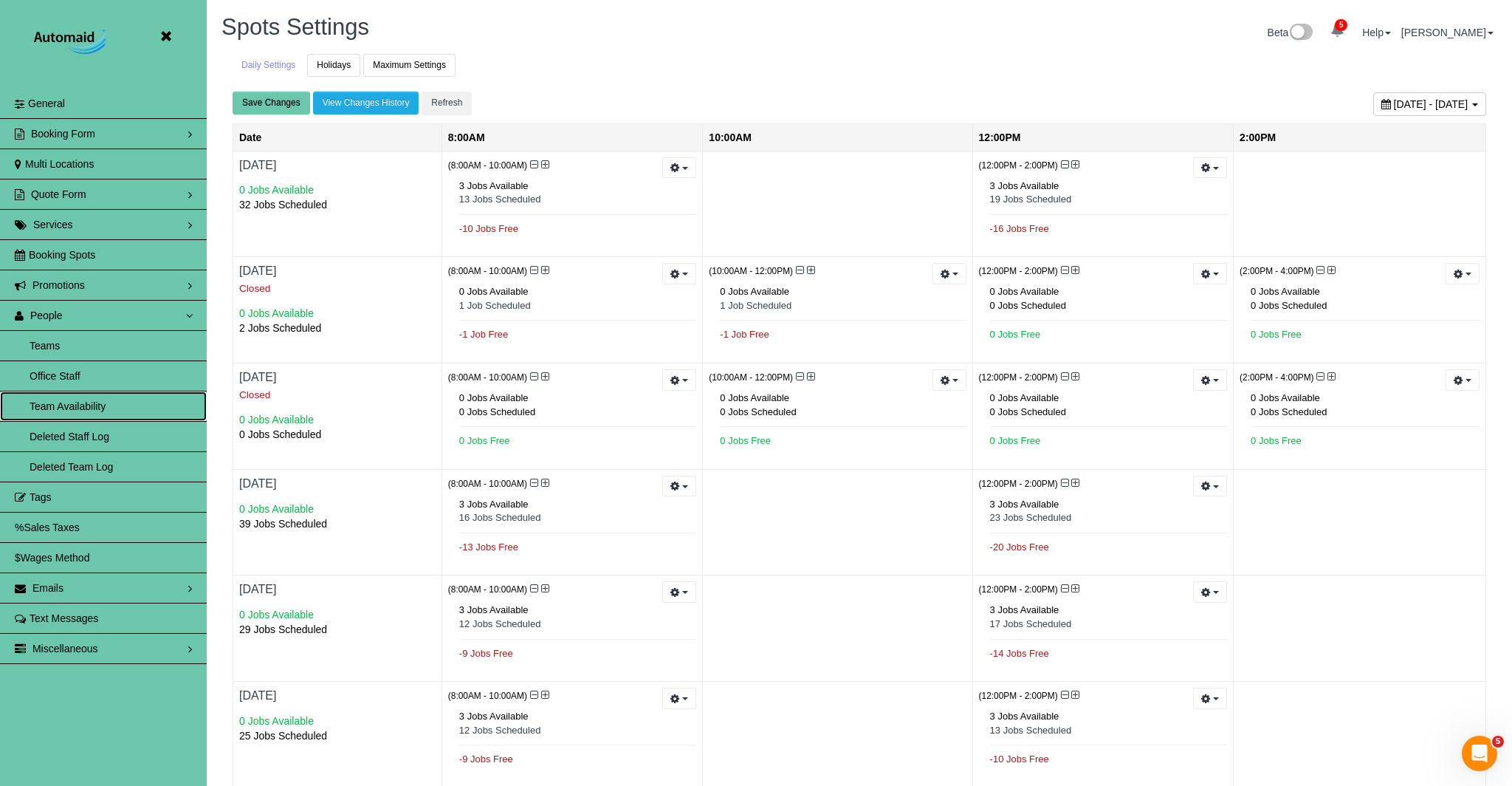
click at [82, 404] on link "Team Availability" at bounding box center [103, 406] width 206 height 29
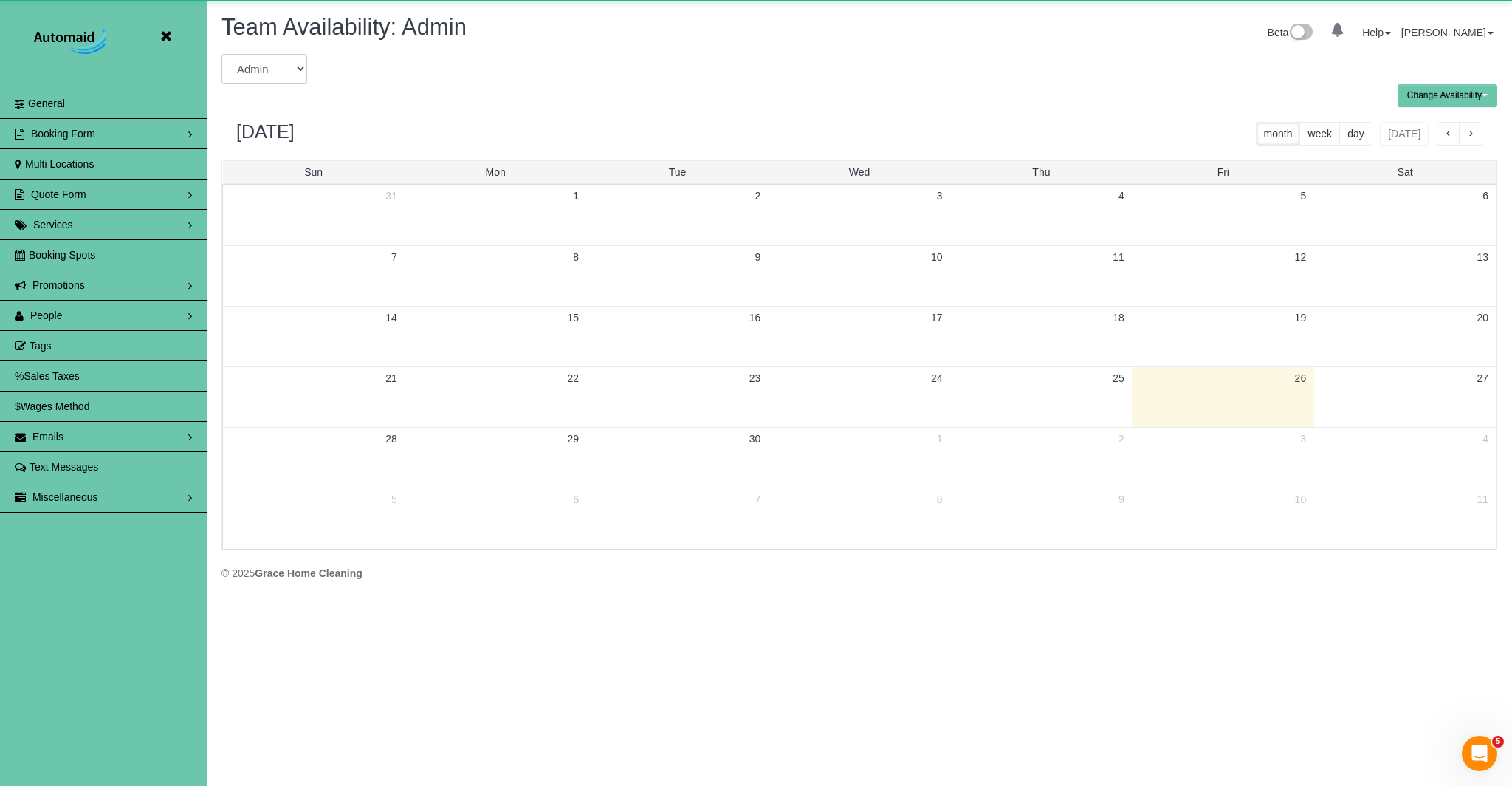
scroll to position [601, 1512]
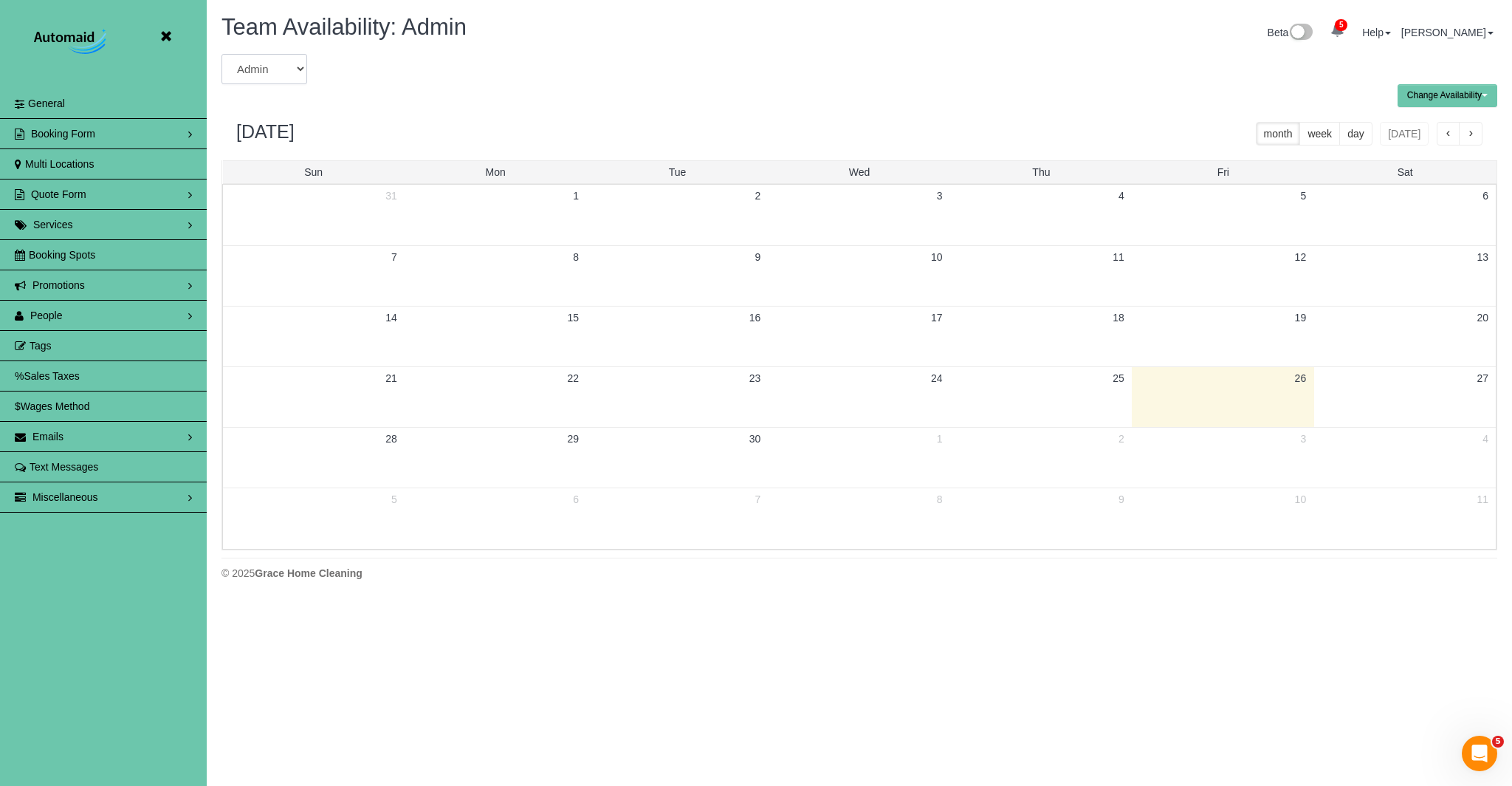
click at [294, 69] on select "Admin [PERSON_NAME] [PERSON_NAME] [PERSON_NAME] [PERSON_NAME] [PERSON_NAME] [PE…" at bounding box center [264, 69] width 86 height 30
select select "number:6543"
click at [221, 54] on select "Admin [PERSON_NAME] [PERSON_NAME] [PERSON_NAME] [PERSON_NAME] [PERSON_NAME] [PE…" at bounding box center [264, 69] width 86 height 30
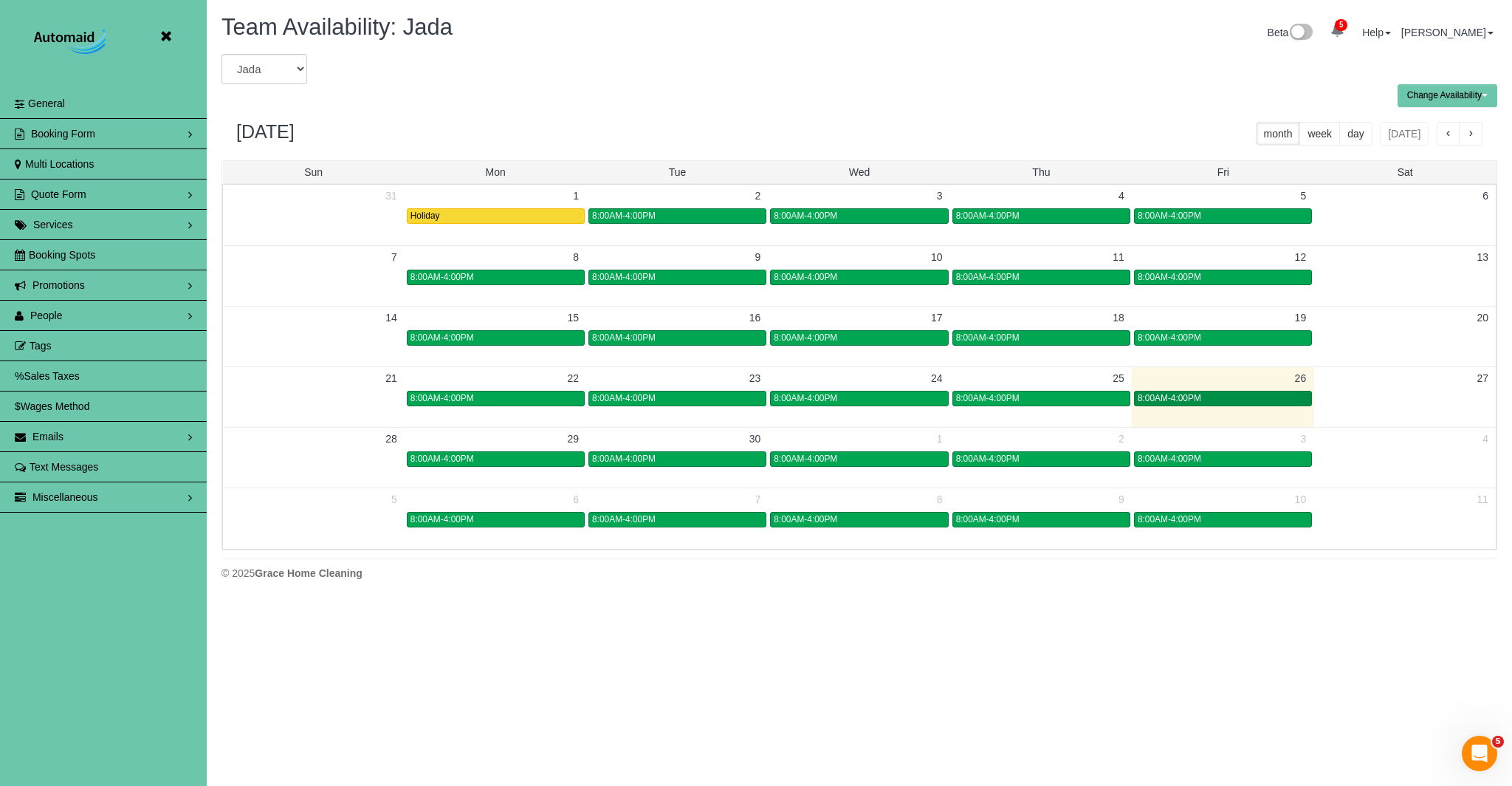
click at [1292, 399] on div "8:00AM-4:00PM" at bounding box center [1223, 398] width 171 height 11
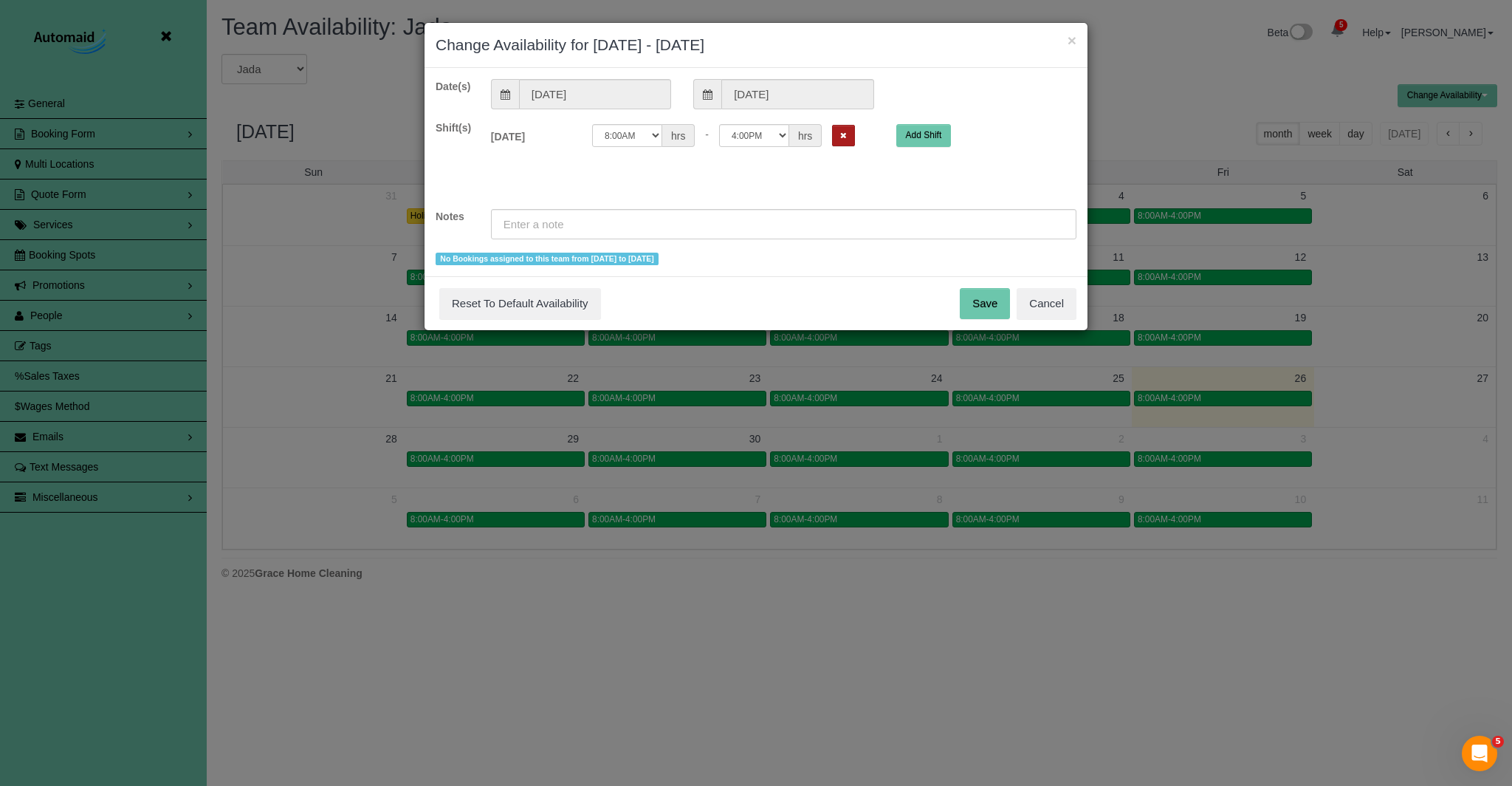
click at [850, 138] on button "Remove Shift" at bounding box center [843, 135] width 23 height 22
click at [795, 226] on input "text" at bounding box center [783, 224] width 586 height 30
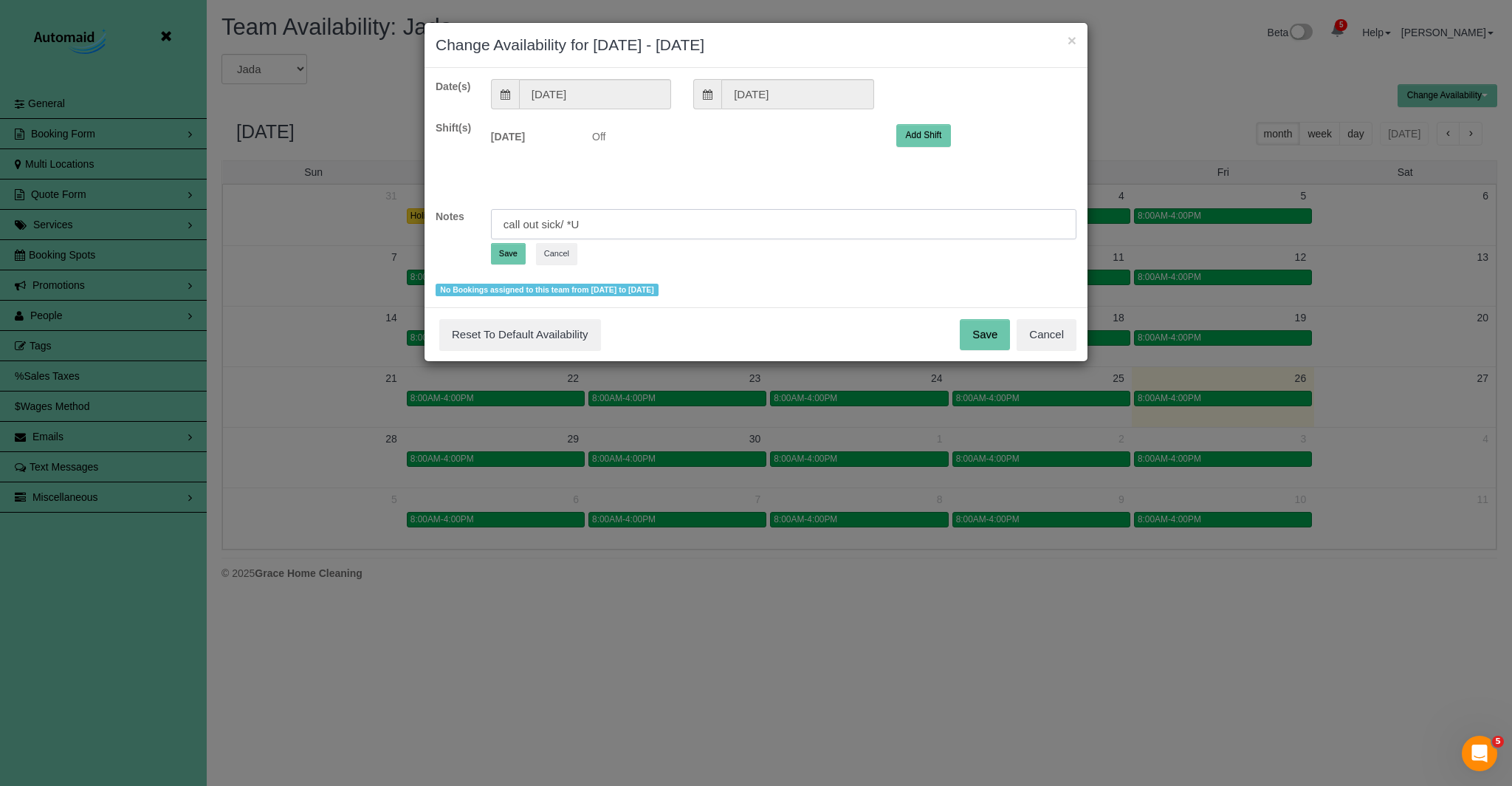
type input "call out sick/ *U"
click at [504, 252] on button "Save" at bounding box center [508, 253] width 35 height 22
click at [508, 253] on div "Date(s) [DATE] [DATE] Shift(s) [DATE] Off Add Shift Notes Save Cancel No Bookin…" at bounding box center [756, 187] width 641 height 217
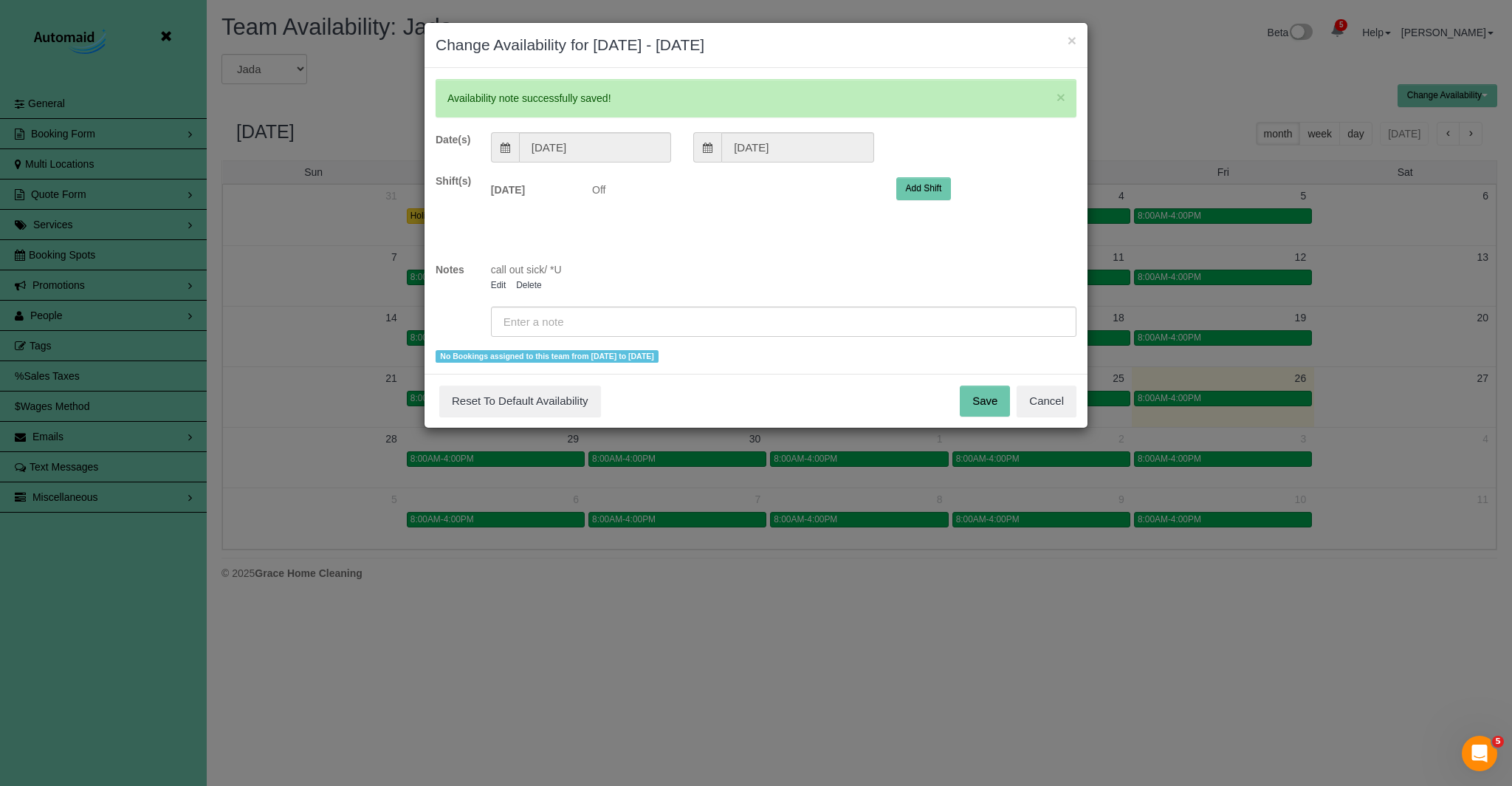
click at [987, 401] on button "Save" at bounding box center [985, 401] width 50 height 31
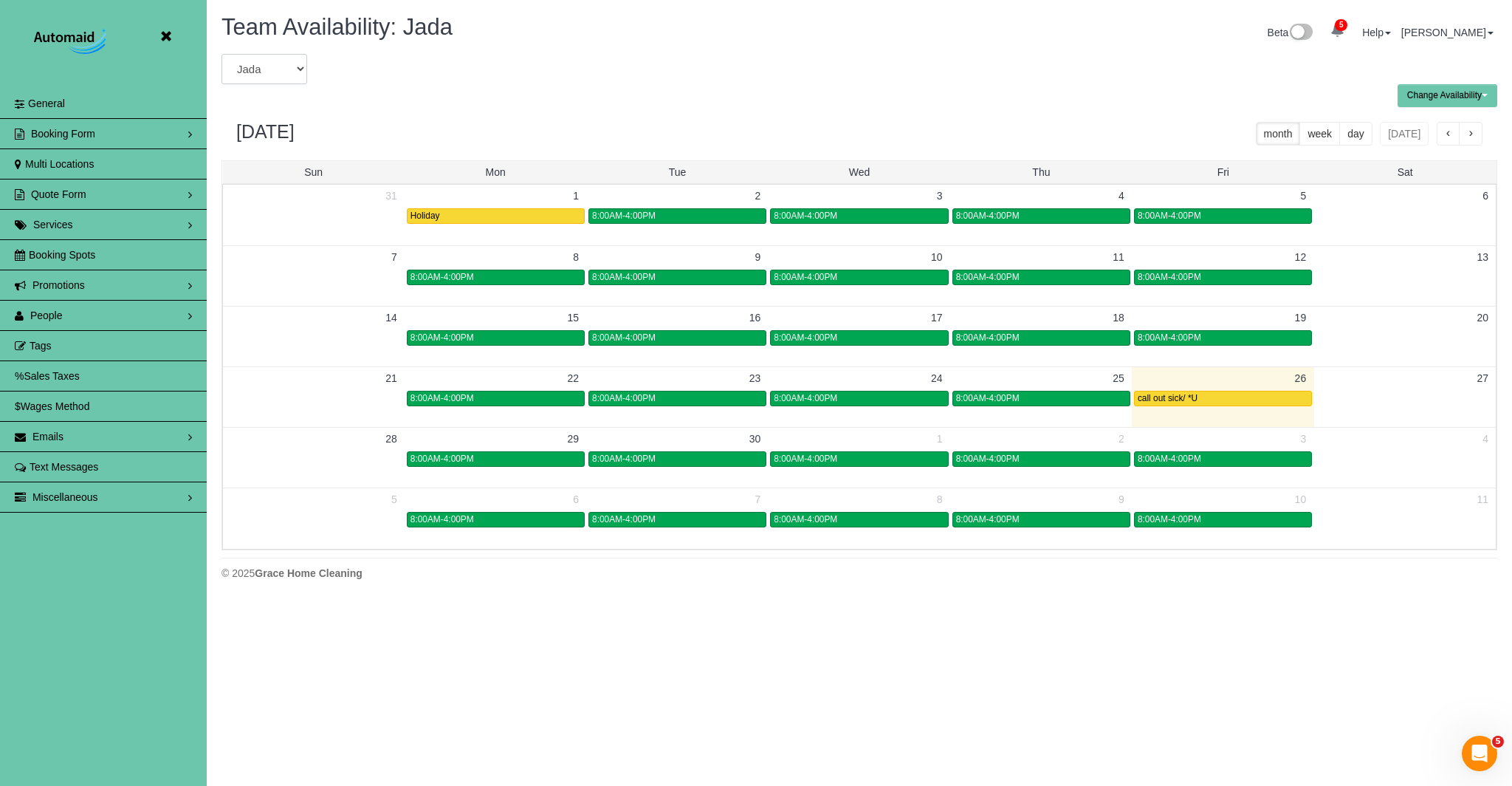
click at [285, 75] on select "Admin [PERSON_NAME] [PERSON_NAME] [PERSON_NAME] [PERSON_NAME] [PERSON_NAME] [PE…" at bounding box center [264, 69] width 86 height 30
select select "number:38150"
click at [221, 54] on select "Admin [PERSON_NAME] [PERSON_NAME] [PERSON_NAME] [PERSON_NAME] [PERSON_NAME] [PE…" at bounding box center [264, 69] width 86 height 30
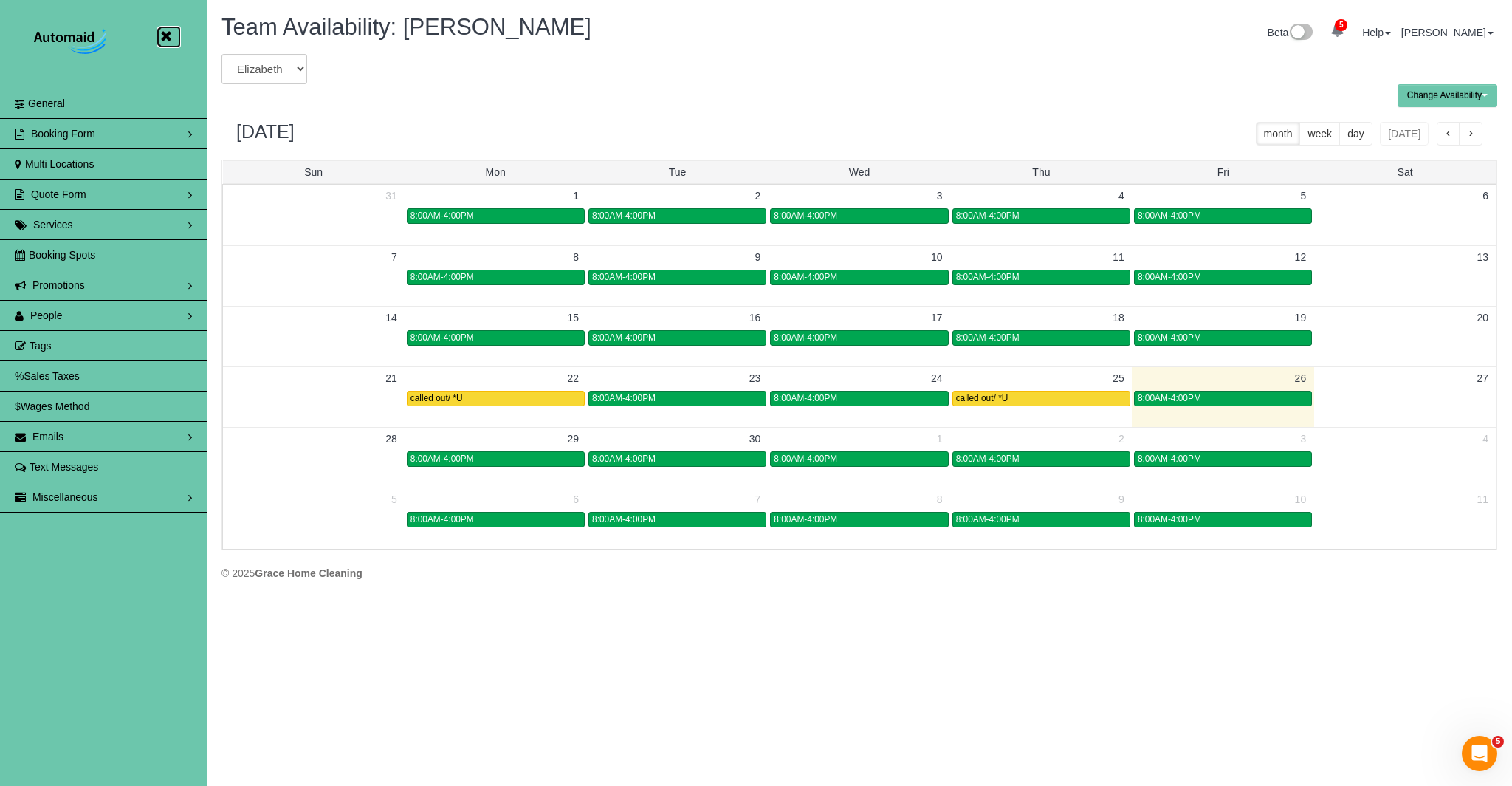
click at [165, 36] on icon at bounding box center [165, 36] width 18 height 18
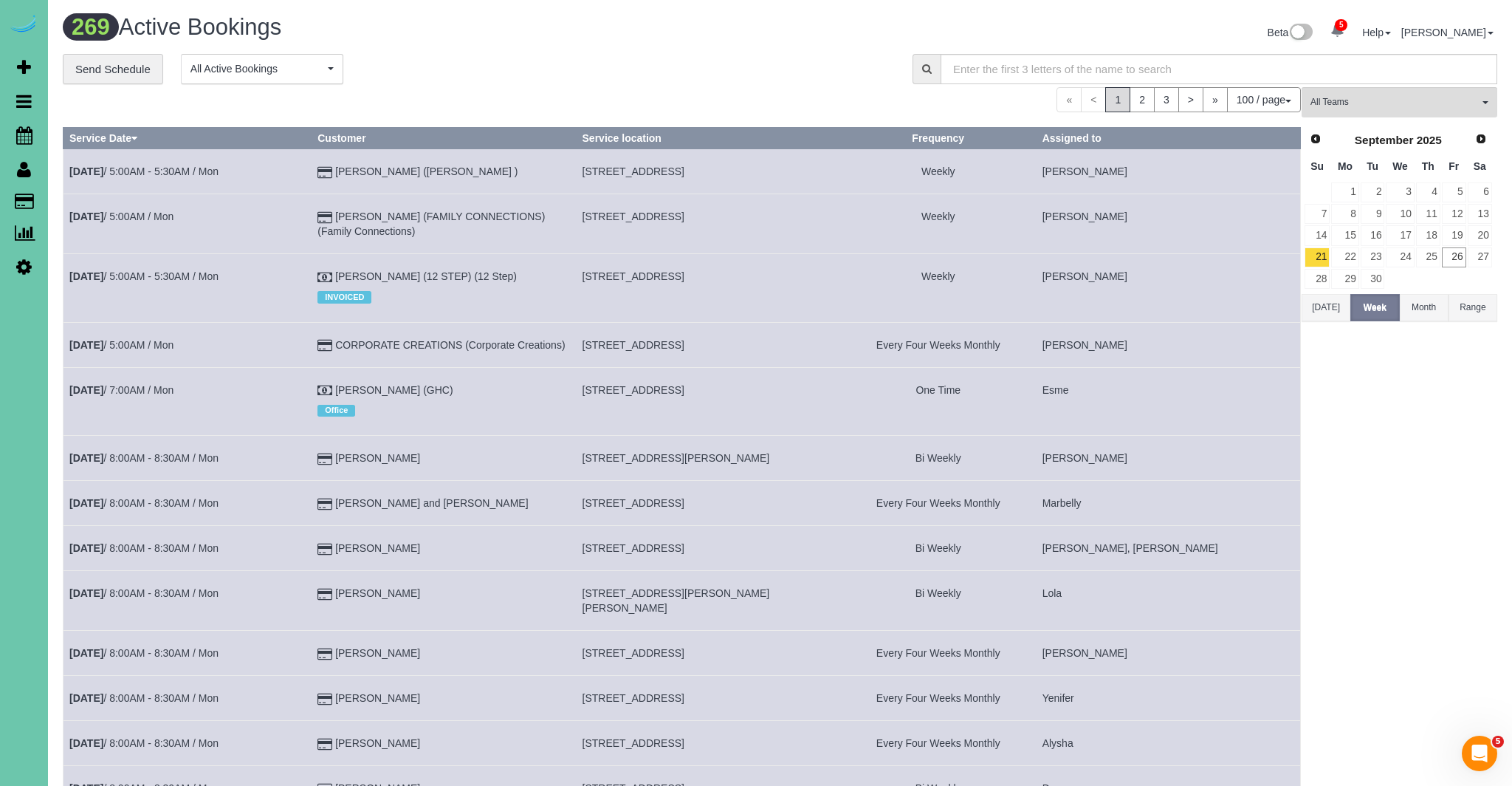
scroll to position [5027, 1512]
click at [22, 133] on icon at bounding box center [24, 135] width 16 height 17
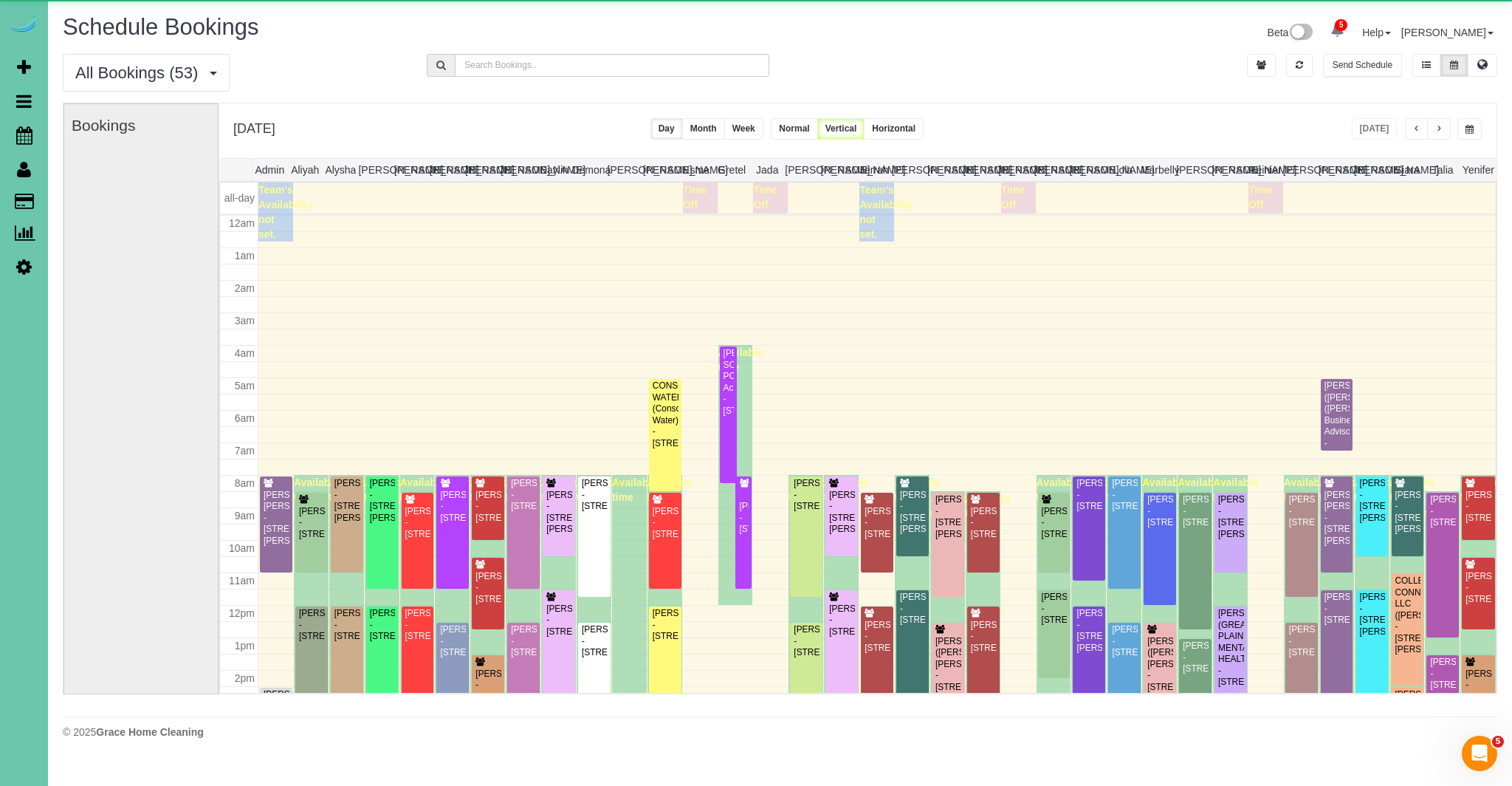
scroll to position [196, 0]
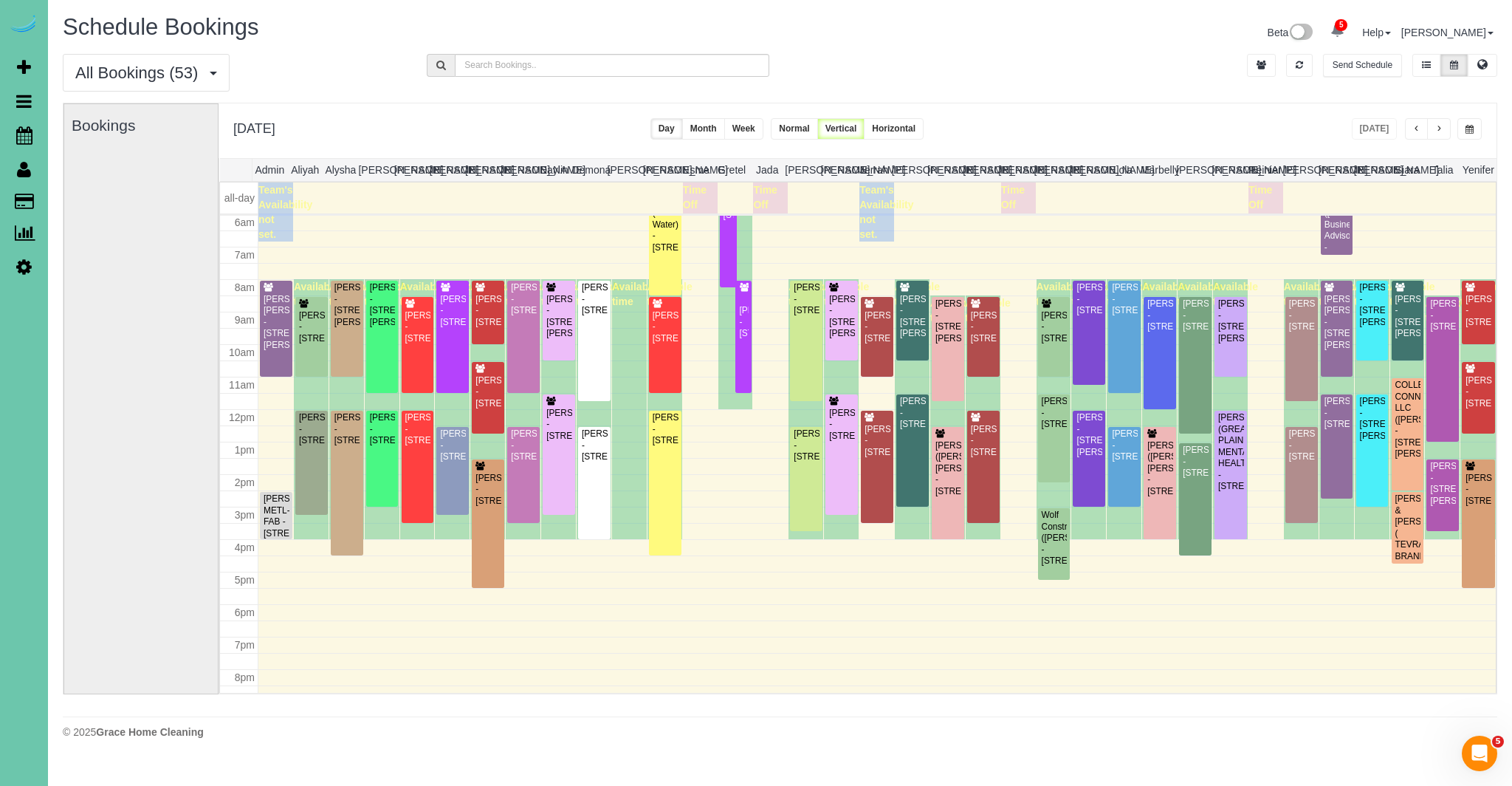
click at [1470, 131] on span "button" at bounding box center [1469, 129] width 8 height 9
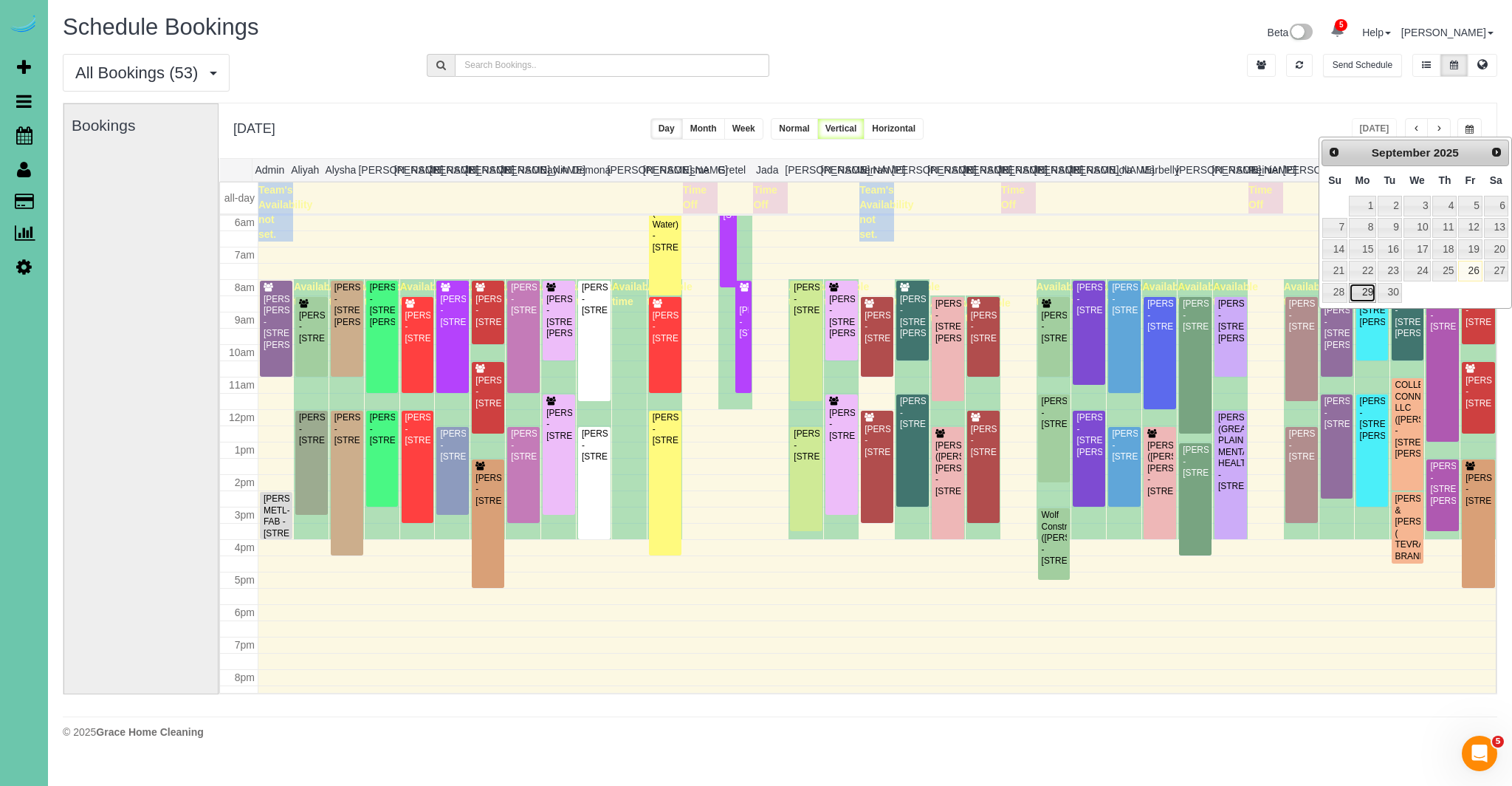
click at [1364, 298] on link "29" at bounding box center [1362, 292] width 27 height 20
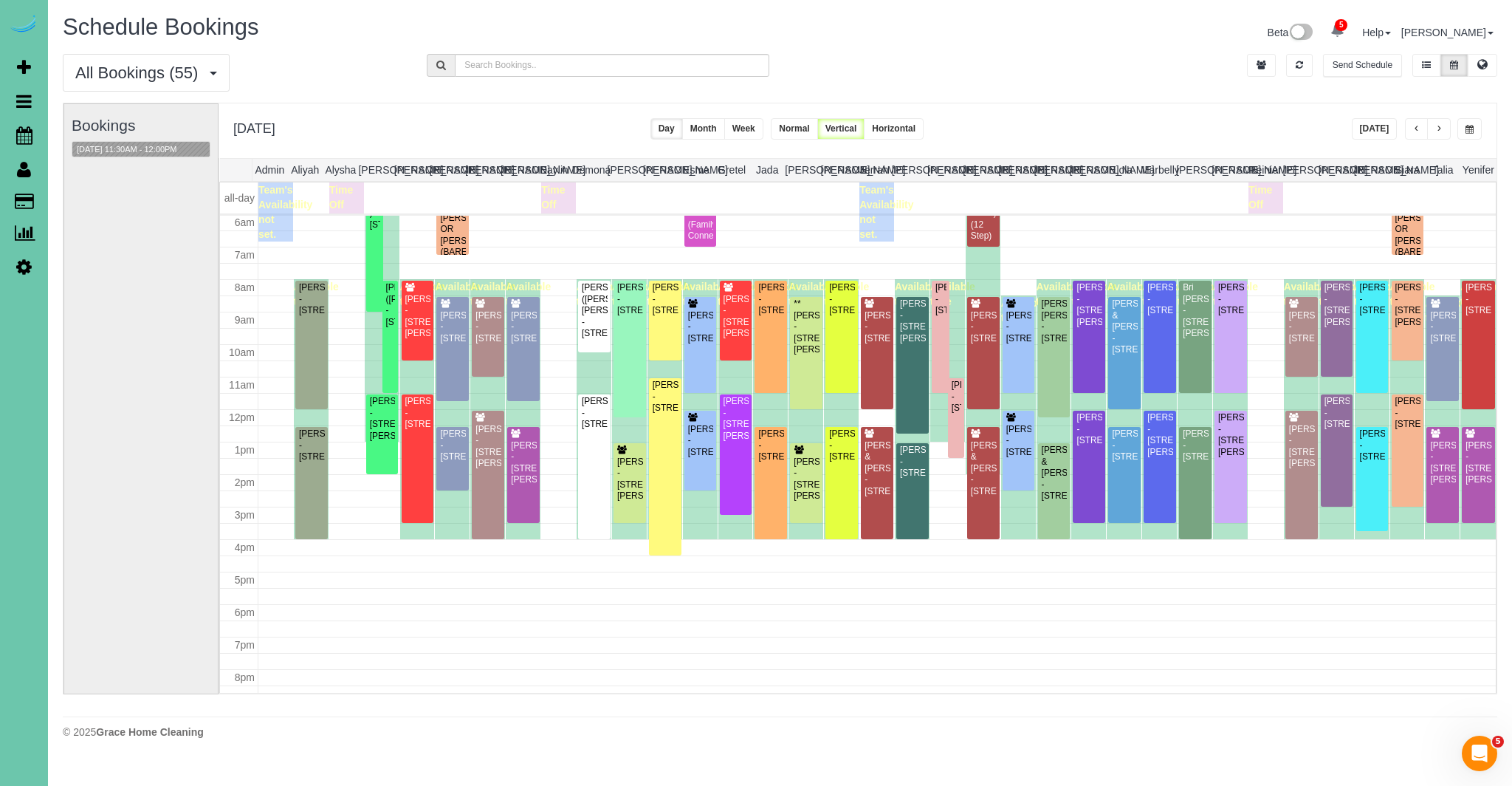
click at [1381, 131] on button "[DATE]" at bounding box center [1374, 128] width 46 height 22
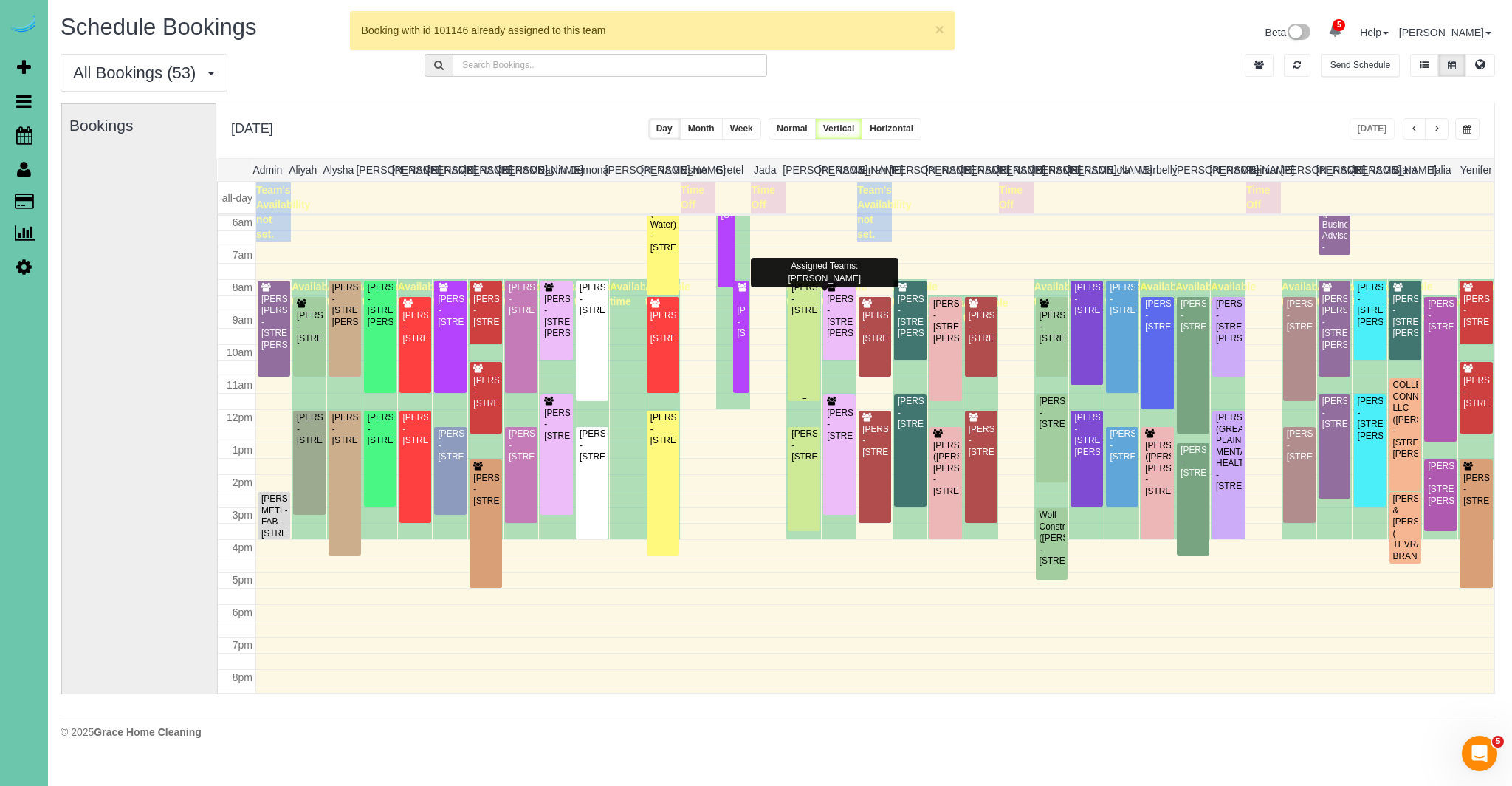
click at [804, 316] on div "[PERSON_NAME] - [STREET_ADDRESS]" at bounding box center [804, 298] width 27 height 34
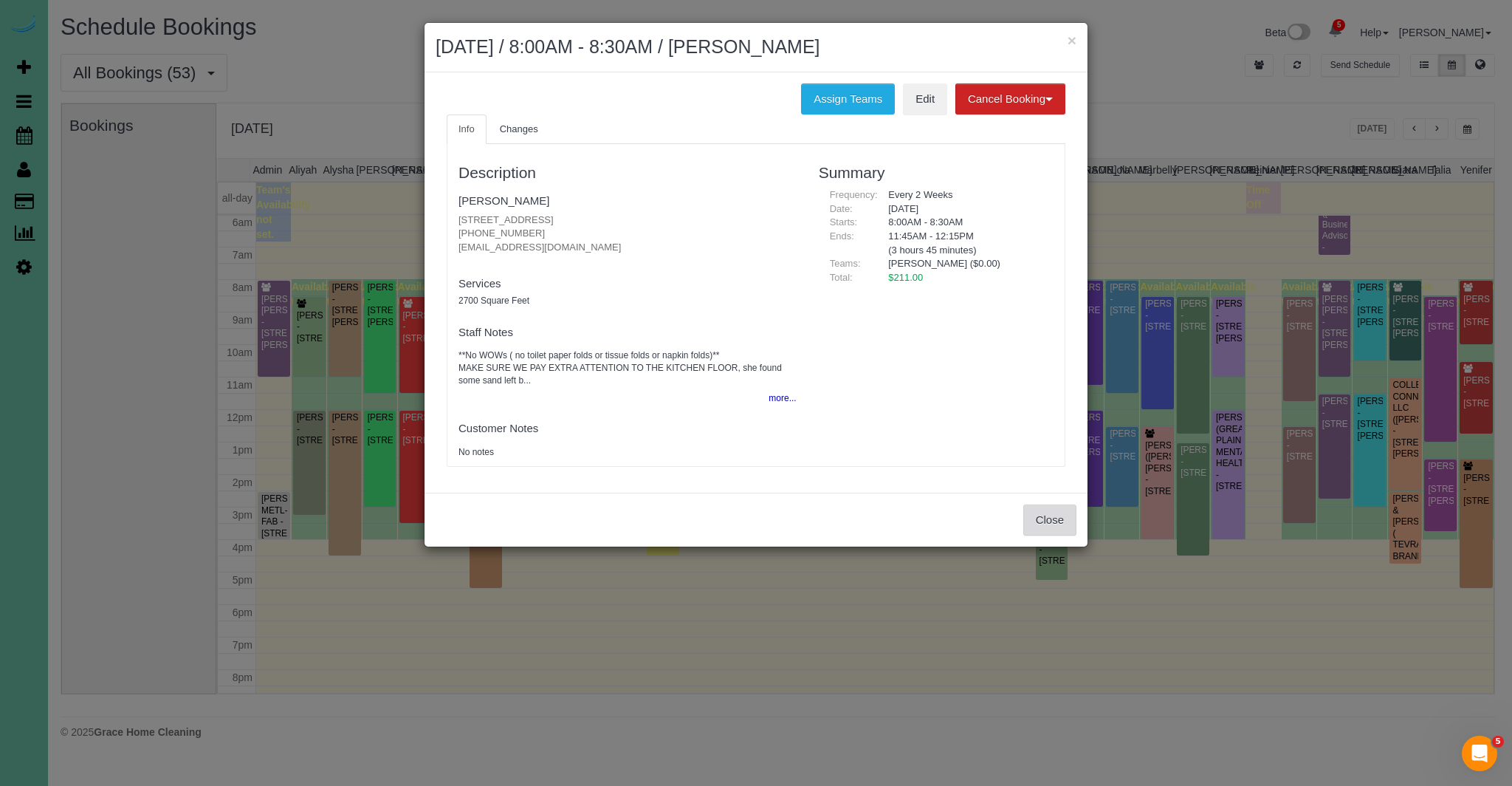
click at [1051, 520] on button "Close" at bounding box center [1050, 520] width 53 height 31
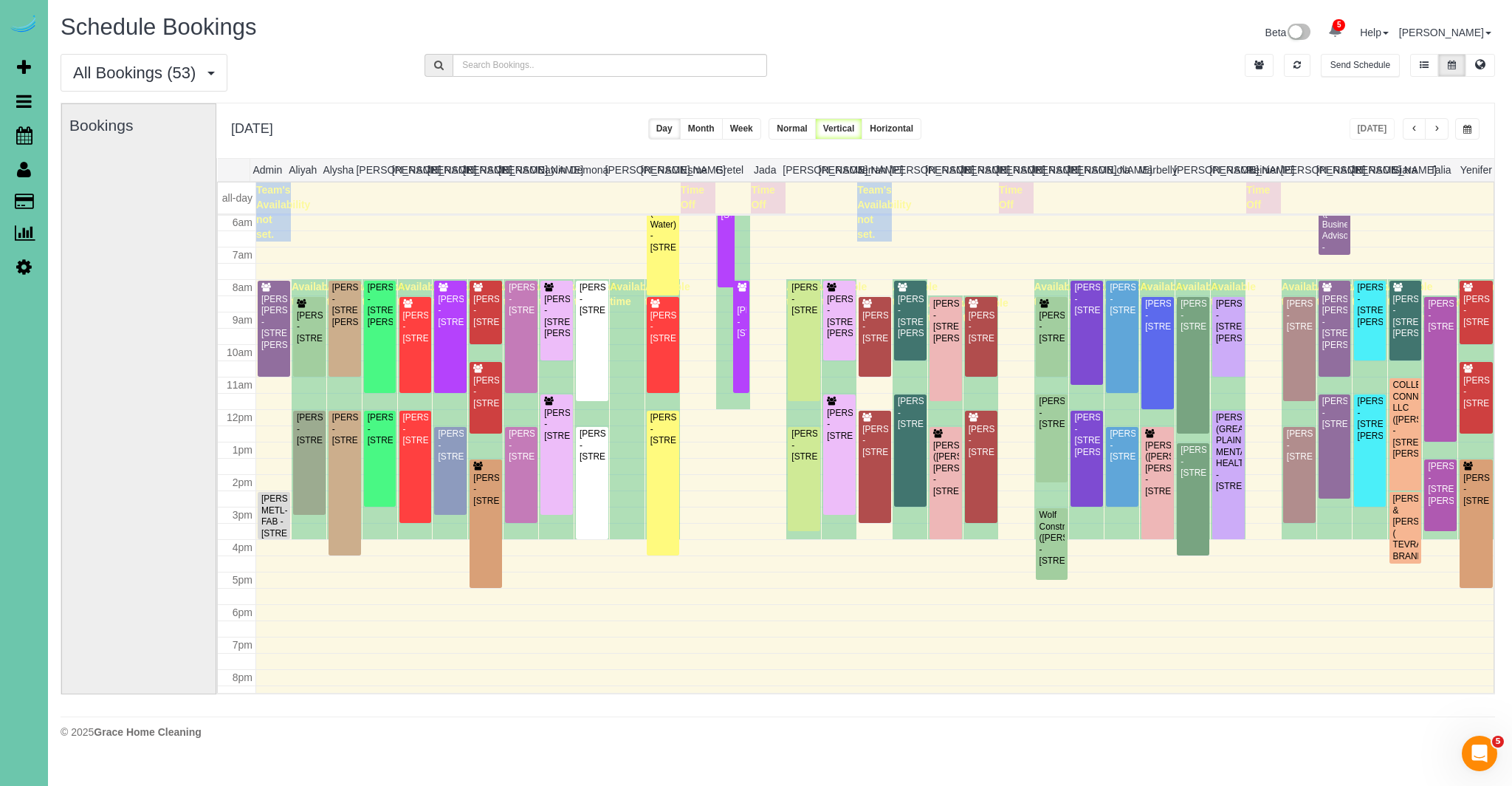
click at [1466, 131] on span "button" at bounding box center [1467, 129] width 8 height 9
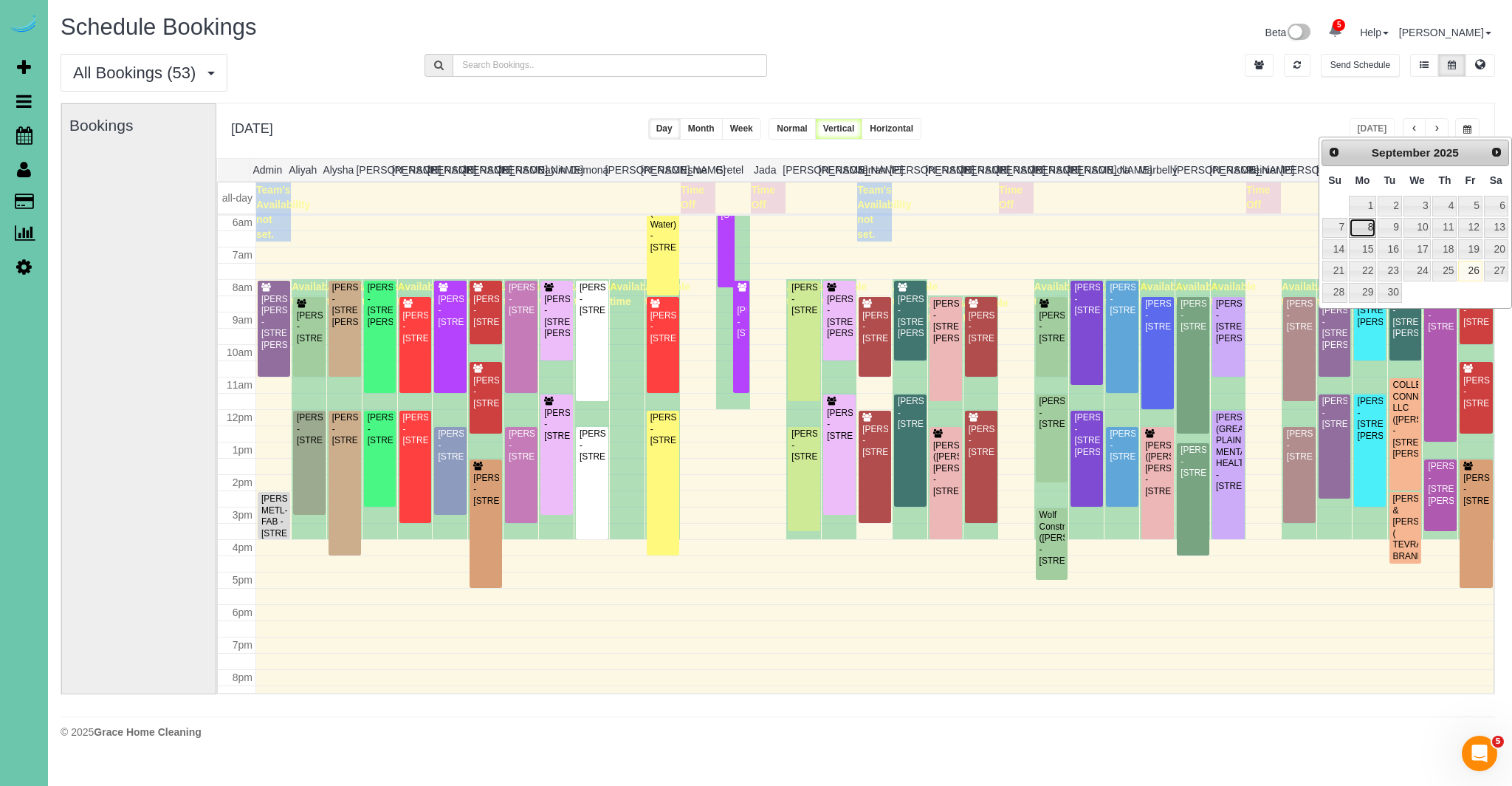
click at [1365, 231] on link "8" at bounding box center [1362, 227] width 27 height 20
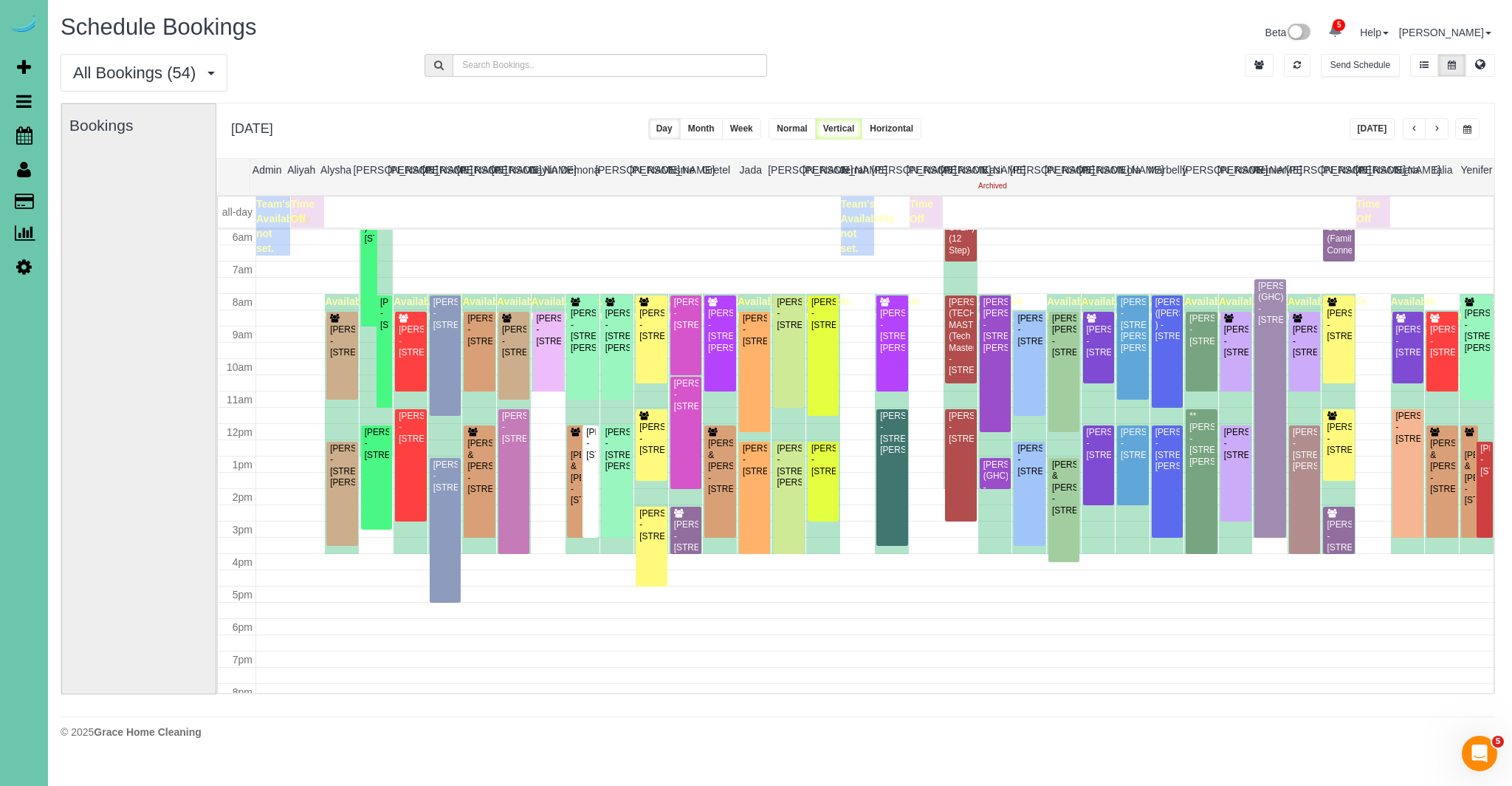
click at [1436, 127] on span "button" at bounding box center [1437, 129] width 8 height 9
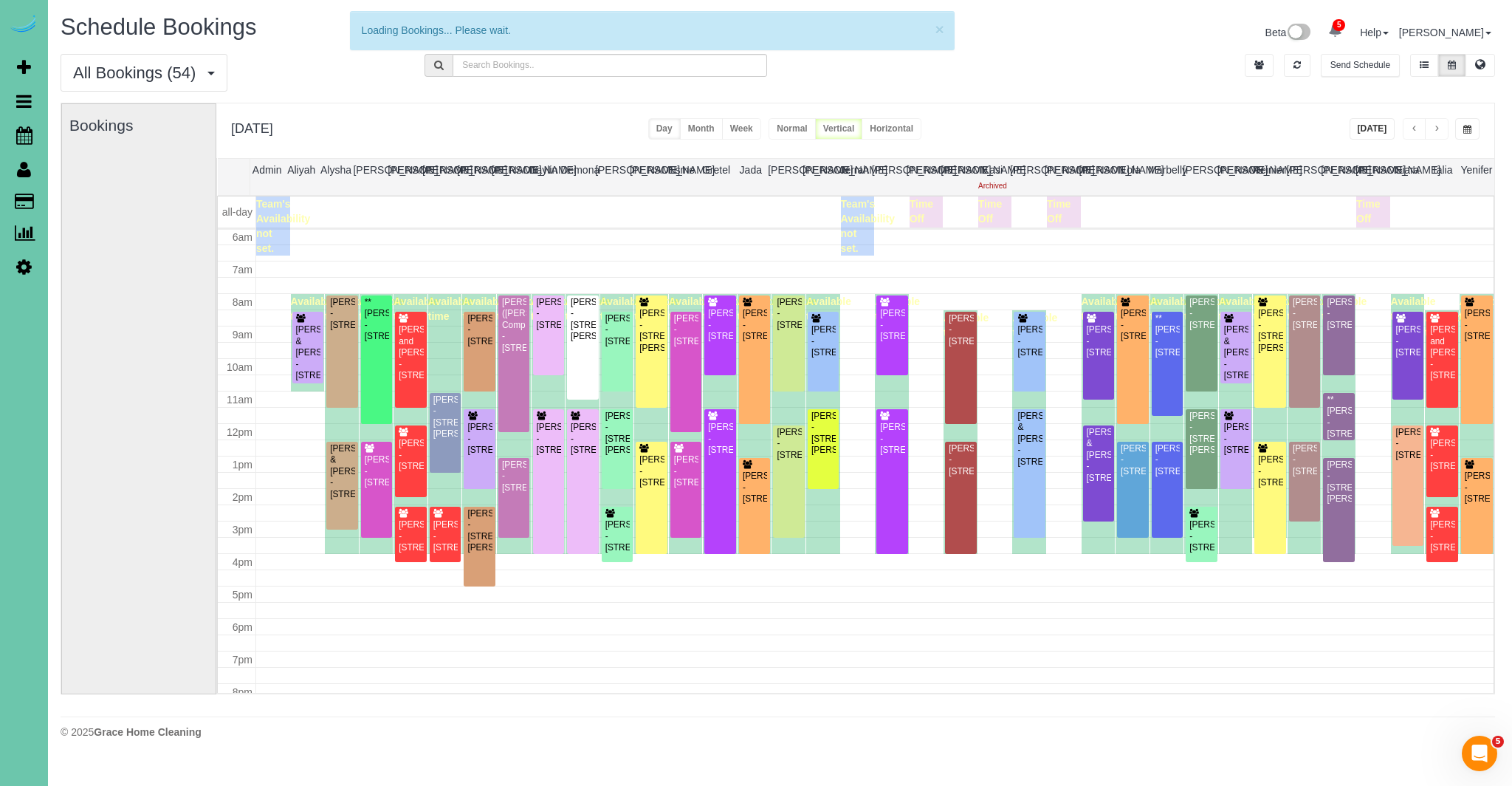
click at [1436, 128] on span "button" at bounding box center [1437, 129] width 8 height 9
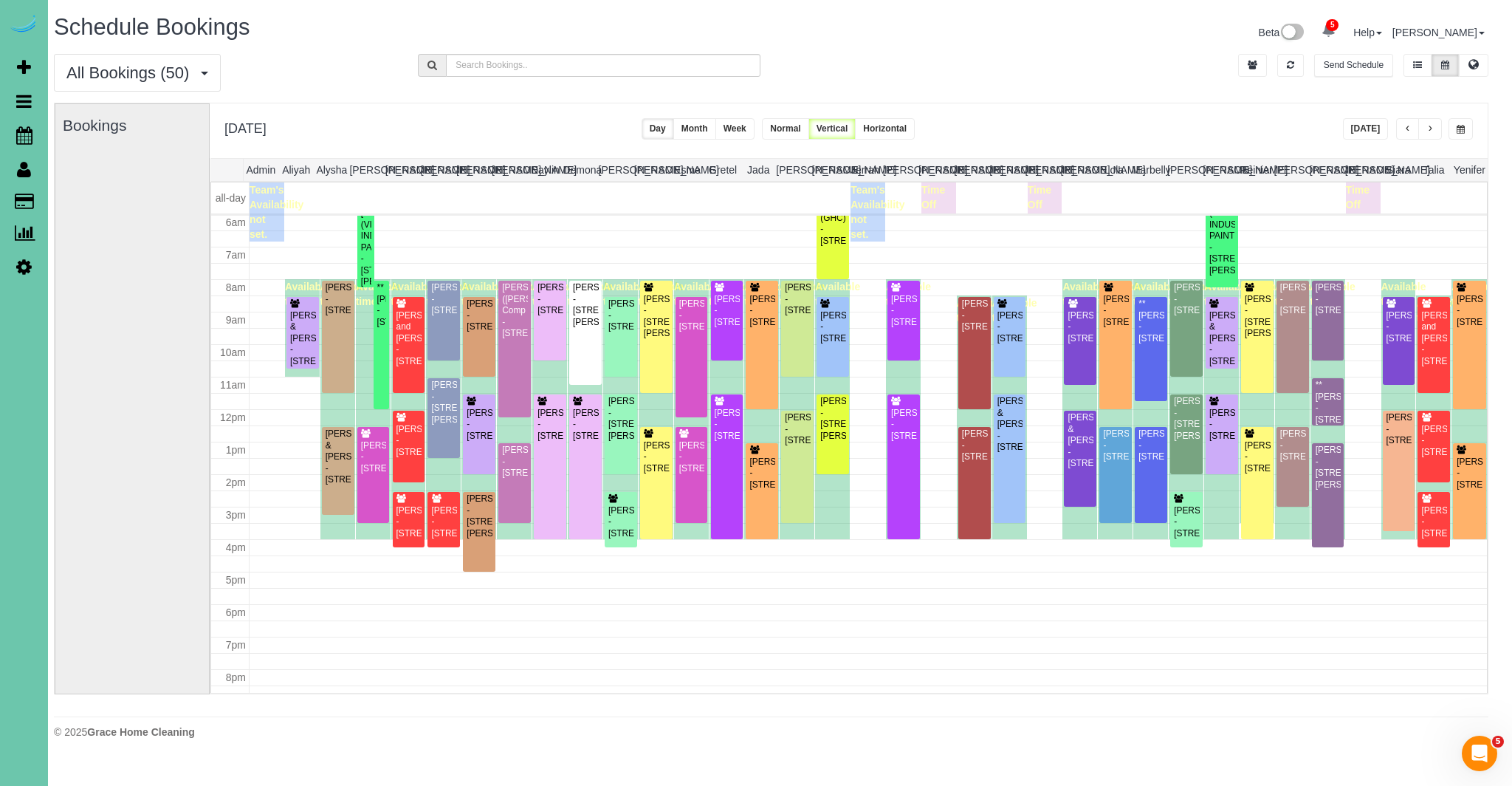
click at [1436, 127] on button "button" at bounding box center [1430, 128] width 23 height 22
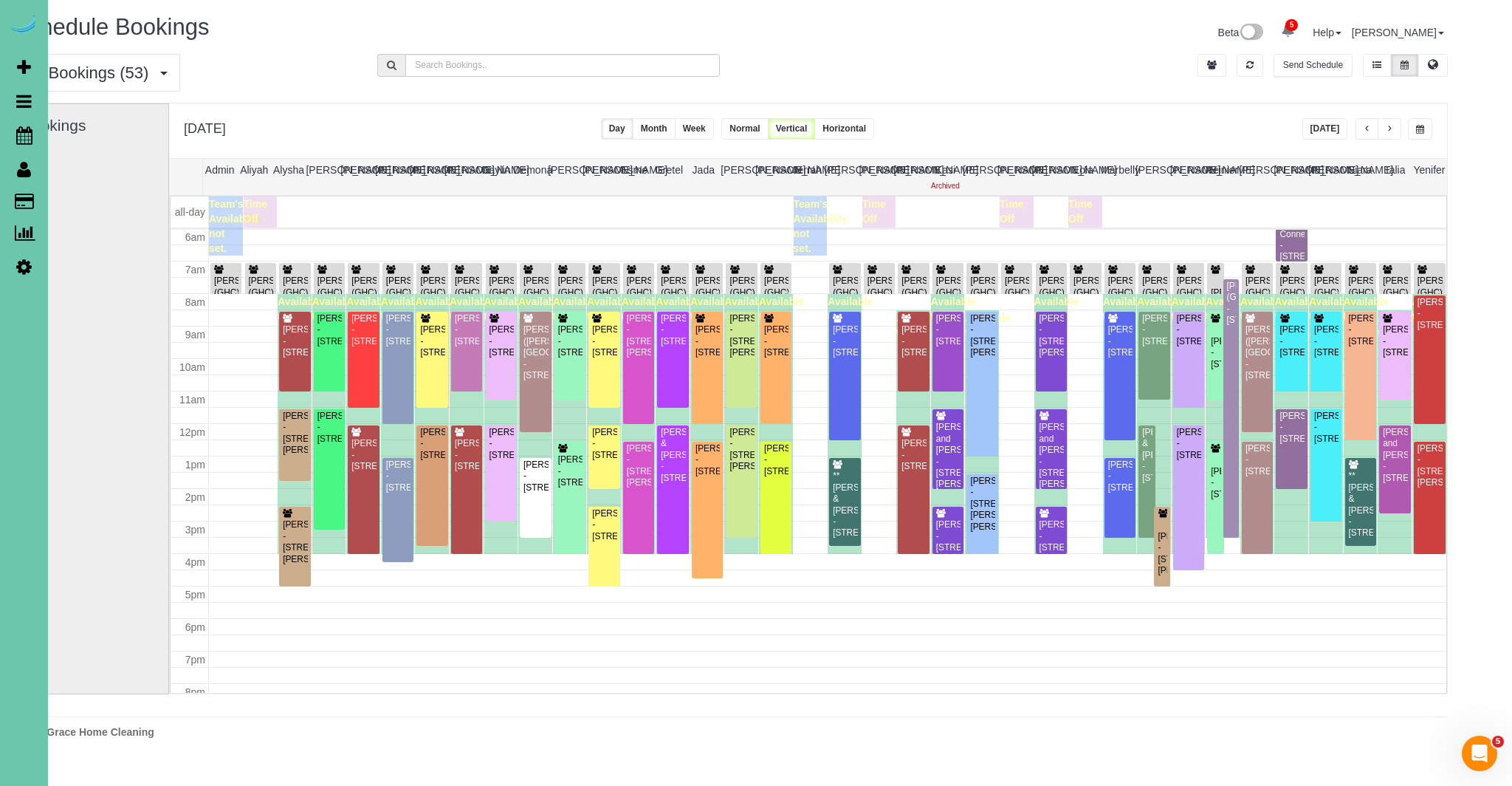
scroll to position [0, 47]
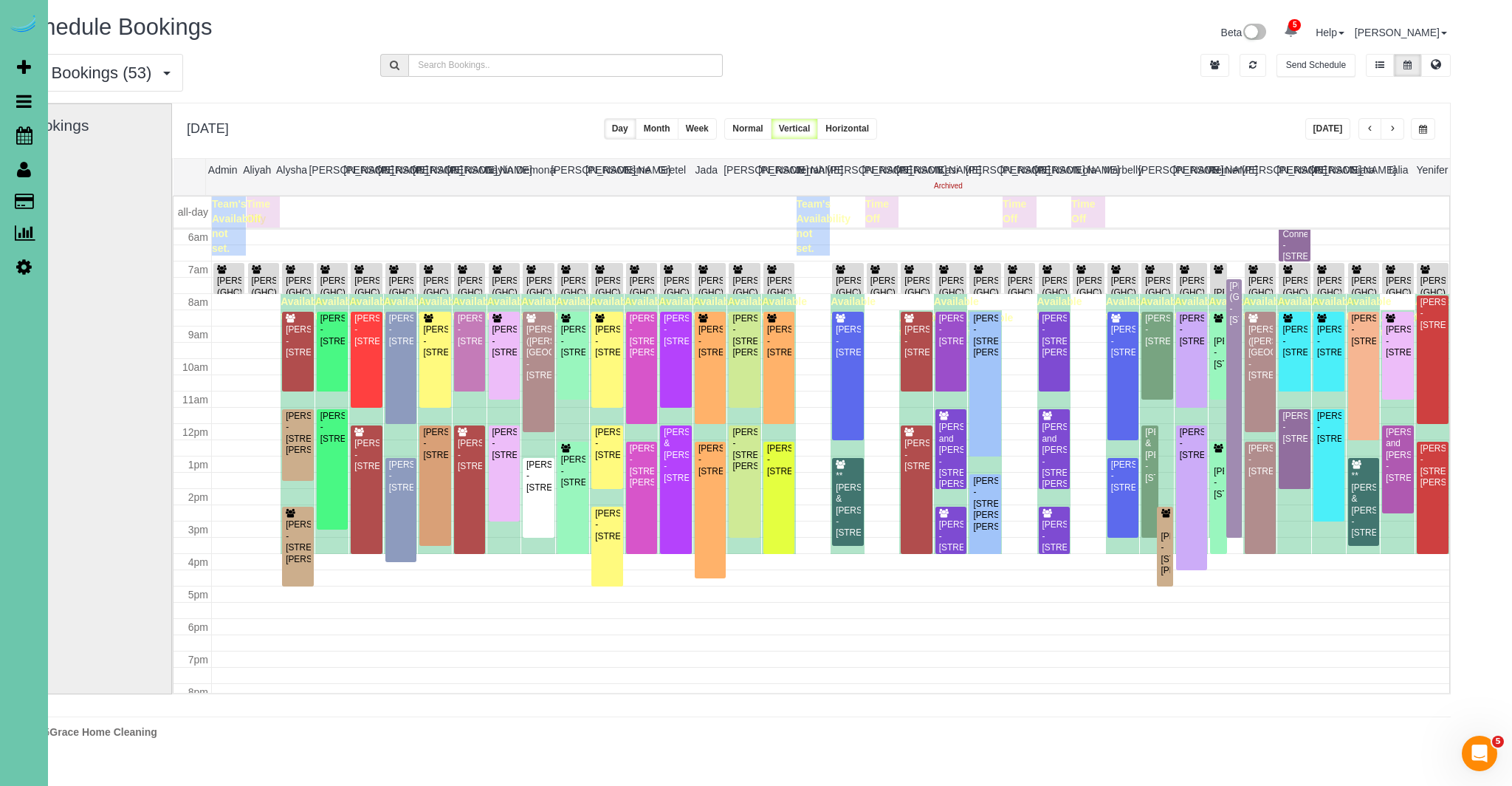
click at [1391, 128] on span "button" at bounding box center [1392, 129] width 8 height 9
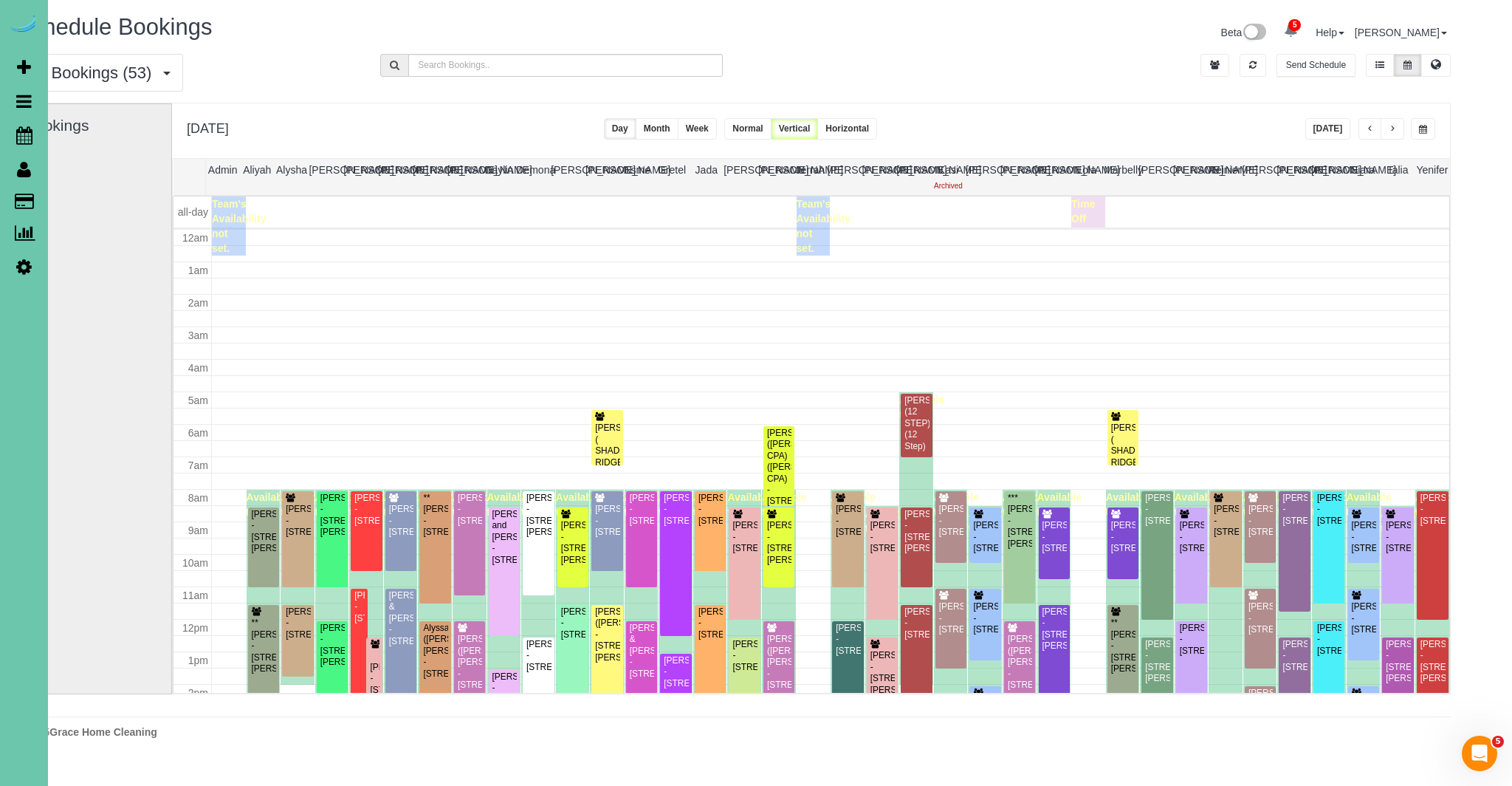
scroll to position [196, 0]
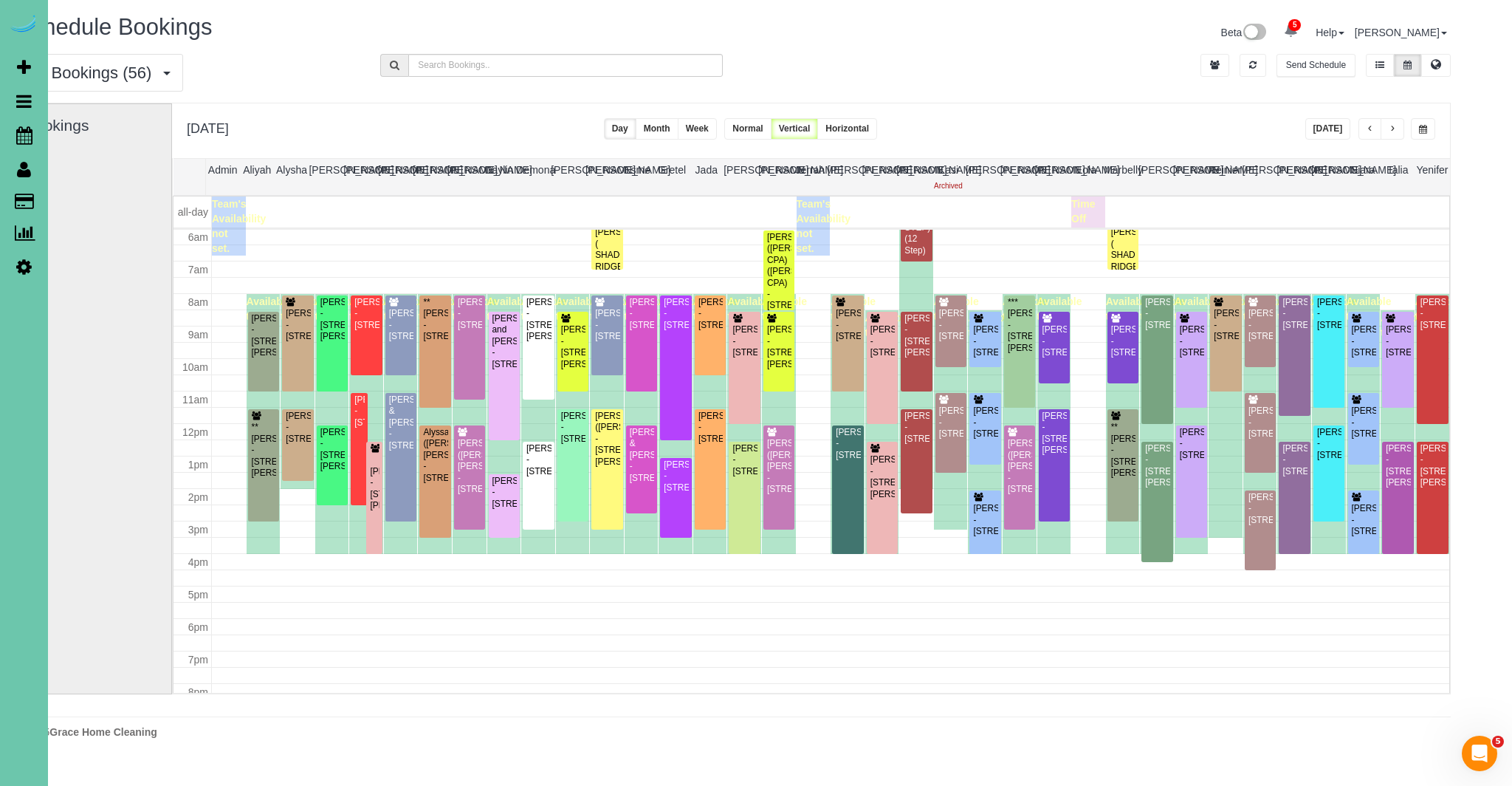
click at [1391, 128] on span "button" at bounding box center [1392, 129] width 8 height 9
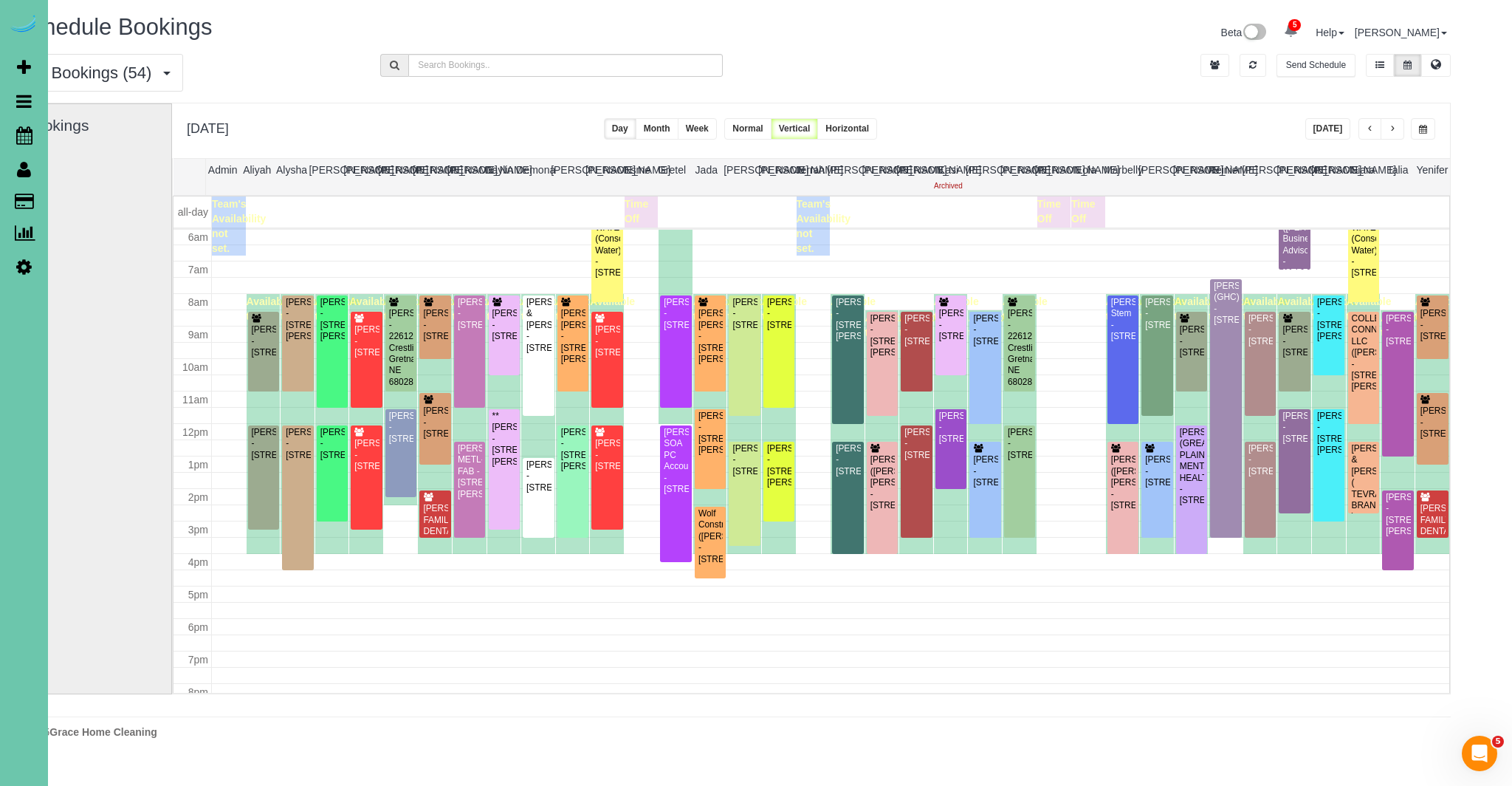
click at [1379, 127] on button "button" at bounding box center [1370, 128] width 23 height 22
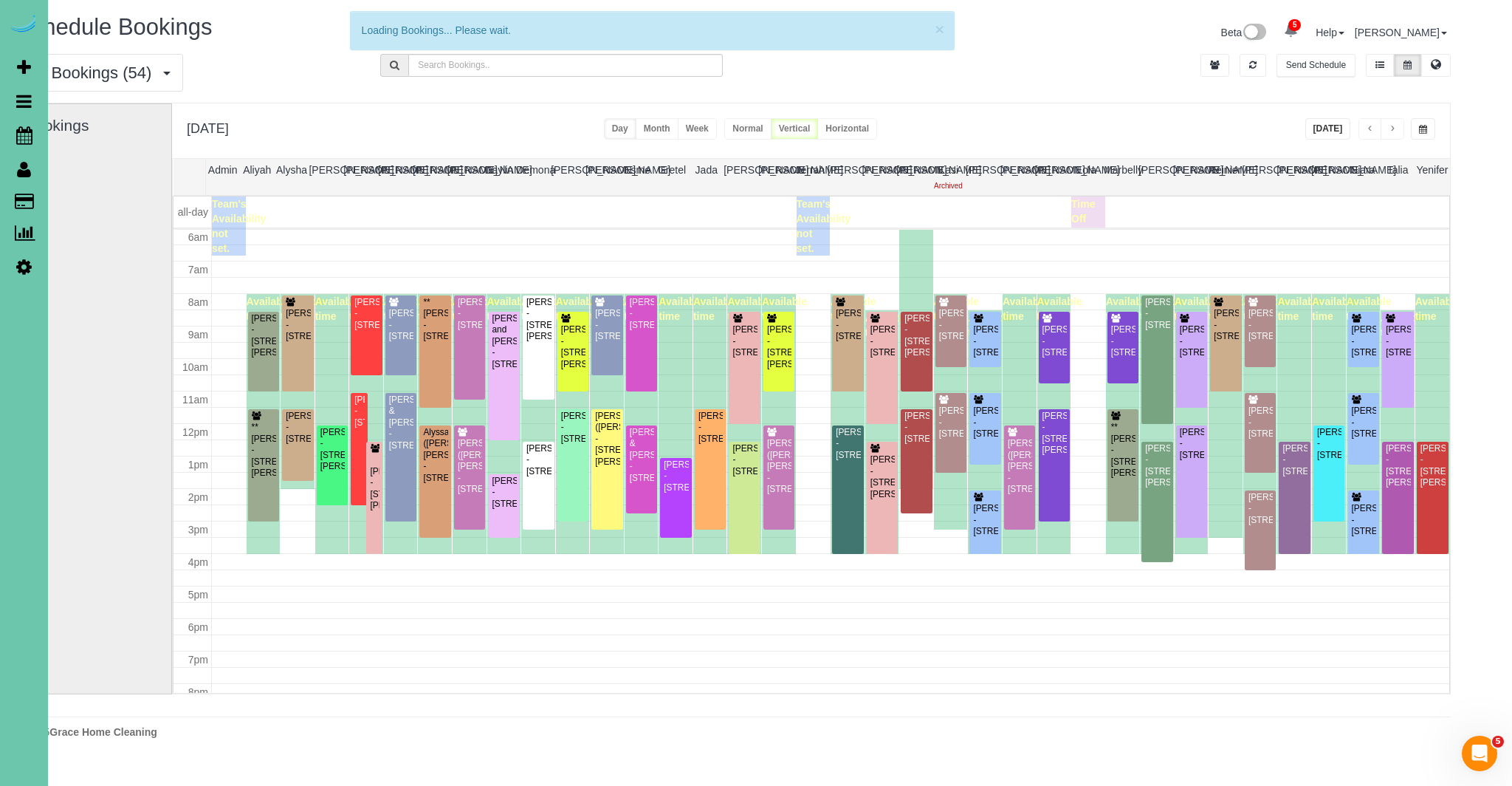
click at [1376, 127] on button "button" at bounding box center [1370, 128] width 23 height 22
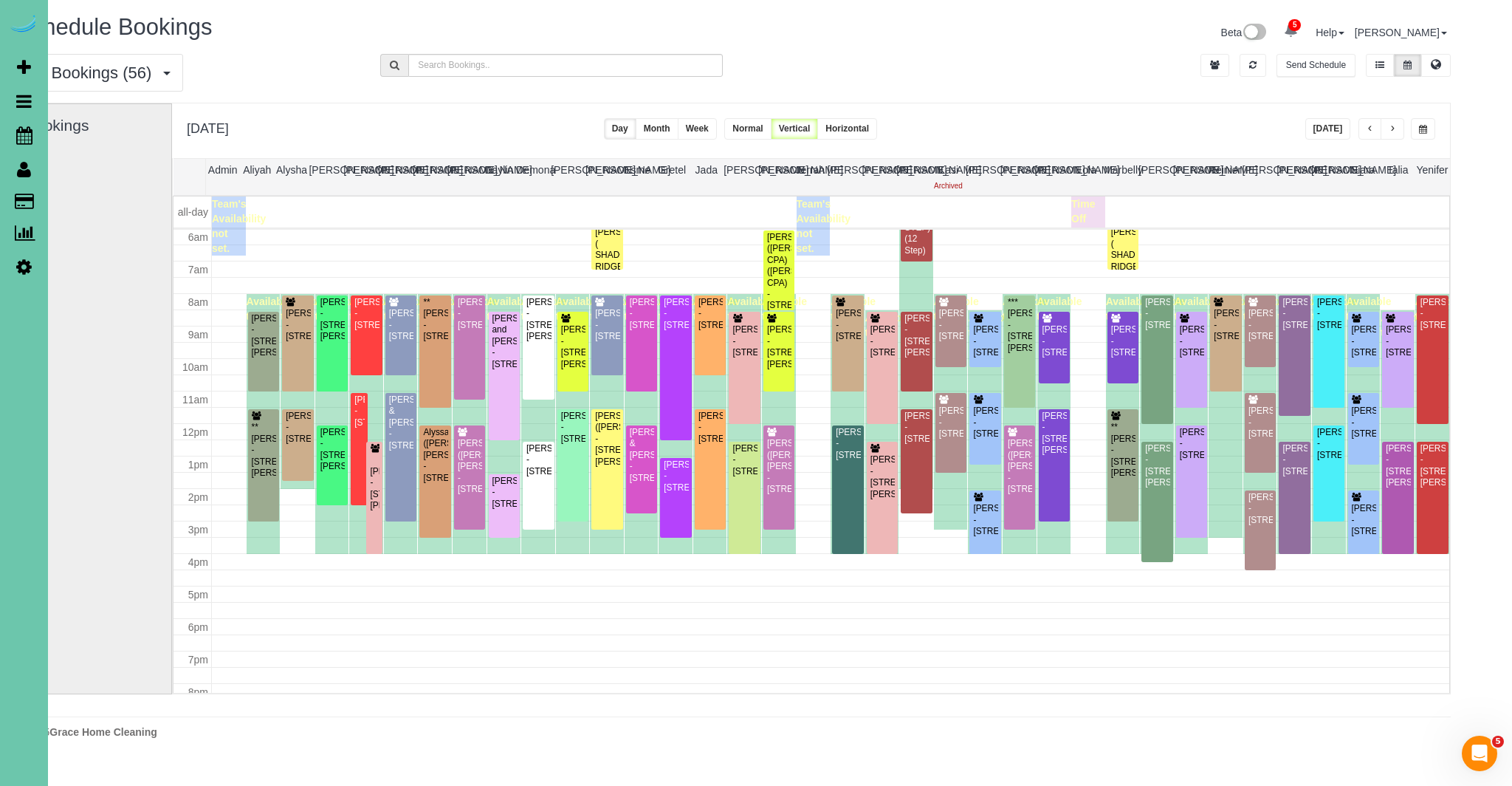
click at [1371, 130] on span "button" at bounding box center [1370, 129] width 8 height 9
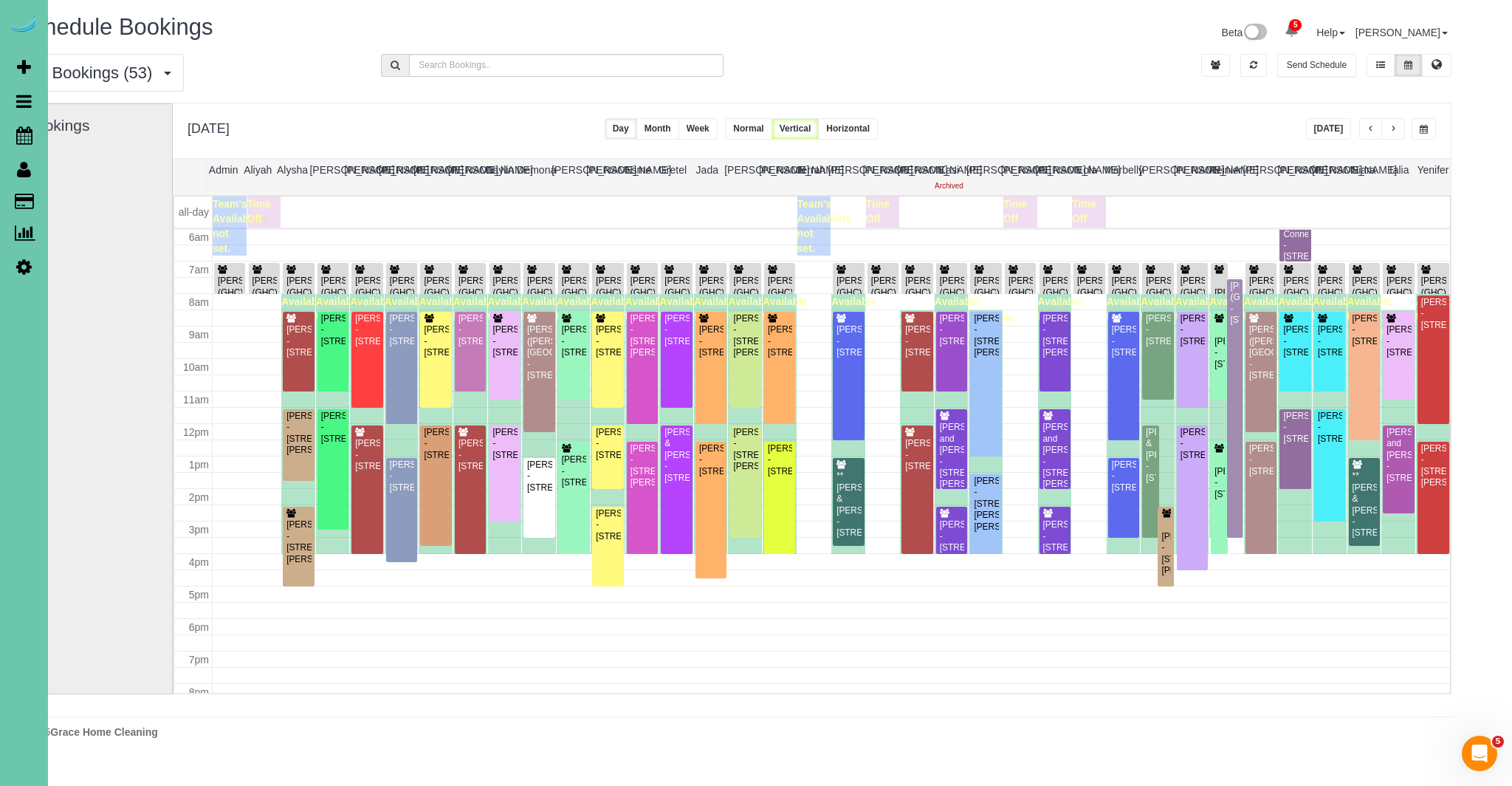
click at [1370, 131] on span "button" at bounding box center [1371, 129] width 8 height 9
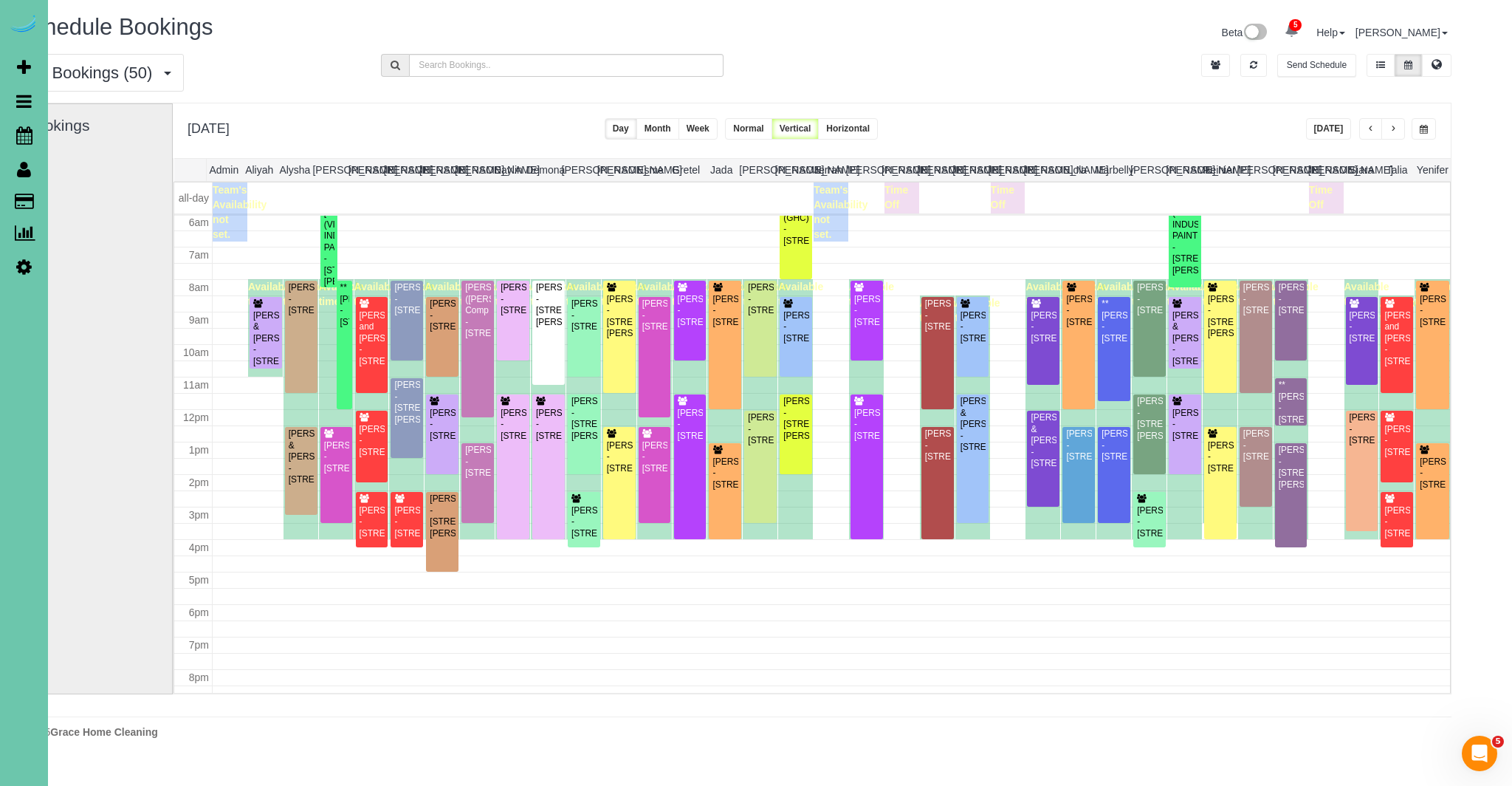
click at [1370, 131] on span "button" at bounding box center [1371, 129] width 8 height 9
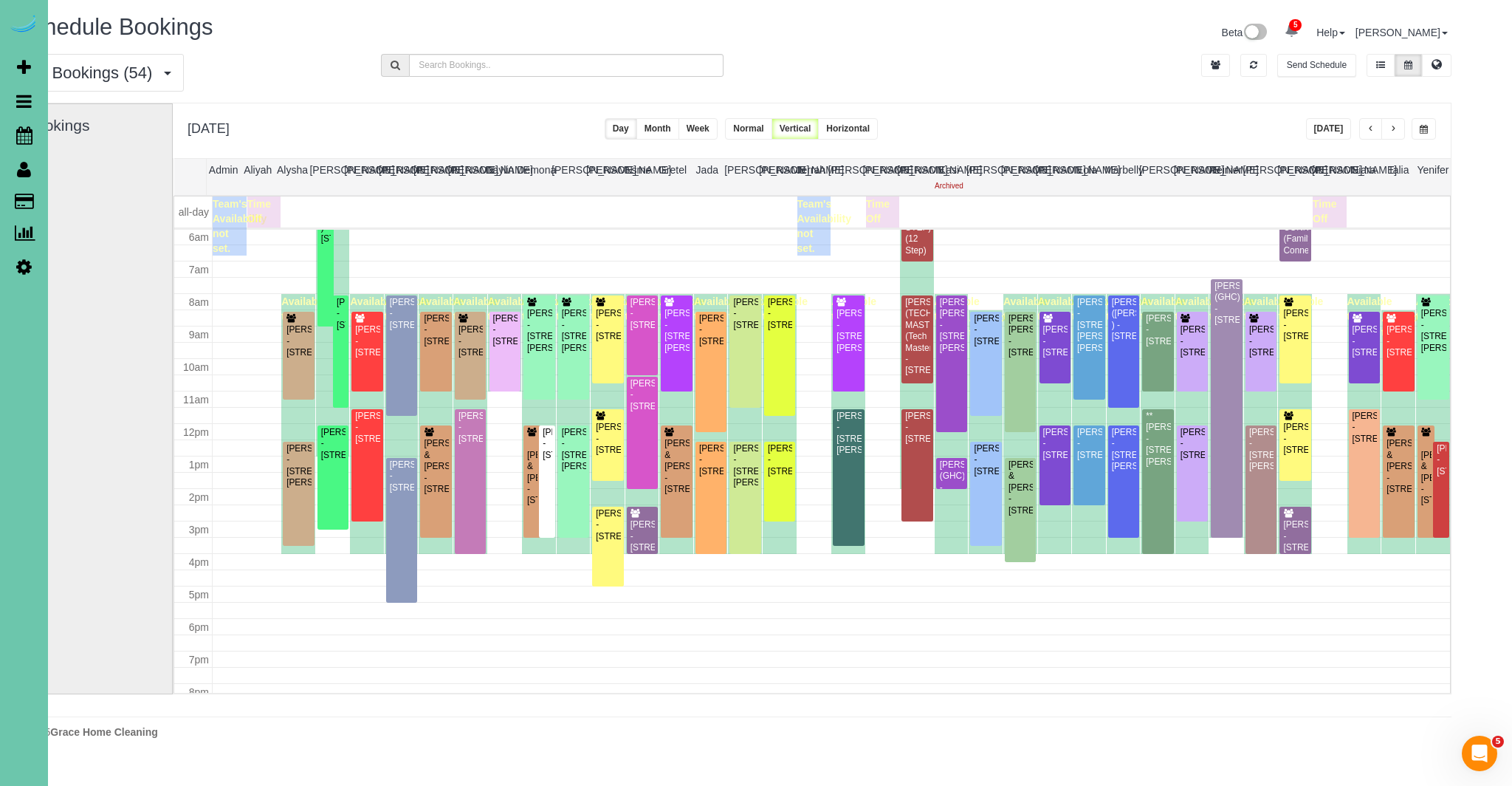
click at [1369, 131] on span "button" at bounding box center [1371, 129] width 8 height 9
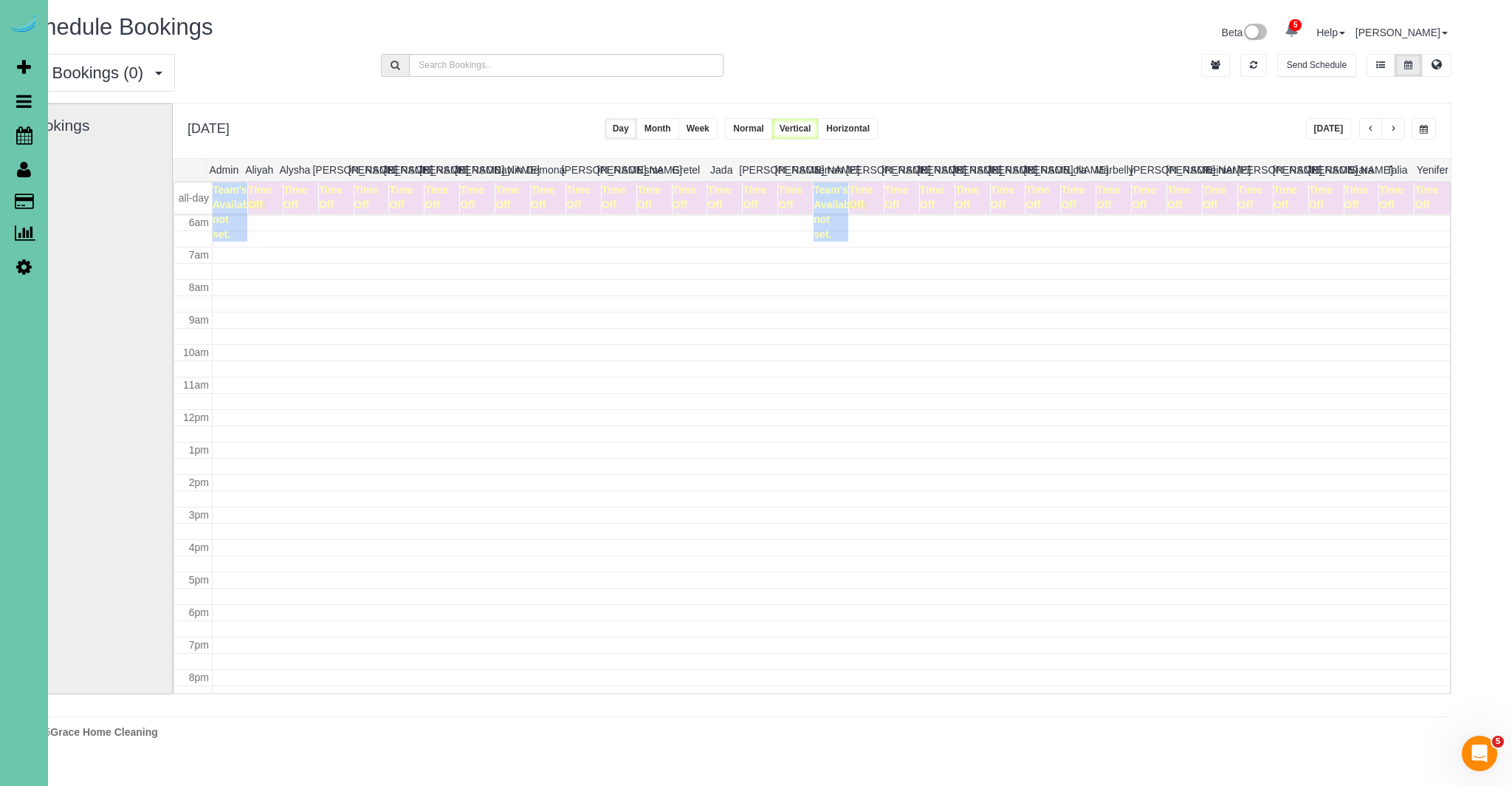
click at [1426, 125] on span "button" at bounding box center [1424, 129] width 8 height 9
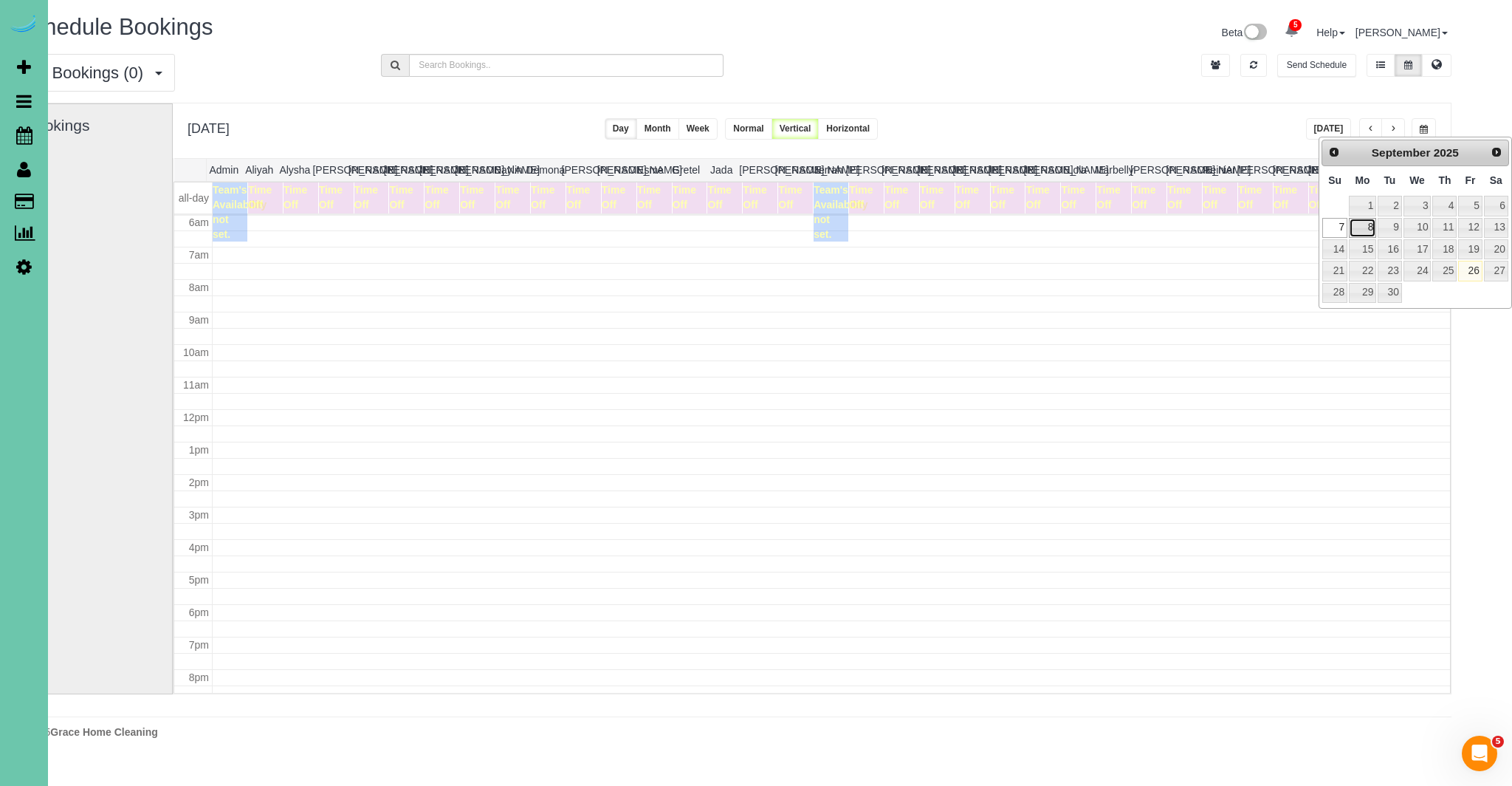
click at [1366, 219] on link "8" at bounding box center [1362, 227] width 27 height 20
type input "**********"
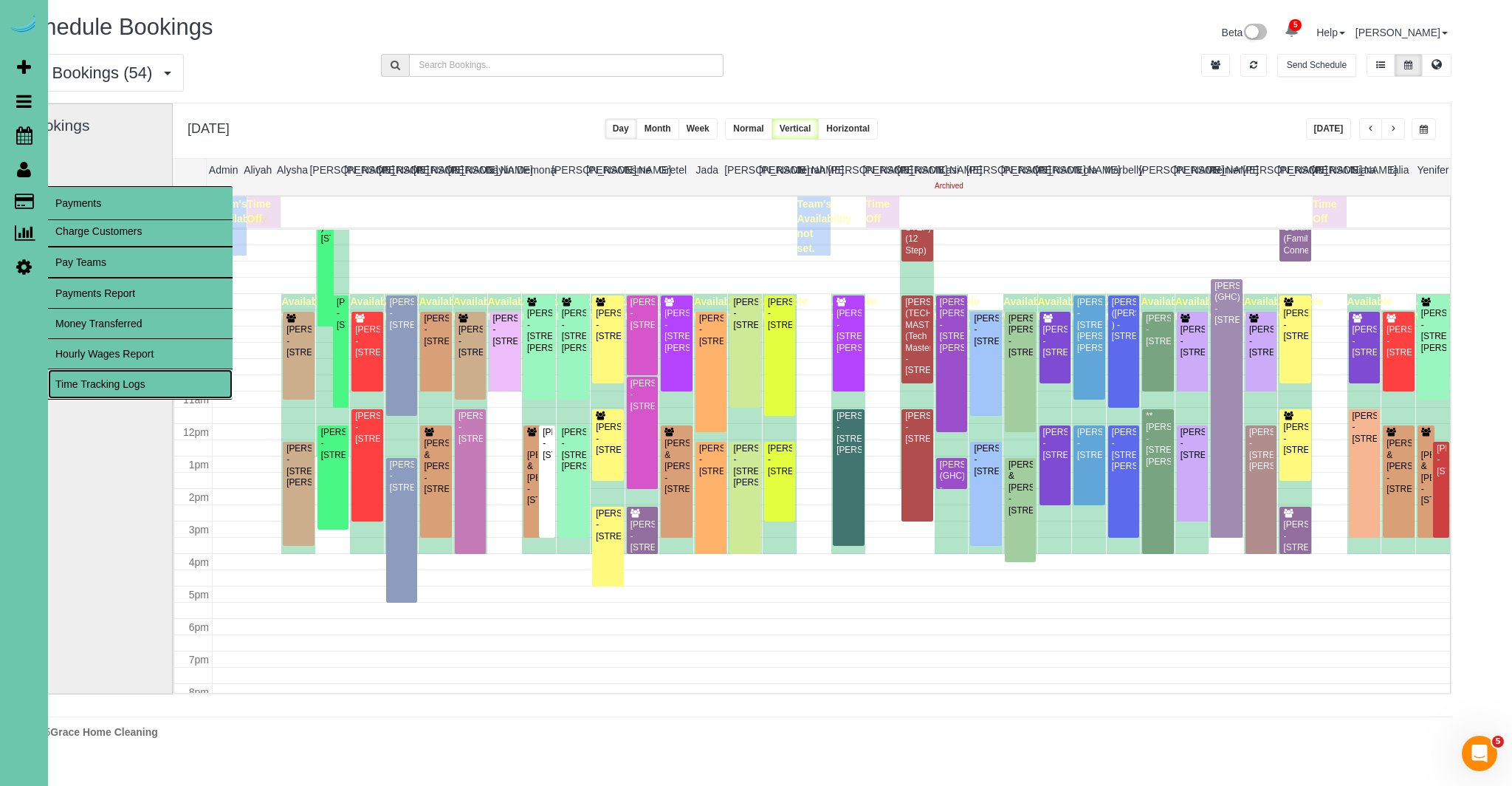
click at [83, 382] on link "Time Tracking Logs" at bounding box center [140, 384] width 185 height 29
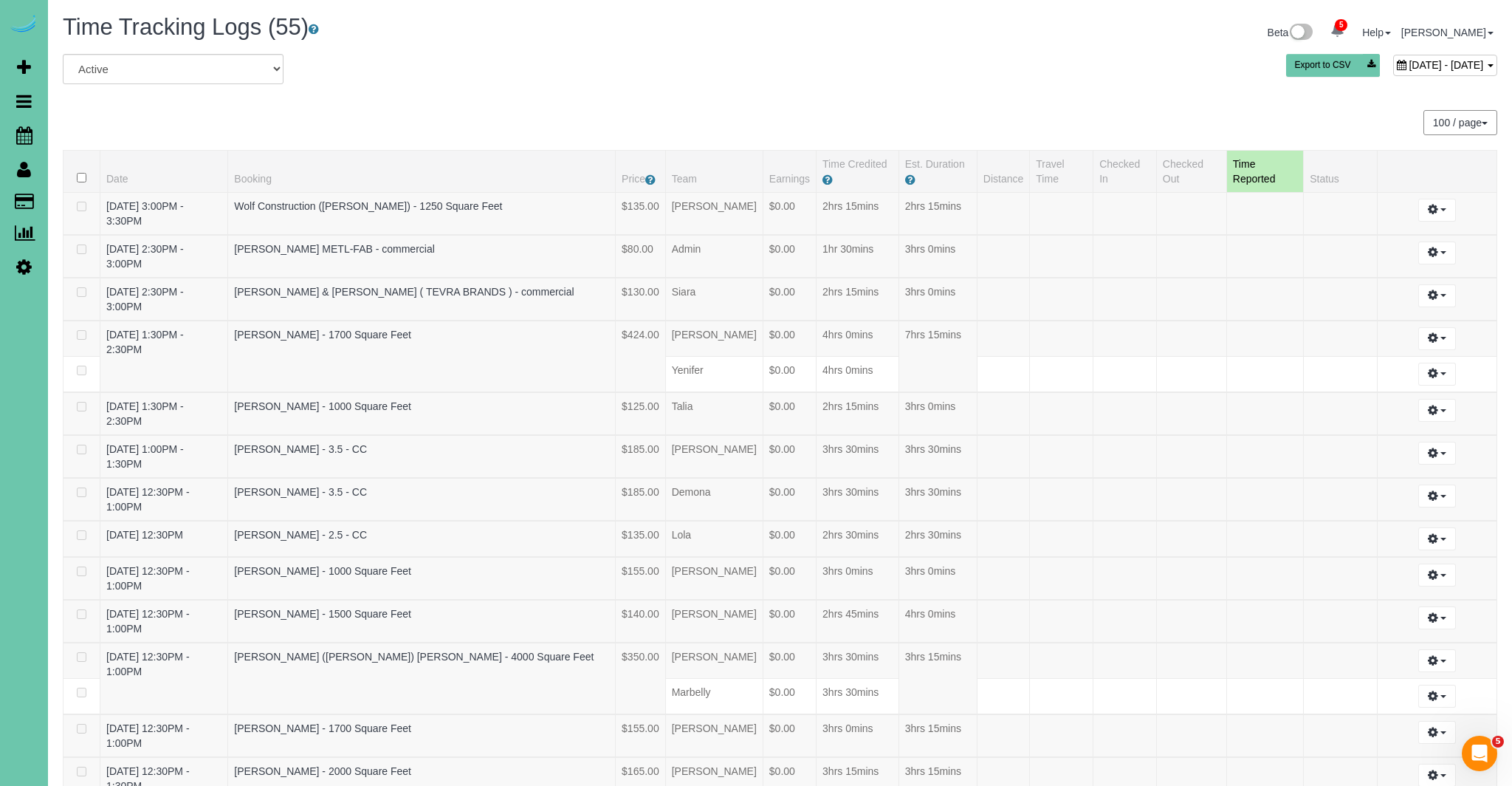
click at [1422, 63] on span "[DATE] - [DATE]" at bounding box center [1446, 65] width 75 height 12
type input "**********"
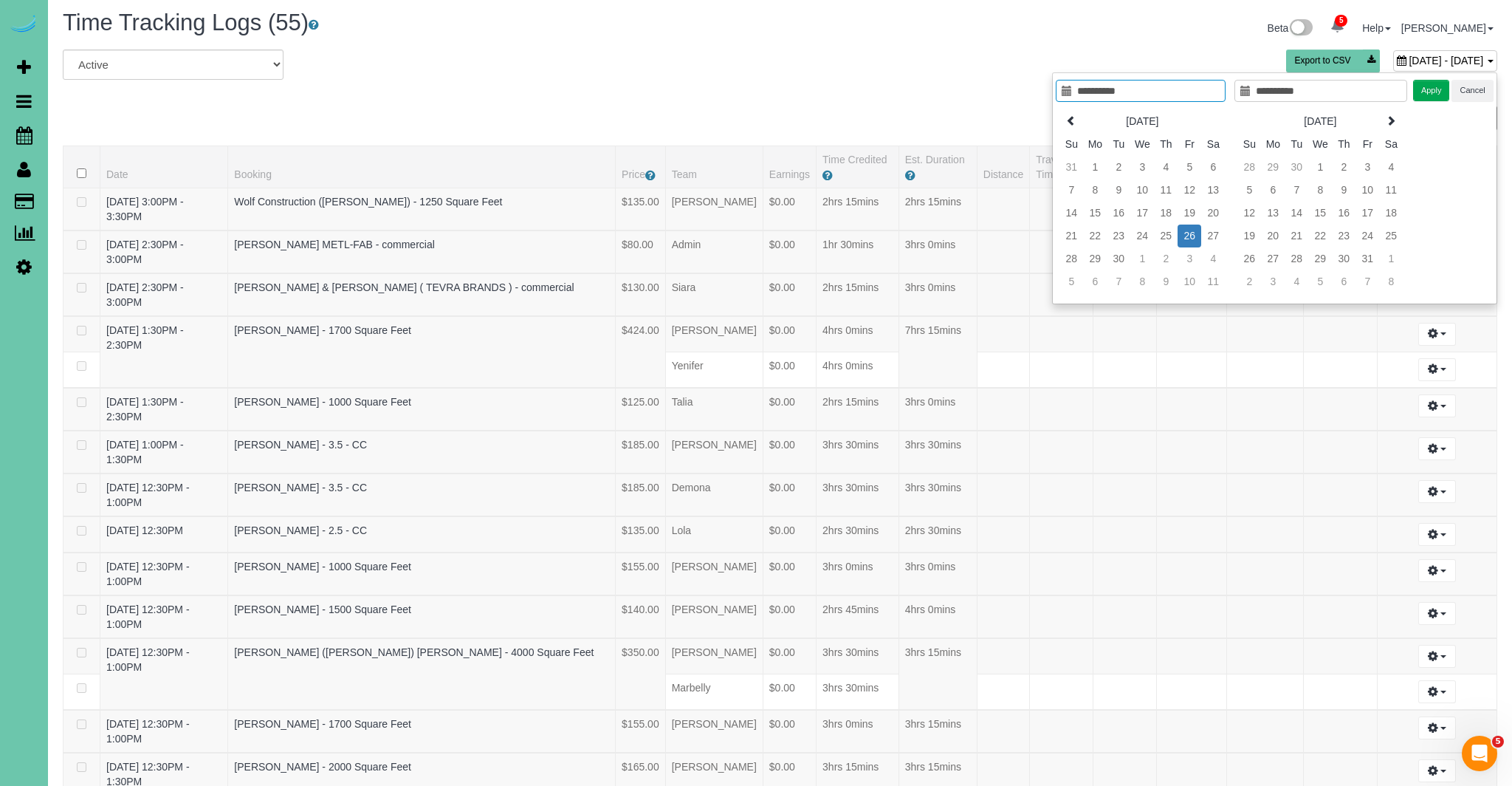
scroll to position [3, 0]
type input "**********"
click at [1191, 195] on td "12" at bounding box center [1189, 193] width 23 height 23
type input "**********"
click at [1191, 196] on td "12" at bounding box center [1189, 193] width 23 height 23
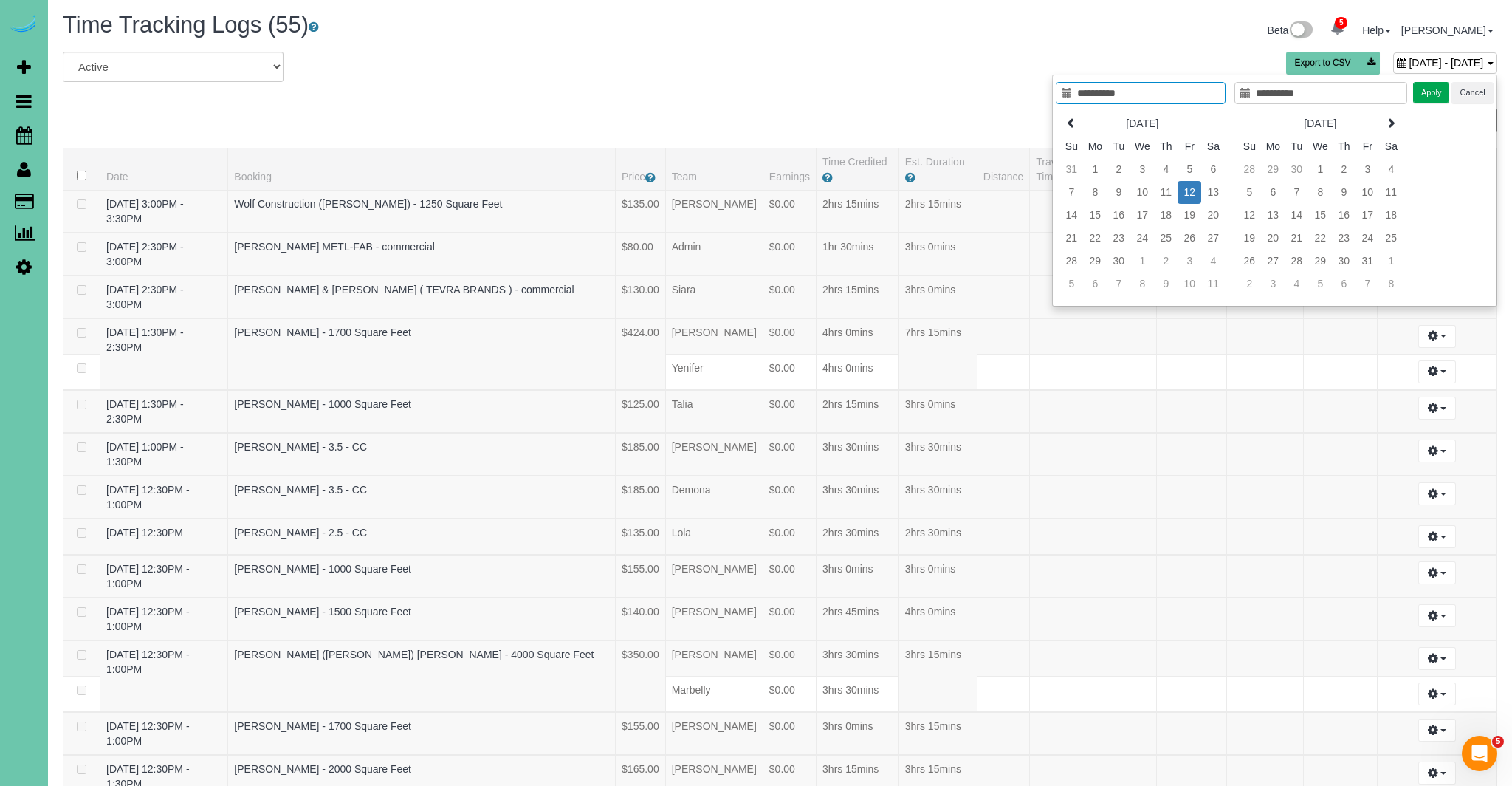
type input "**********"
click at [1434, 91] on button "Apply" at bounding box center [1431, 92] width 37 height 22
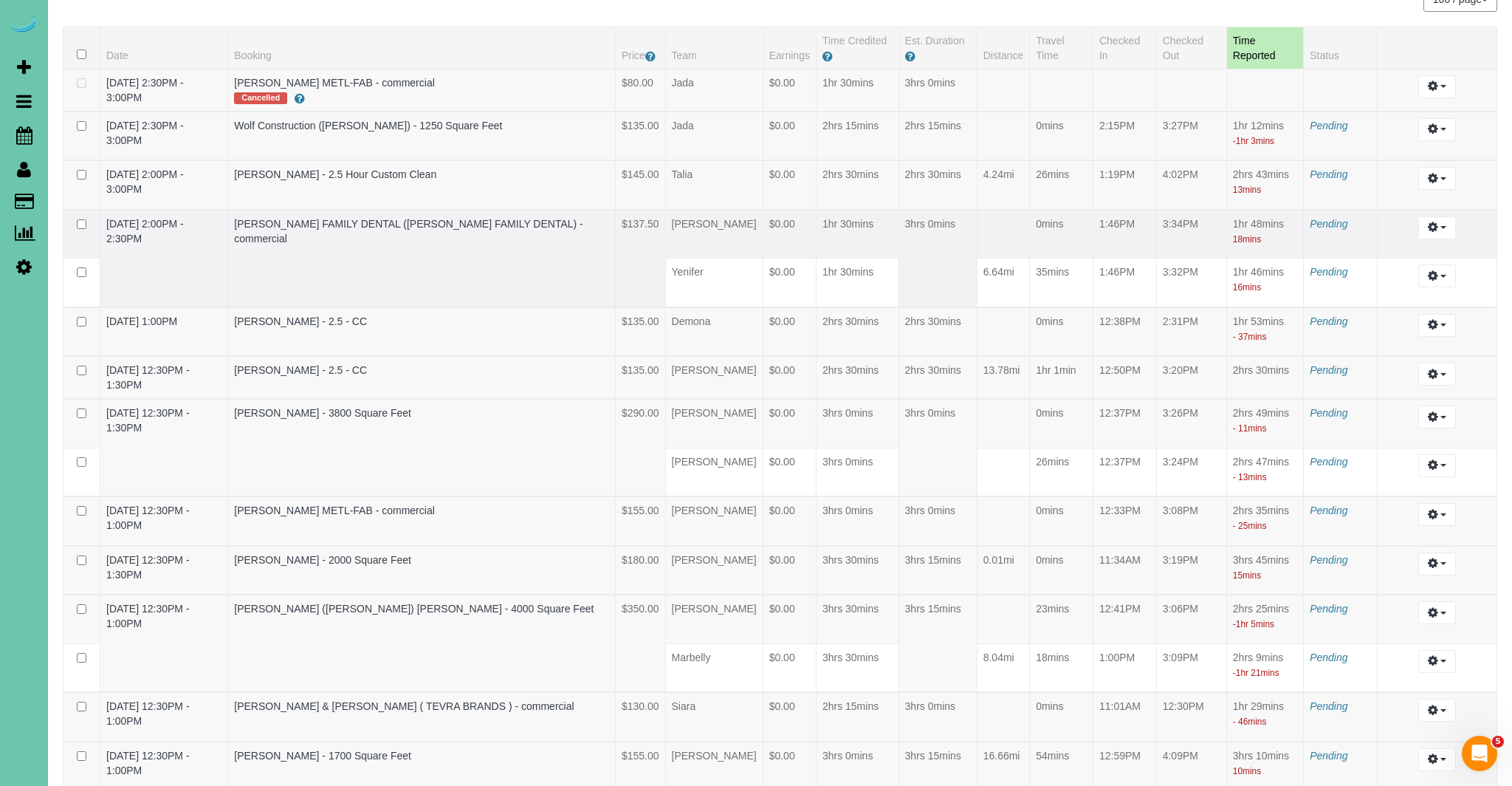
scroll to position [122, 0]
click at [17, 134] on icon at bounding box center [24, 135] width 16 height 17
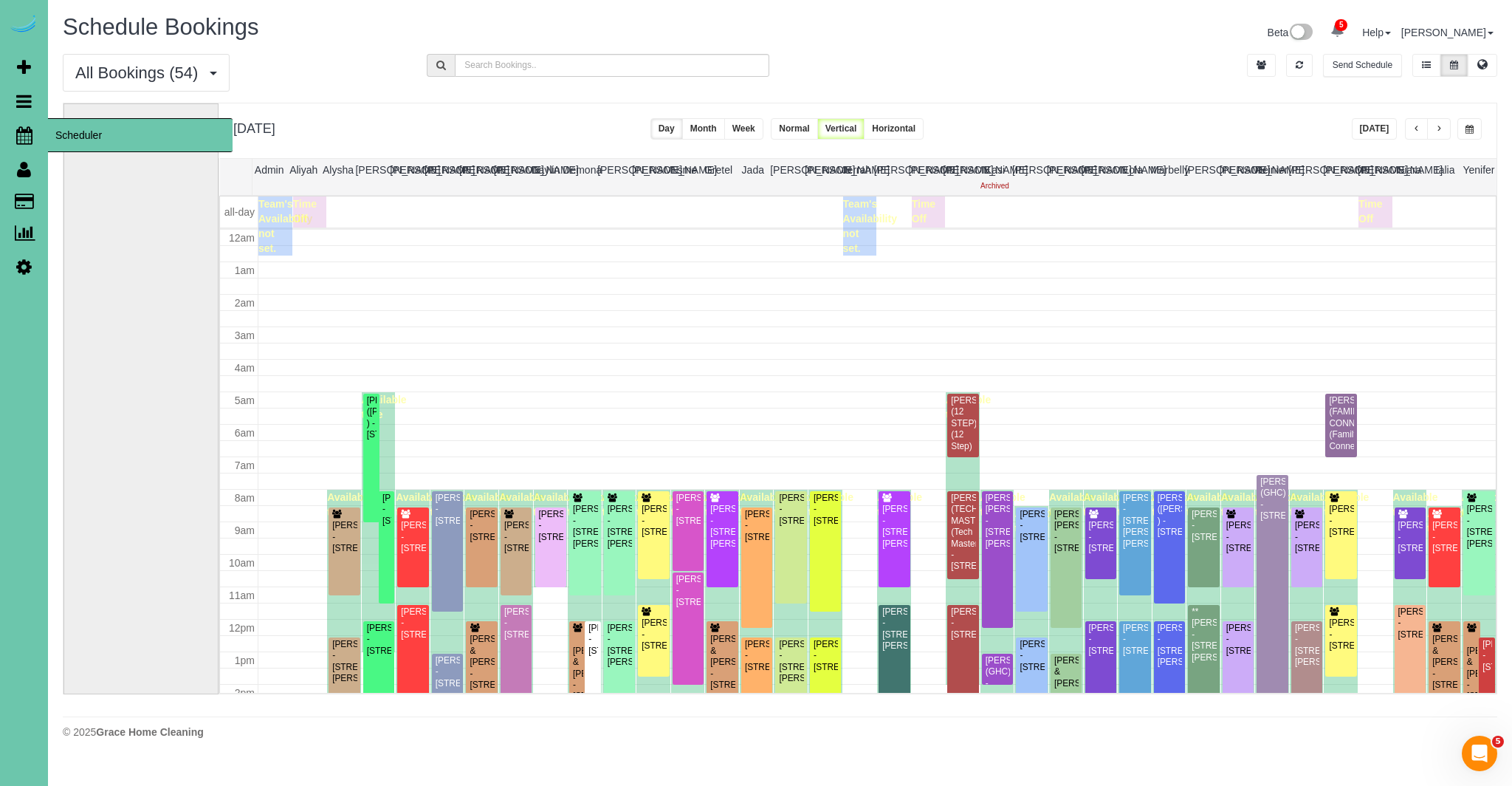
scroll to position [196, 0]
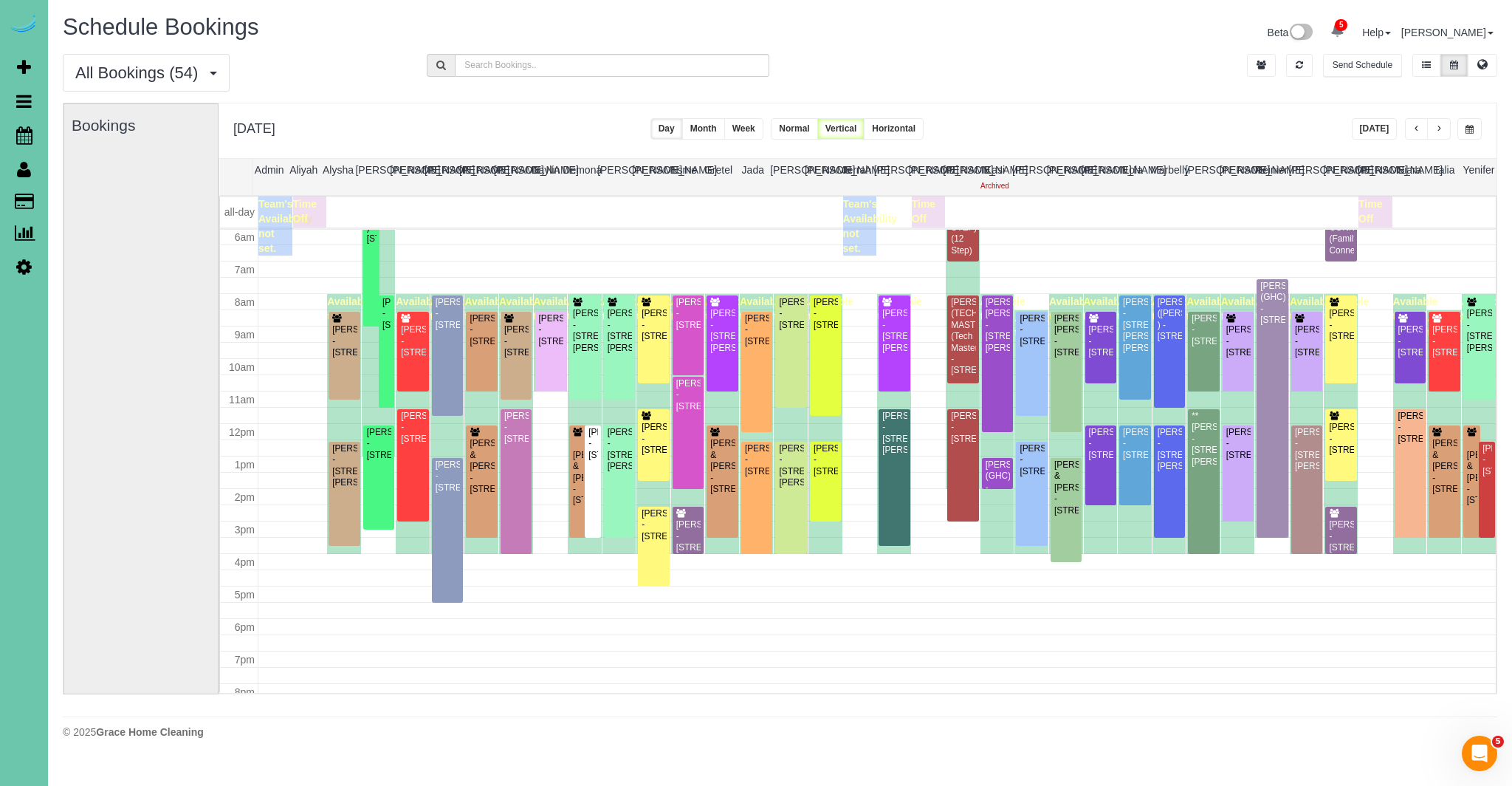
click at [1386, 128] on button "[DATE]" at bounding box center [1374, 128] width 46 height 22
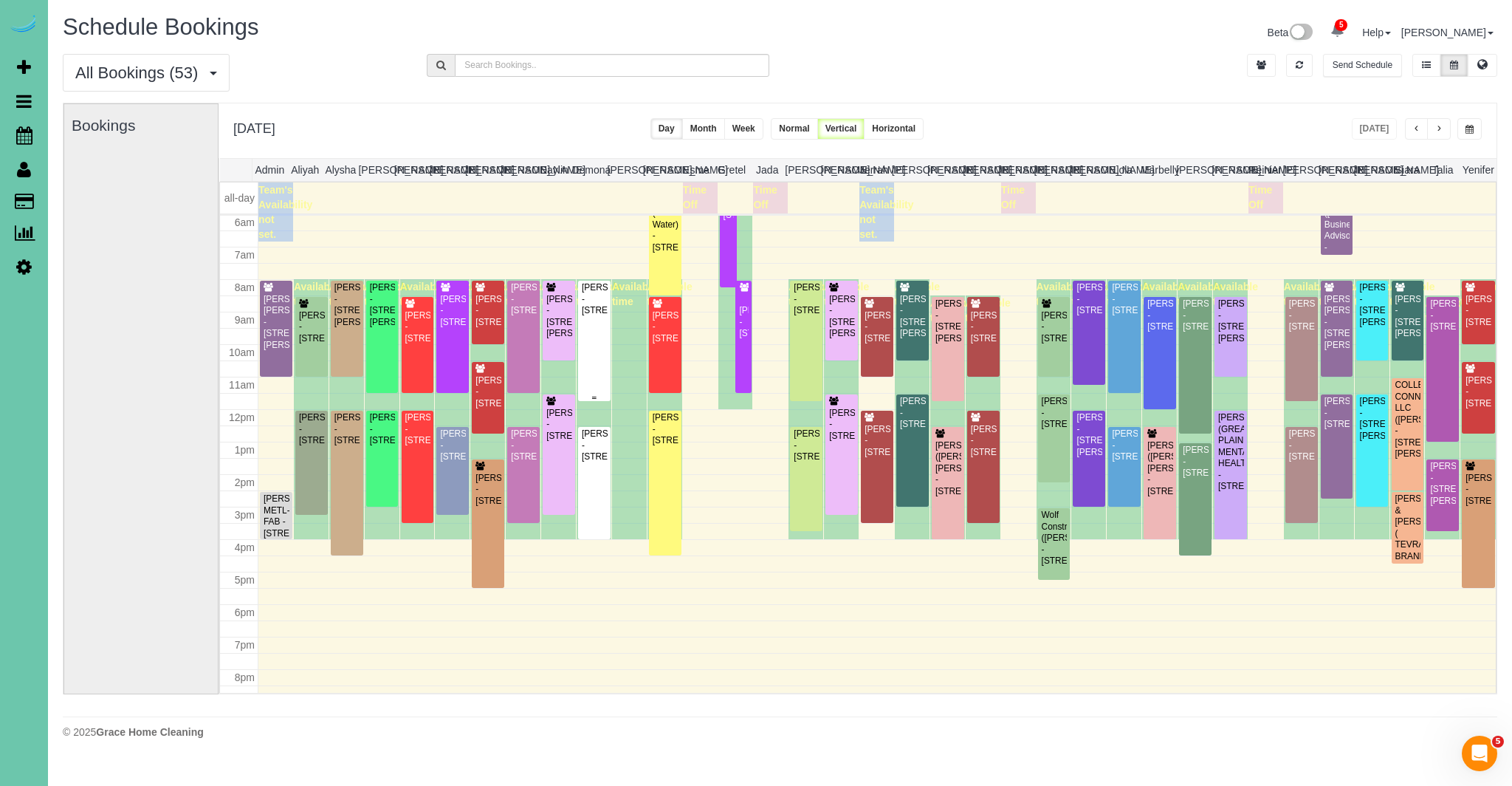
click at [592, 316] on div "[PERSON_NAME] - [STREET_ADDRESS]" at bounding box center [594, 298] width 27 height 34
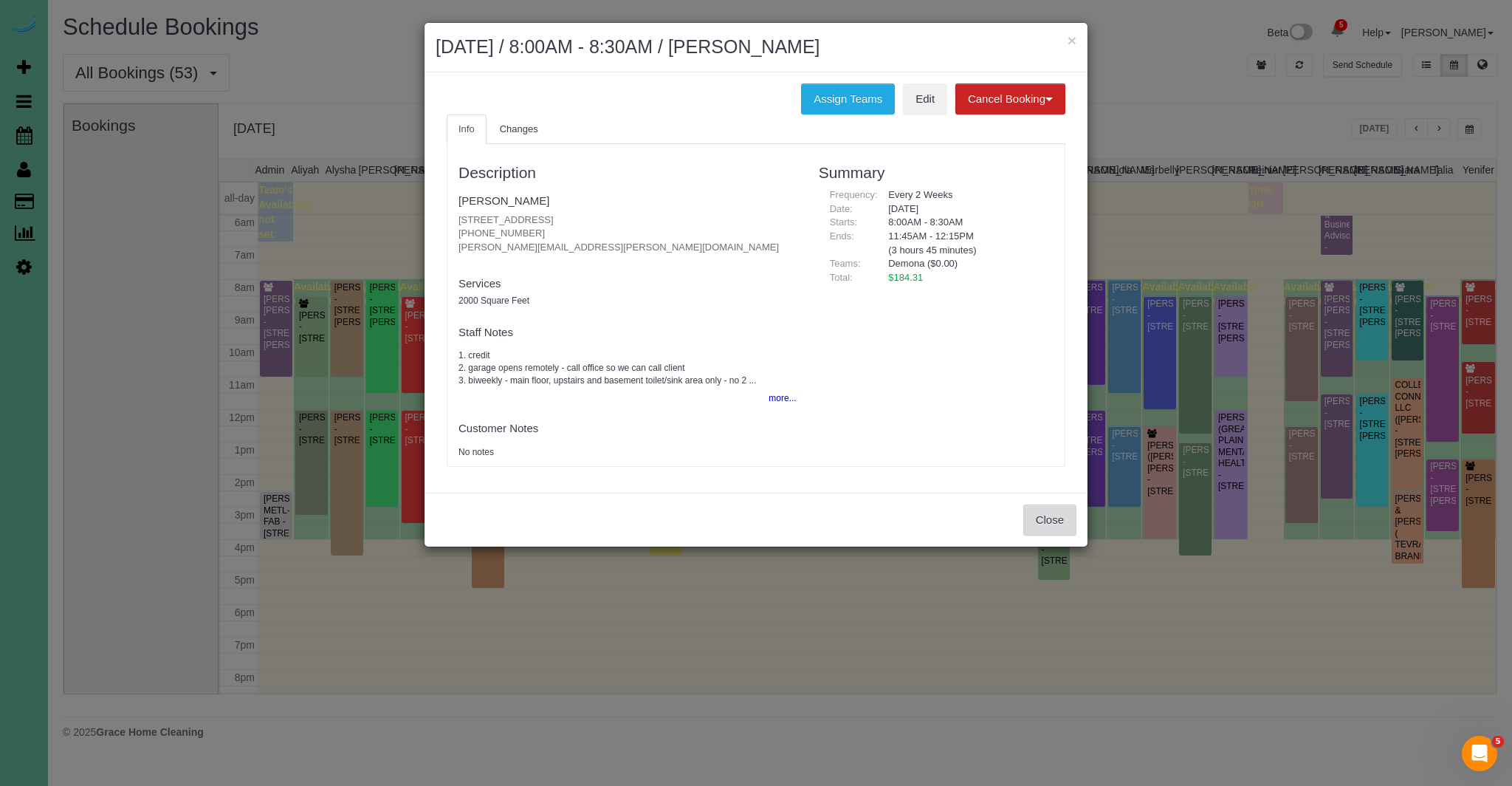
click at [1051, 514] on button "Close" at bounding box center [1050, 520] width 53 height 31
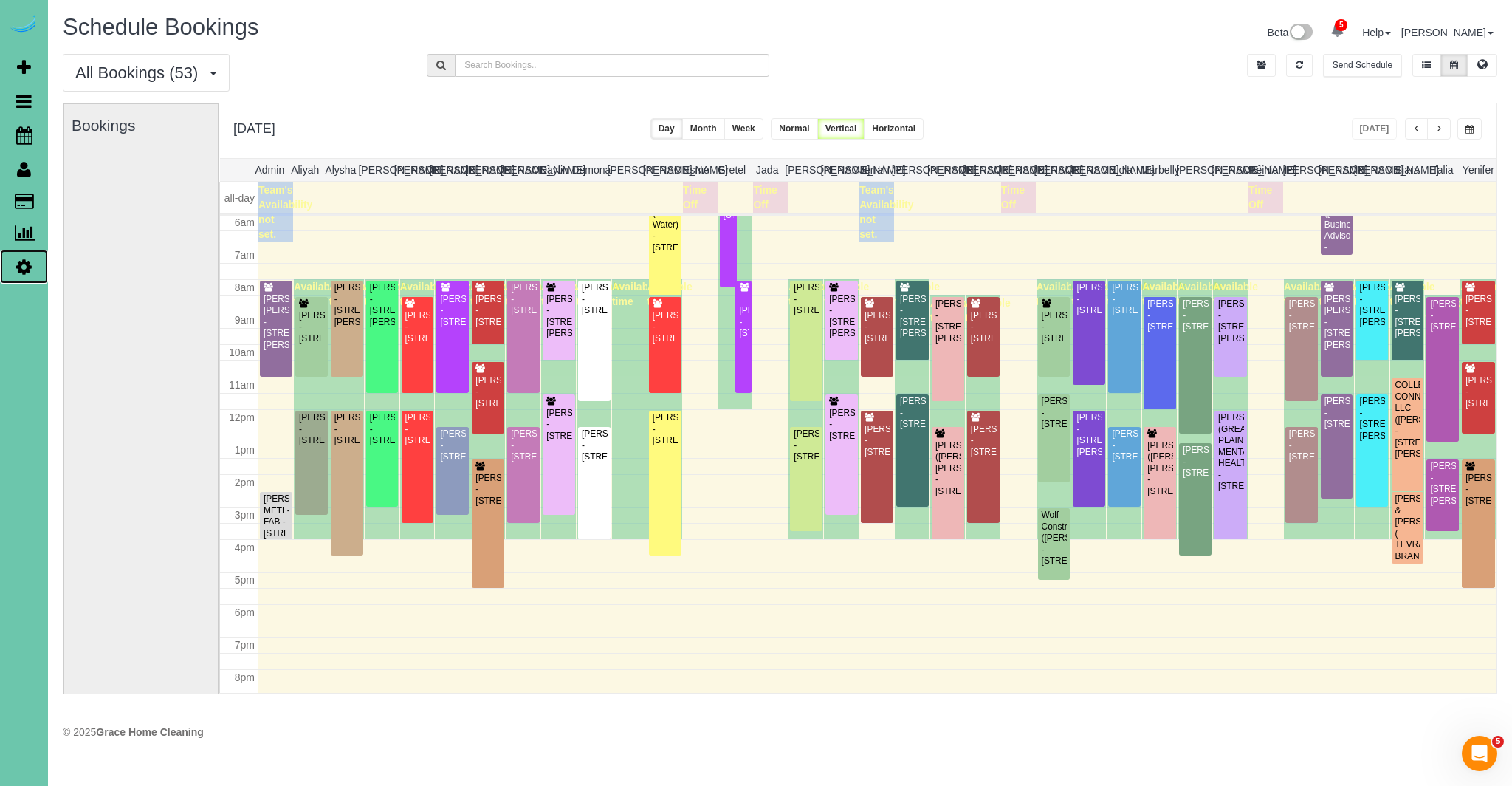
click at [21, 264] on icon at bounding box center [24, 266] width 16 height 17
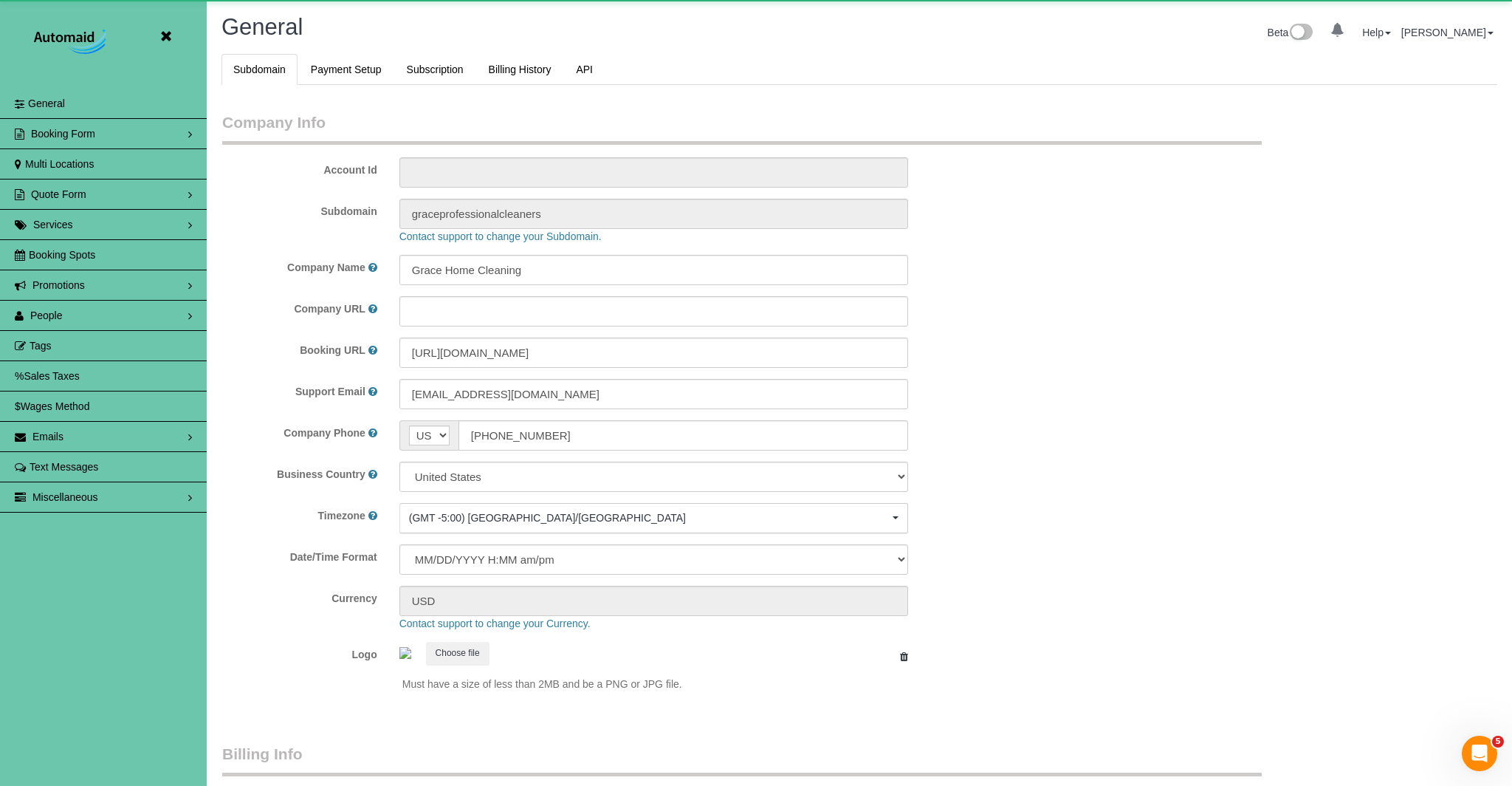
select select "5796"
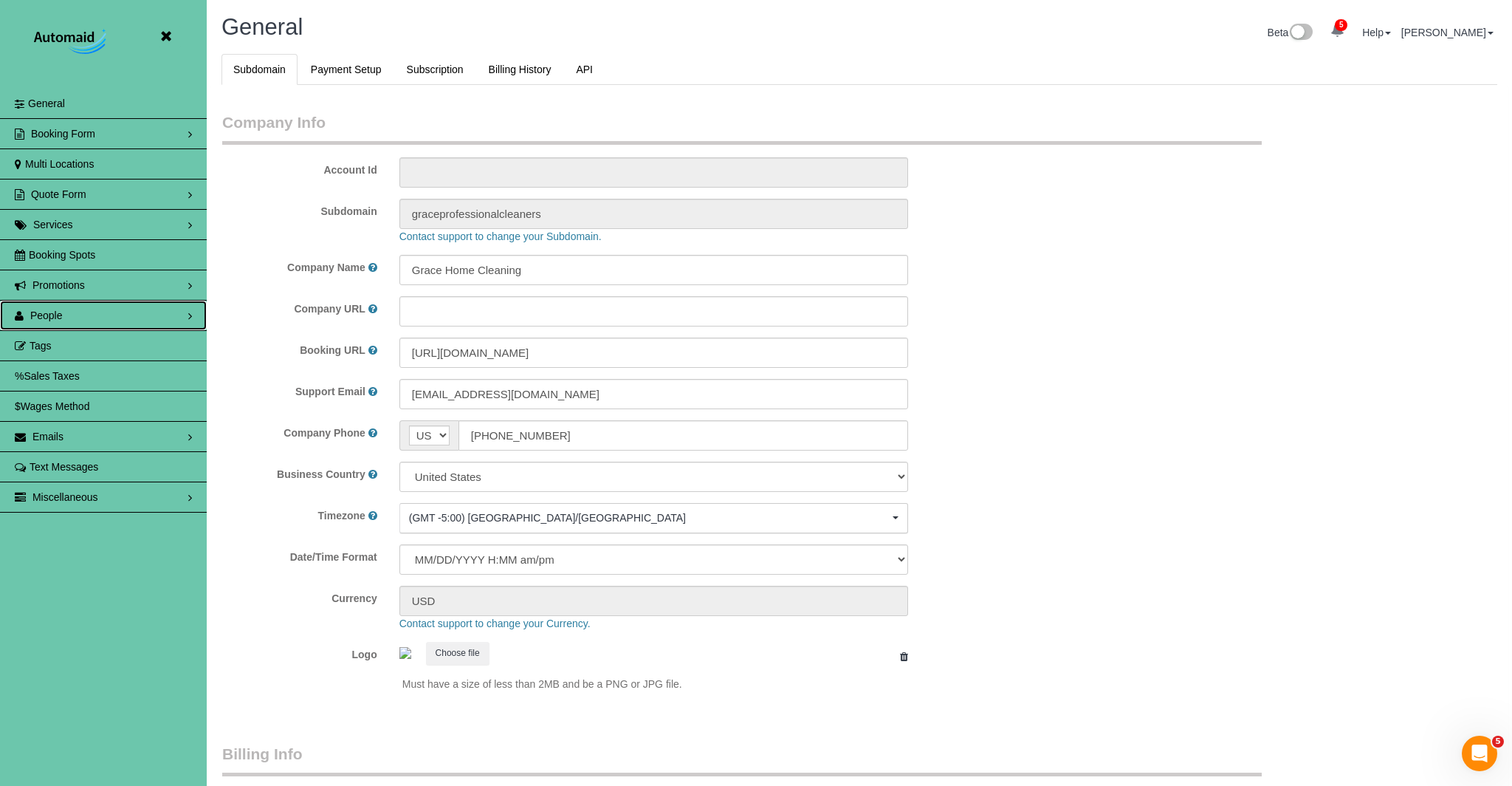
click at [96, 316] on link "People" at bounding box center [103, 315] width 206 height 29
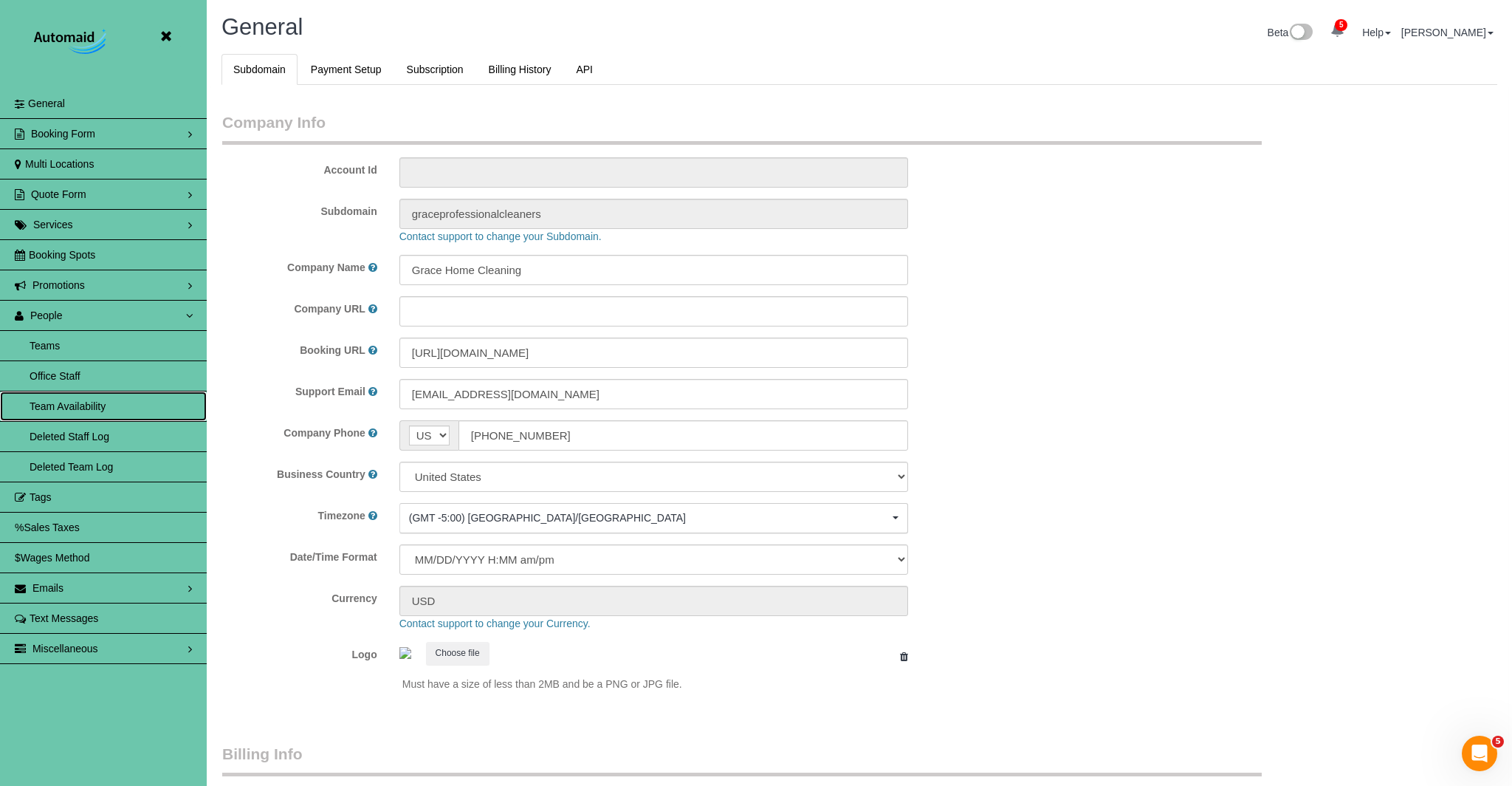
click at [62, 409] on link "Team Availability" at bounding box center [103, 406] width 206 height 29
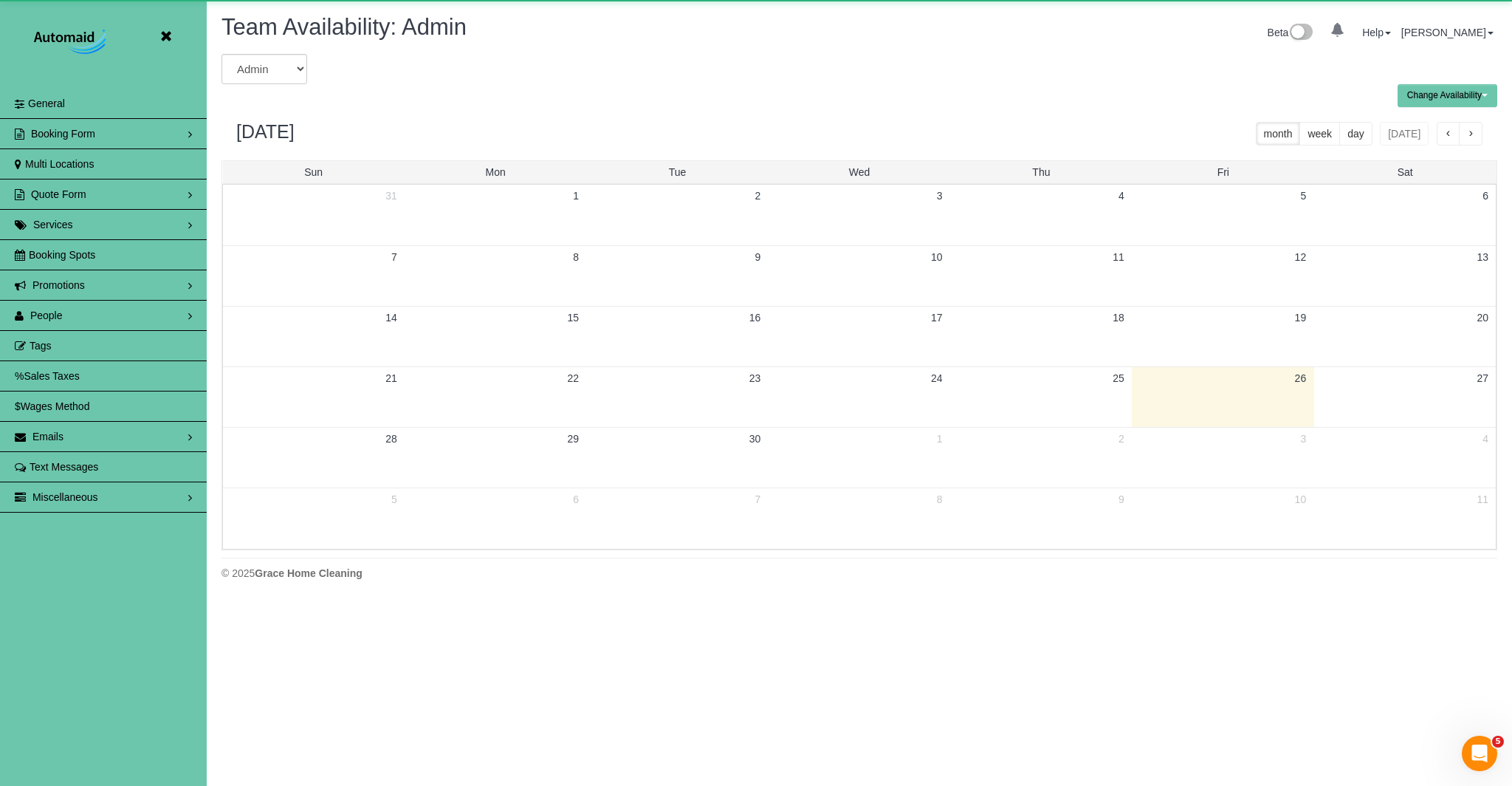
scroll to position [601, 1512]
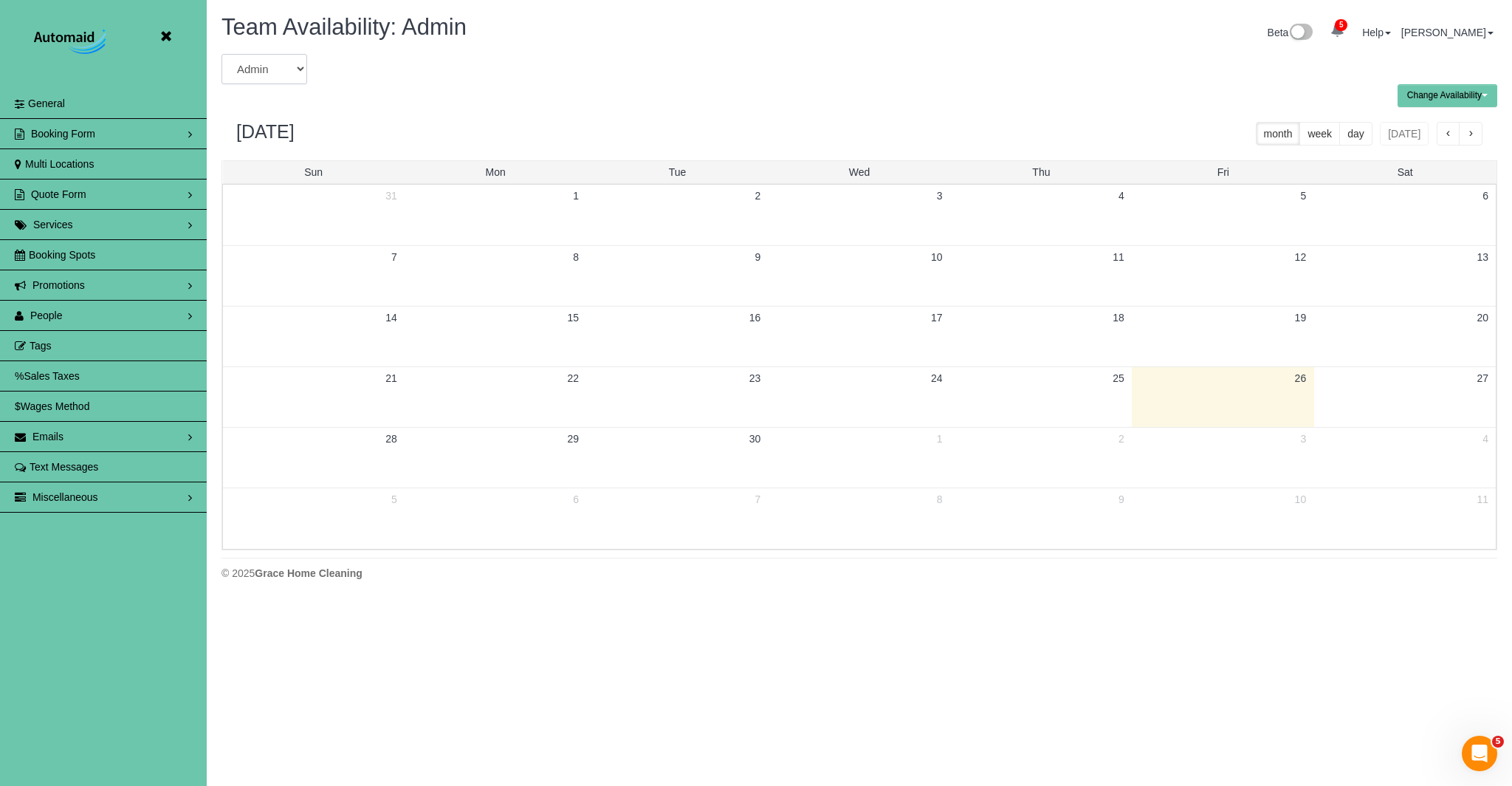
click at [294, 72] on select "Admin [PERSON_NAME] [PERSON_NAME] [PERSON_NAME] [PERSON_NAME] [PERSON_NAME] [PE…" at bounding box center [264, 69] width 86 height 30
select select "number:38150"
click at [221, 54] on select "Admin [PERSON_NAME] [PERSON_NAME] [PERSON_NAME] [PERSON_NAME] [PERSON_NAME] [PE…" at bounding box center [264, 69] width 86 height 30
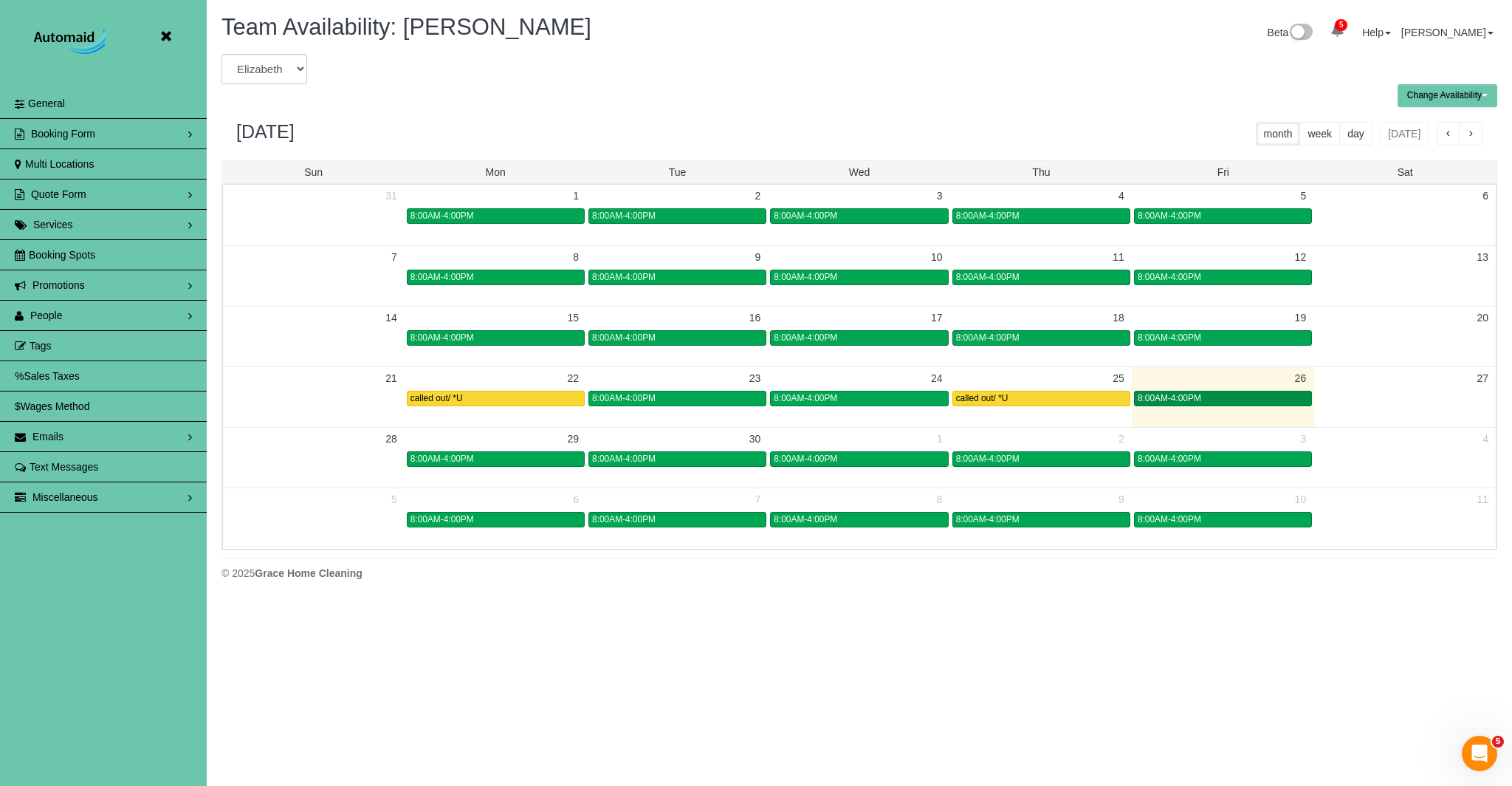
click at [1223, 400] on div "8:00AM-4:00PM" at bounding box center [1223, 398] width 171 height 11
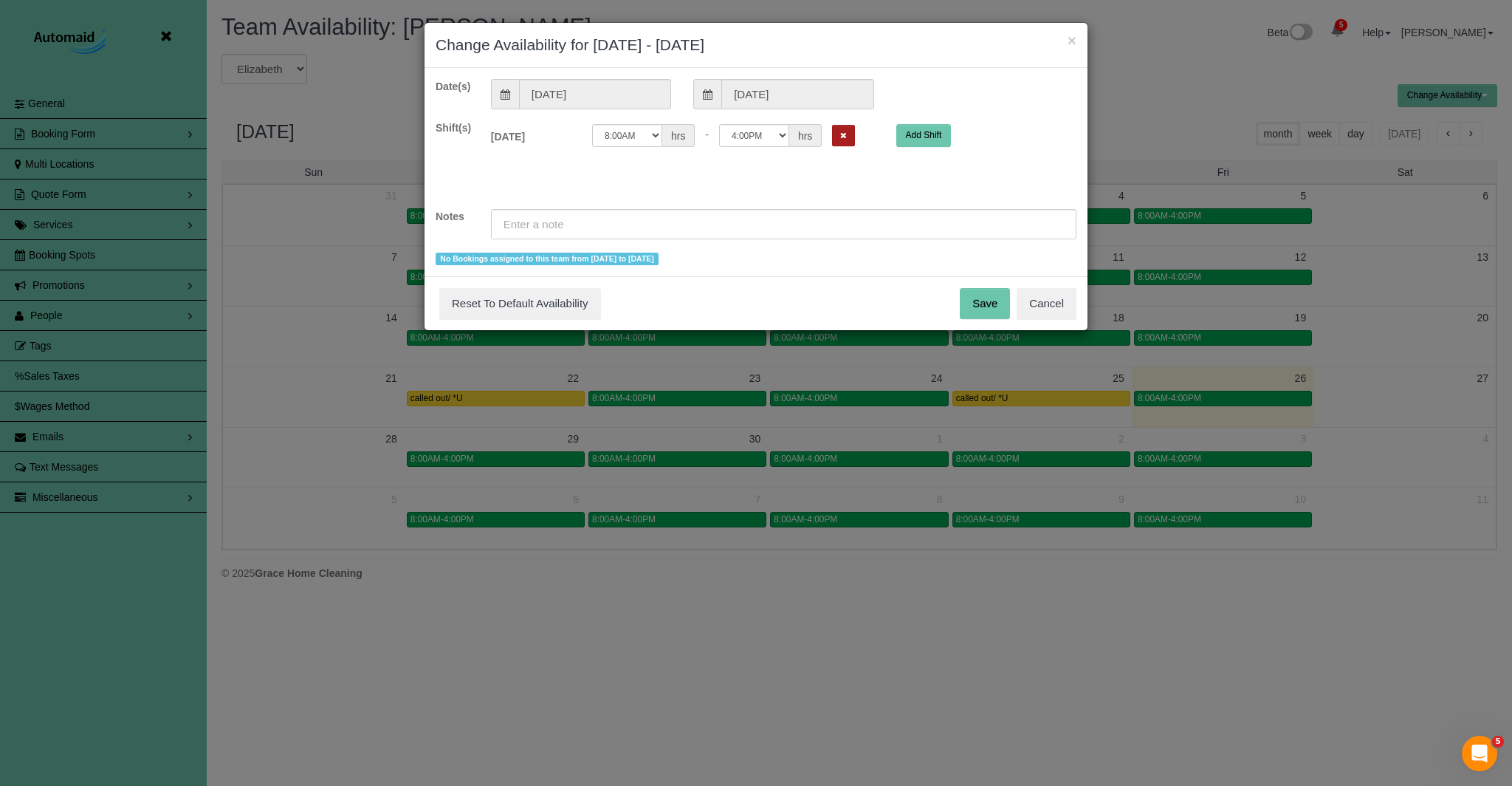
click at [846, 141] on button "Remove Shift" at bounding box center [843, 135] width 23 height 22
drag, startPoint x: 553, startPoint y: 221, endPoint x: 649, endPoint y: 268, distance: 106.9
click at [553, 224] on input "text" at bounding box center [783, 224] width 586 height 30
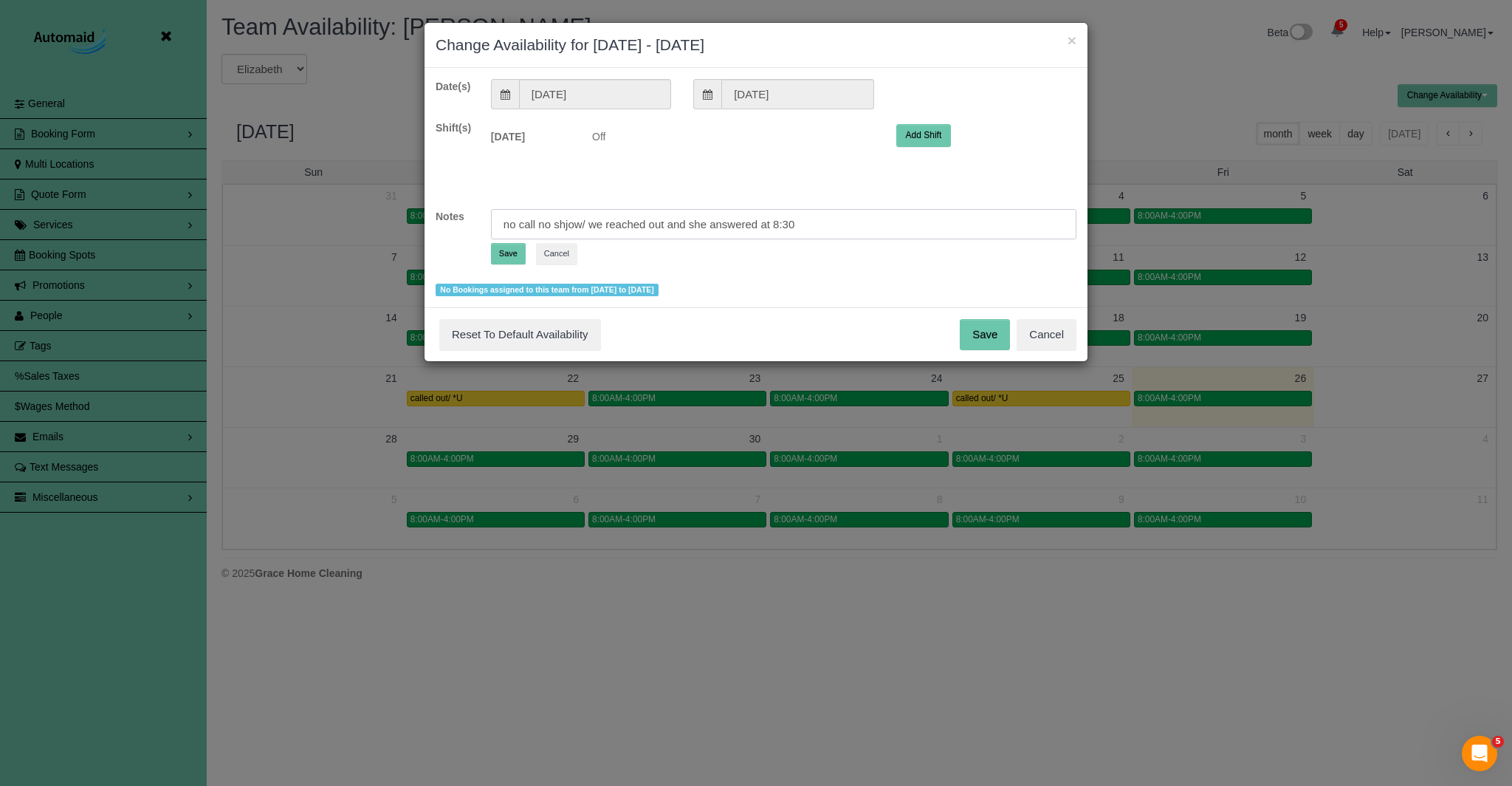
drag, startPoint x: 568, startPoint y: 222, endPoint x: 595, endPoint y: 235, distance: 30.0
click at [571, 223] on input "no call no shjow/ we reached out and she answered at 8:30" at bounding box center [783, 224] width 586 height 30
drag, startPoint x: 801, startPoint y: 228, endPoint x: 815, endPoint y: 236, distance: 16.1
click at [801, 228] on input "no call no show/ we reached out and she answered at 8:30" at bounding box center [783, 224] width 586 height 30
type input "no call no show/ we reached out and she answered at 8:30am"
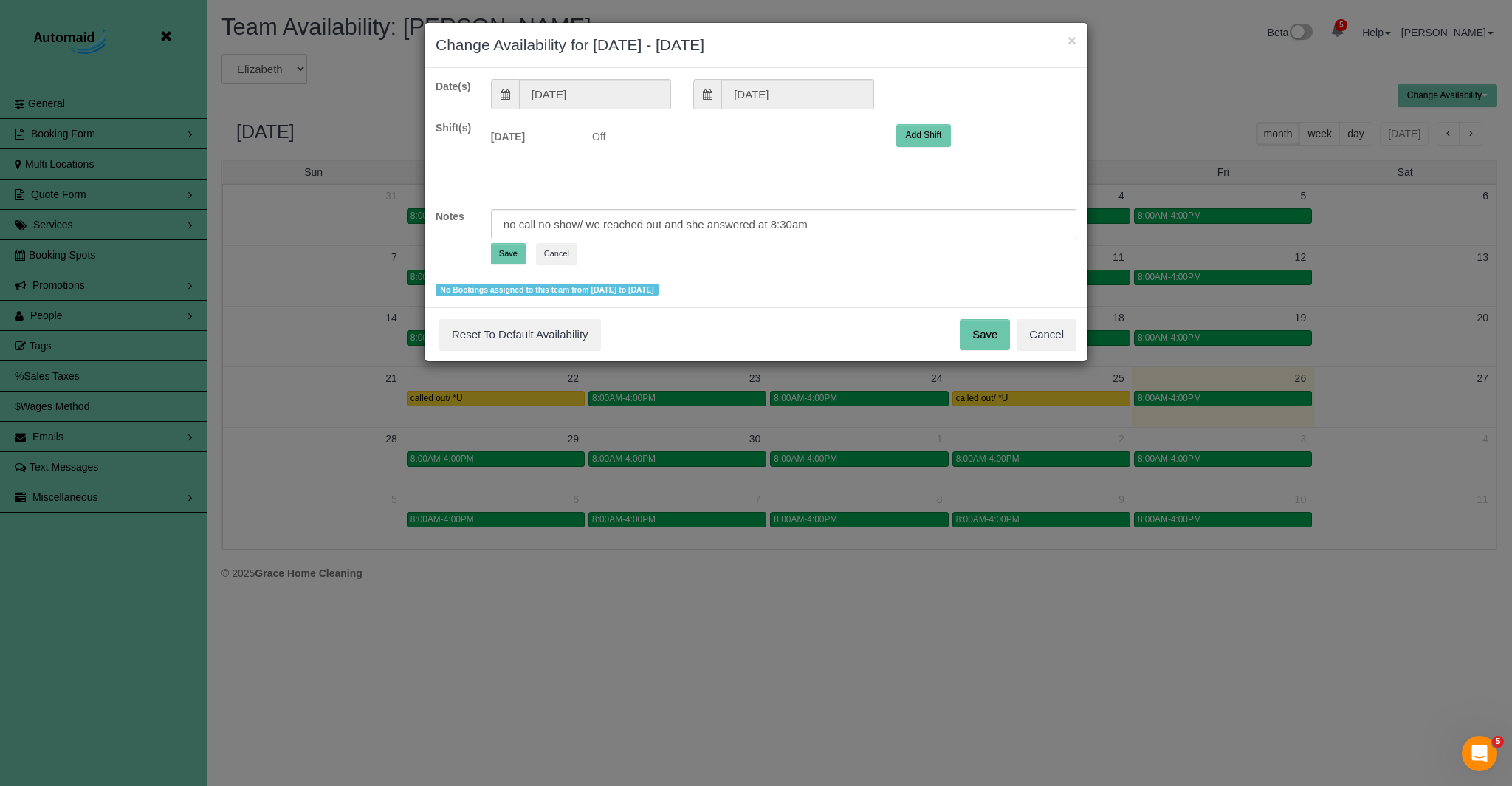
click at [511, 255] on button "Save" at bounding box center [508, 253] width 35 height 22
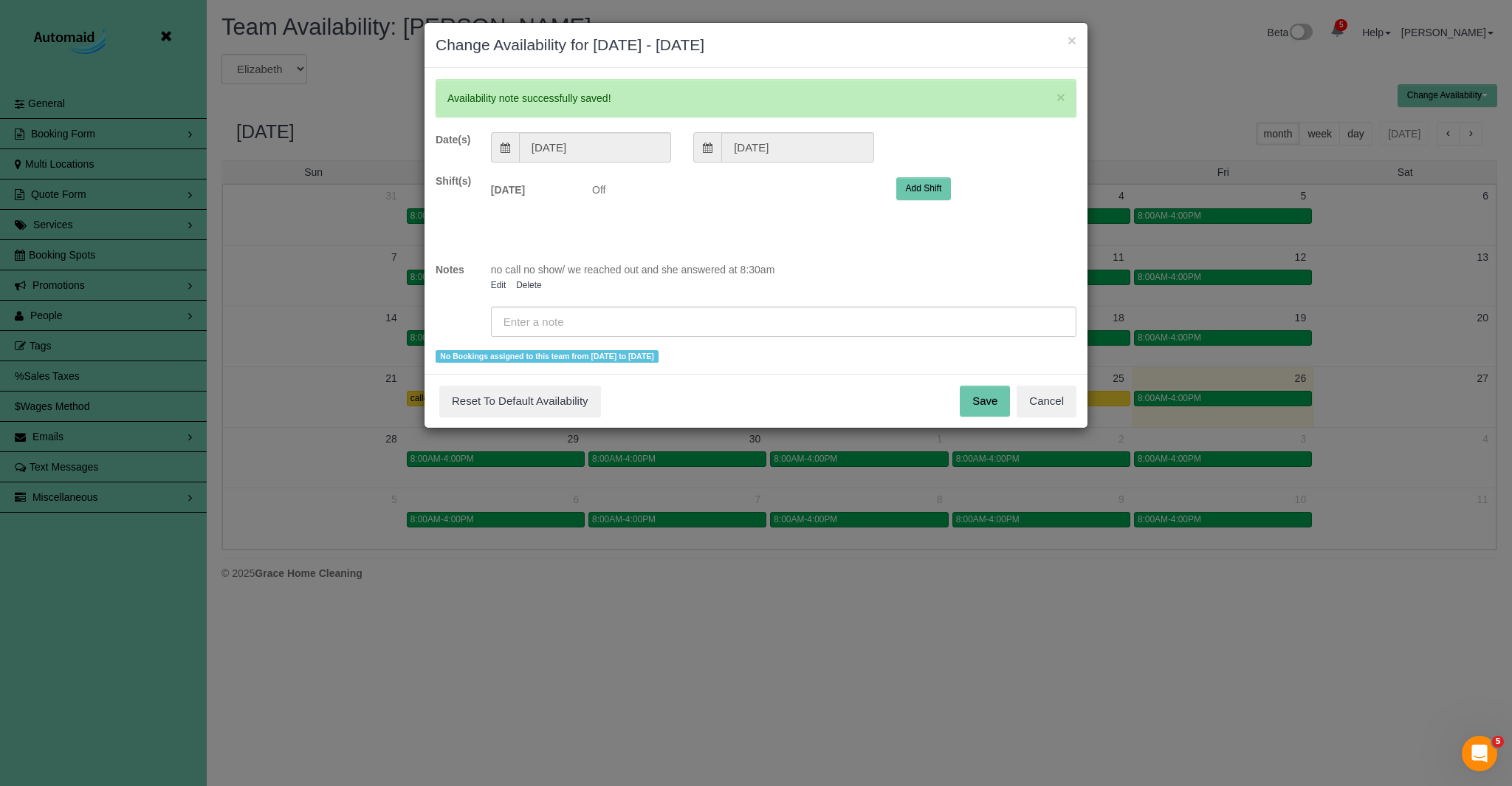
click at [1000, 399] on button "Save" at bounding box center [985, 401] width 50 height 31
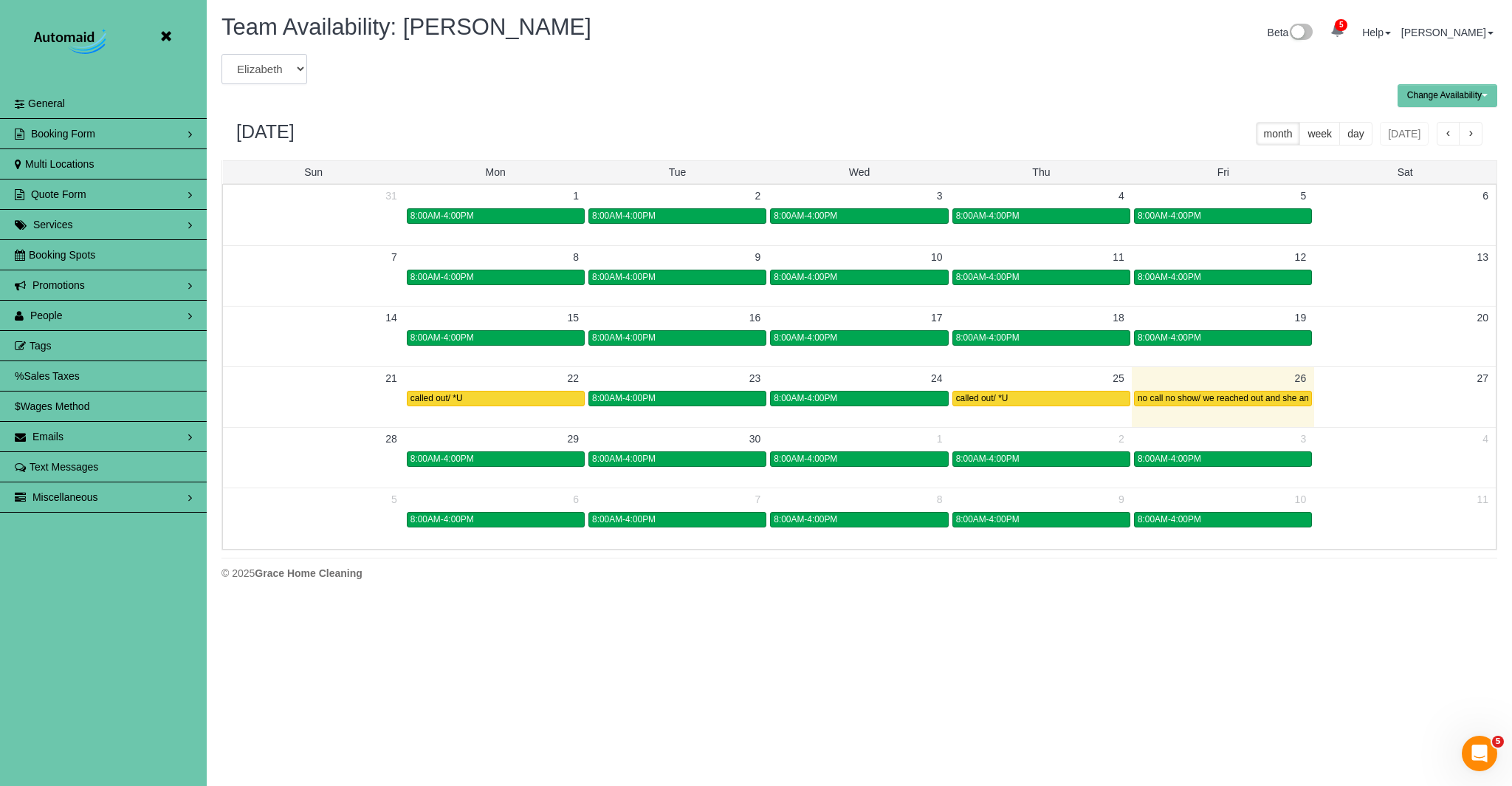
click at [299, 71] on select "Admin [PERSON_NAME] [PERSON_NAME] [PERSON_NAME] [PERSON_NAME] [PERSON_NAME] [PE…" at bounding box center [264, 69] width 86 height 30
select select "number:6543"
click at [221, 54] on select "Admin [PERSON_NAME] [PERSON_NAME] [PERSON_NAME] [PERSON_NAME] [PERSON_NAME] [PE…" at bounding box center [264, 69] width 86 height 30
